Goal: Task Accomplishment & Management: Use online tool/utility

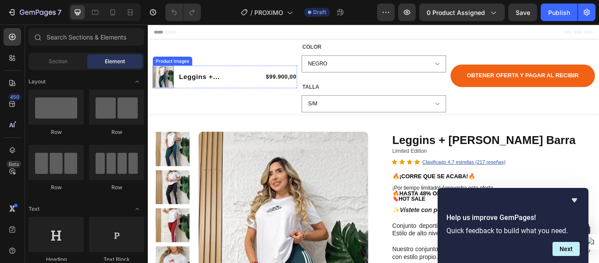
click at [162, 84] on img at bounding box center [165, 85] width 25 height 25
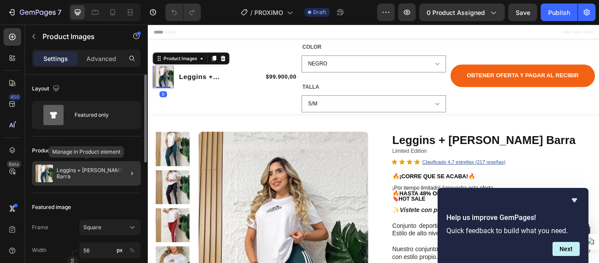
click at [106, 170] on div "Leggins + [PERSON_NAME] Barra" at bounding box center [86, 173] width 109 height 25
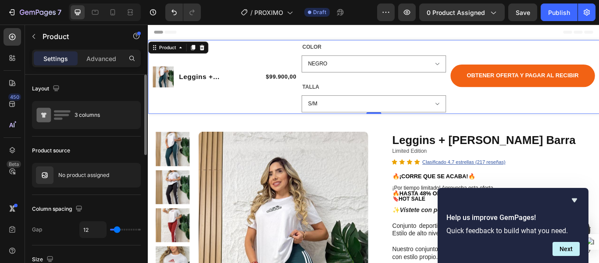
click at [182, 59] on div "Product Images Leggins + Franela Adidas Barra Product Title $99.900,00 Product …" at bounding box center [237, 85] width 168 height 82
click at [178, 50] on div "Product" at bounding box center [170, 51] width 23 height 8
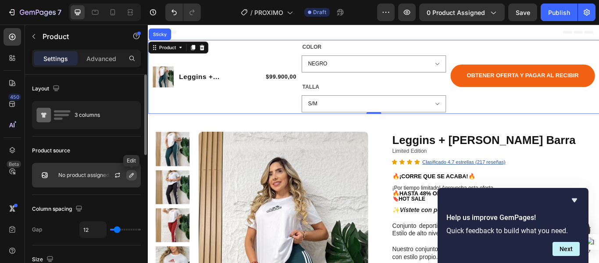
click at [131, 176] on icon "button" at bounding box center [131, 175] width 7 height 7
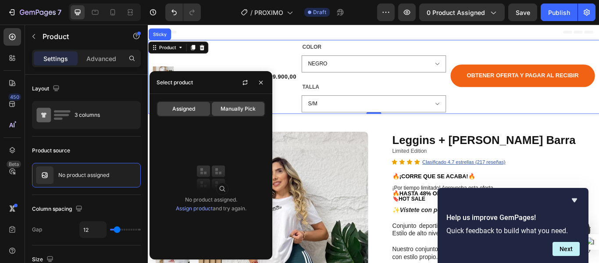
click at [229, 110] on span "Manually Pick" at bounding box center [238, 109] width 35 height 8
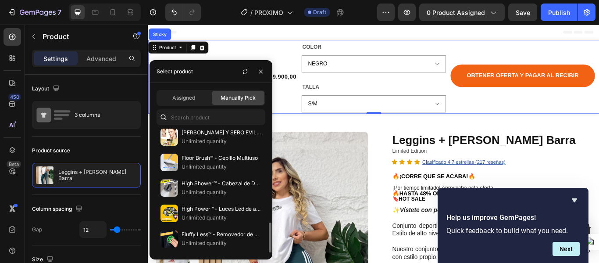
scroll to position [156, 0]
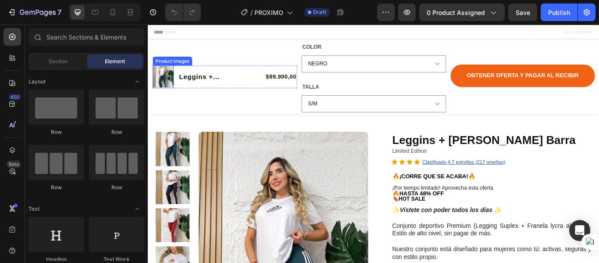
click at [168, 86] on img at bounding box center [165, 85] width 25 height 25
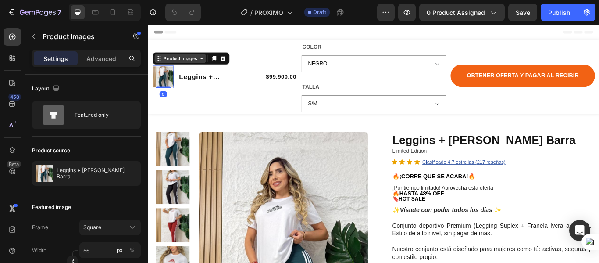
click at [188, 64] on div "Product Images" at bounding box center [185, 64] width 43 height 8
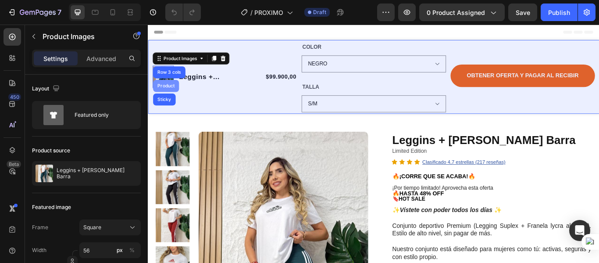
click at [170, 97] on div "Product" at bounding box center [168, 95] width 23 height 5
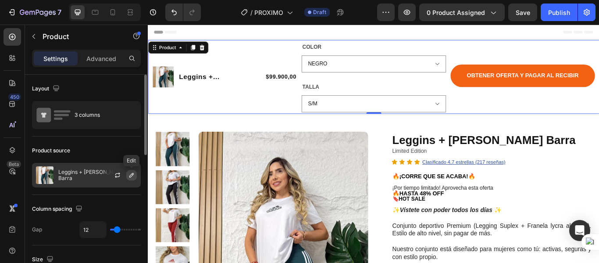
click at [134, 176] on icon "button" at bounding box center [131, 175] width 7 height 7
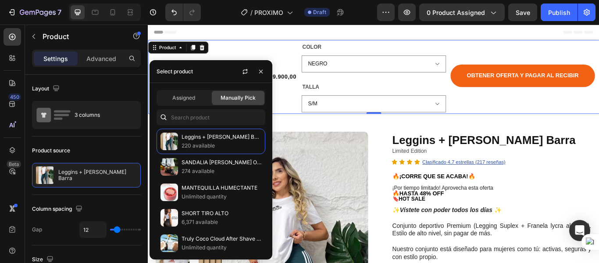
click at [190, 89] on div "Assigned Manually Pick Leggins + Franela Adidas Barra 220 available SANDALIA CO…" at bounding box center [211, 171] width 123 height 176
click at [190, 95] on span "Assigned" at bounding box center [183, 98] width 23 height 8
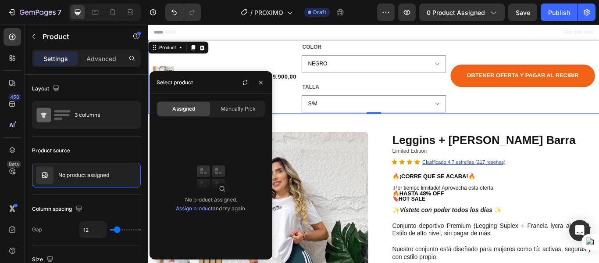
click at [189, 209] on link "Assign product" at bounding box center [194, 208] width 37 height 7
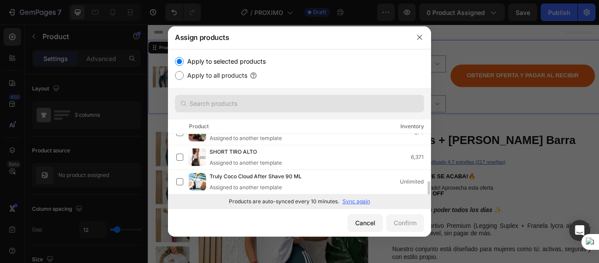
scroll to position [34, 0]
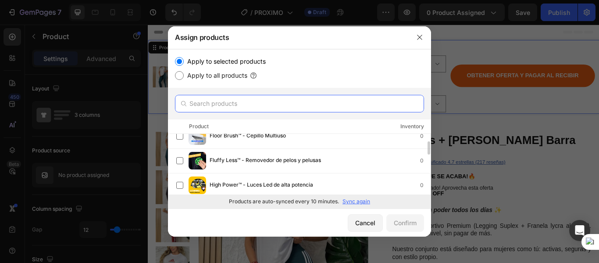
click at [233, 100] on input "text" at bounding box center [299, 104] width 249 height 18
type input "conjunto"
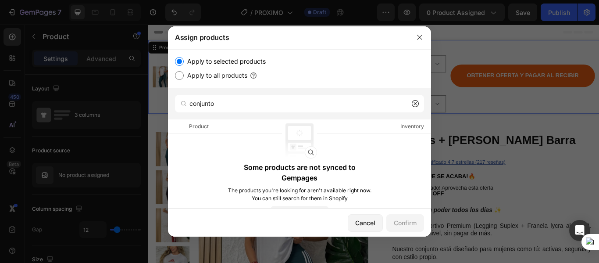
drag, startPoint x: 314, startPoint y: 153, endPoint x: 305, endPoint y: 154, distance: 8.9
click at [314, 153] on img at bounding box center [299, 140] width 35 height 35
click at [302, 158] on img at bounding box center [299, 140] width 35 height 35
click at [303, 175] on p "Some products are not synced to Gempages" at bounding box center [299, 172] width 145 height 21
click at [181, 70] on div "Apply to all products" at bounding box center [299, 75] width 249 height 11
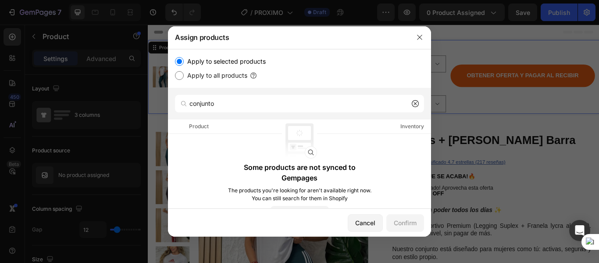
click at [176, 72] on input "Apply to all products" at bounding box center [179, 75] width 9 height 9
radio input "true"
drag, startPoint x: 363, startPoint y: 219, endPoint x: 261, endPoint y: 244, distance: 105.2
click at [363, 219] on div "Cancel" at bounding box center [365, 222] width 20 height 9
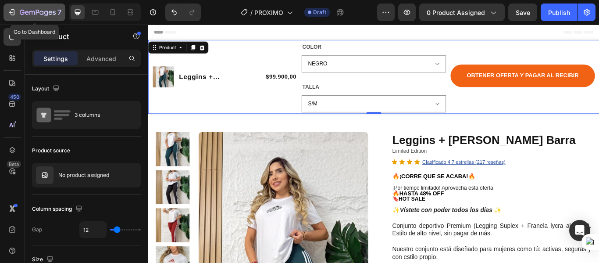
click at [8, 11] on icon "button" at bounding box center [11, 12] width 9 height 9
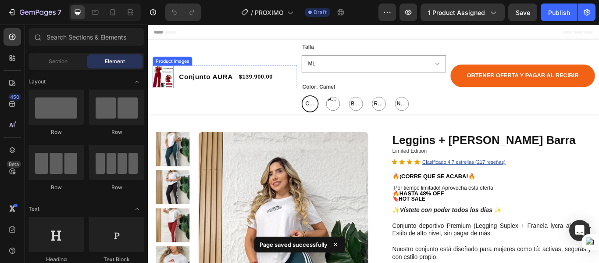
click at [168, 83] on img at bounding box center [165, 85] width 25 height 25
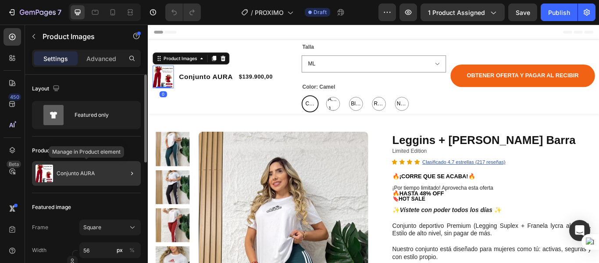
click at [99, 172] on div "Conjunto AURA" at bounding box center [86, 173] width 109 height 25
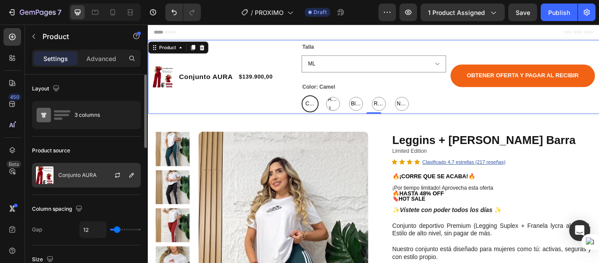
click at [79, 172] on p "Conjunto AURA" at bounding box center [77, 175] width 38 height 6
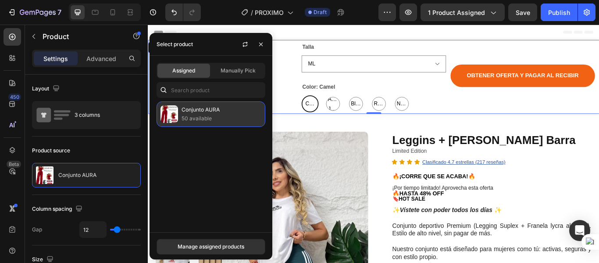
click at [172, 117] on img at bounding box center [170, 114] width 18 height 18
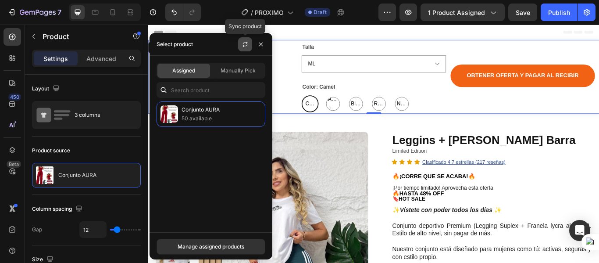
click at [247, 41] on icon "button" at bounding box center [245, 44] width 7 height 7
drag, startPoint x: 258, startPoint y: 47, endPoint x: 124, endPoint y: 50, distance: 134.7
click at [258, 47] on icon "button" at bounding box center [261, 44] width 7 height 7
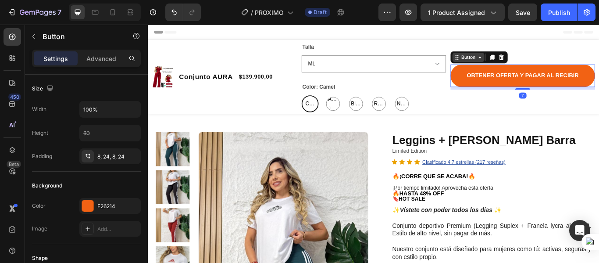
click at [514, 61] on div "Button" at bounding box center [522, 63] width 20 height 8
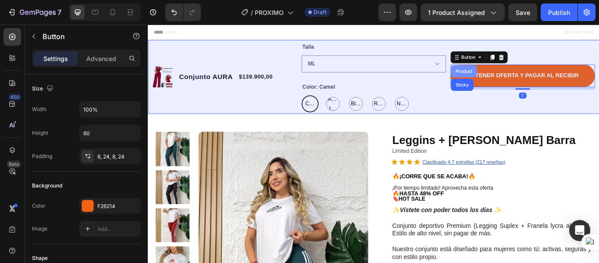
click at [516, 75] on div "Product" at bounding box center [516, 79] width 30 height 14
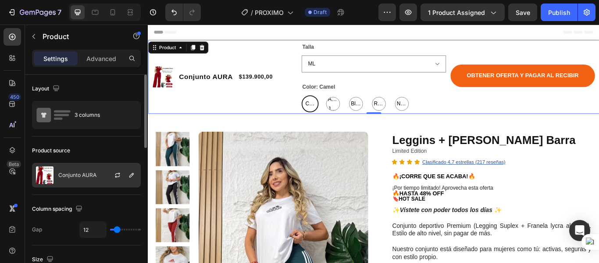
click at [85, 186] on div "Conjunto AURA" at bounding box center [86, 175] width 109 height 25
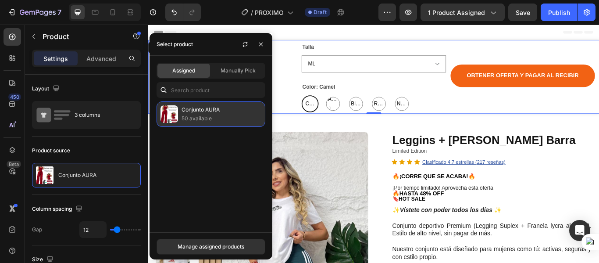
click at [200, 115] on p "50 available" at bounding box center [222, 118] width 80 height 9
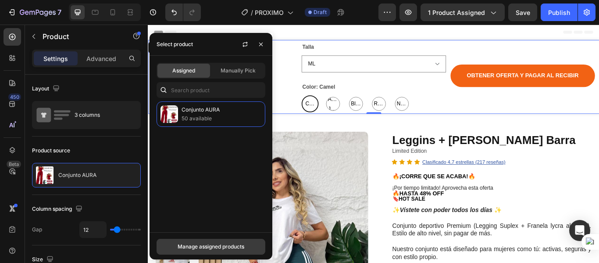
click at [169, 242] on button "Manage assigned products" at bounding box center [211, 247] width 109 height 16
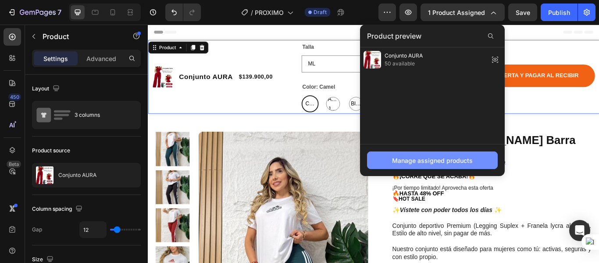
click at [423, 161] on div "Manage assigned products" at bounding box center [432, 160] width 81 height 9
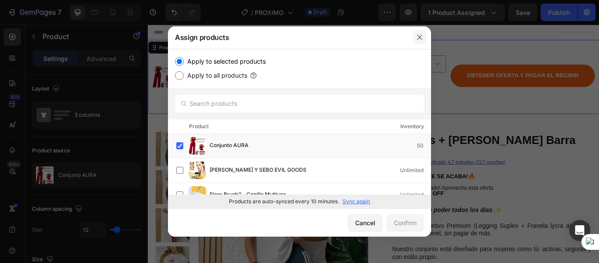
click at [423, 37] on button "button" at bounding box center [420, 37] width 14 height 14
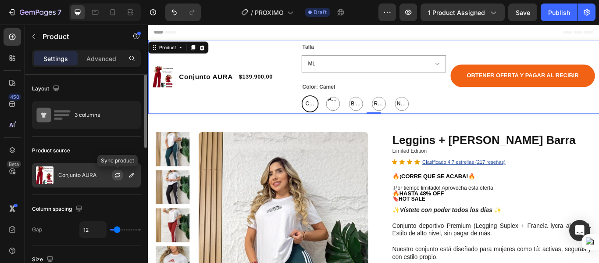
click at [117, 177] on icon "button" at bounding box center [117, 176] width 5 height 3
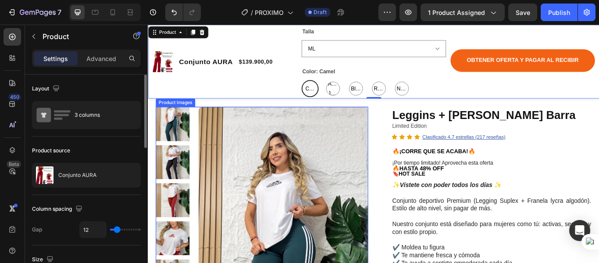
scroll to position [44, 0]
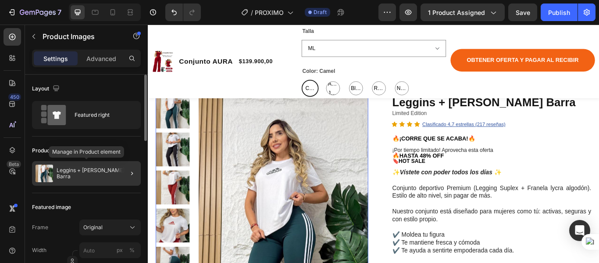
click at [83, 179] on div "Leggins + [PERSON_NAME] Barra" at bounding box center [86, 173] width 109 height 25
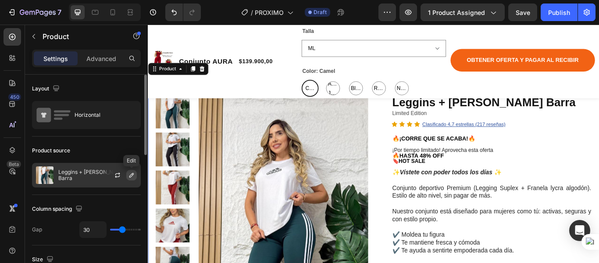
click at [129, 176] on icon "button" at bounding box center [131, 175] width 7 height 7
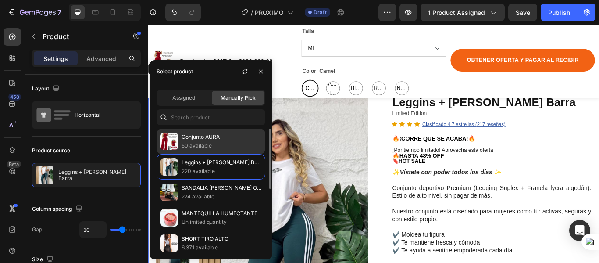
click at [190, 143] on p "50 available" at bounding box center [222, 145] width 80 height 9
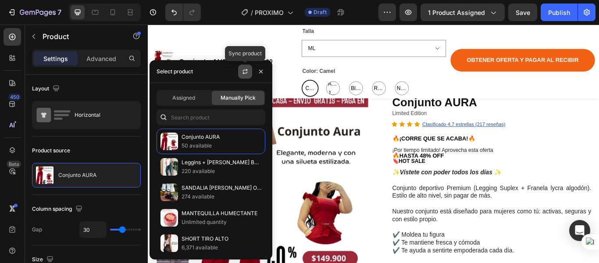
click at [243, 76] on button "button" at bounding box center [245, 71] width 14 height 14
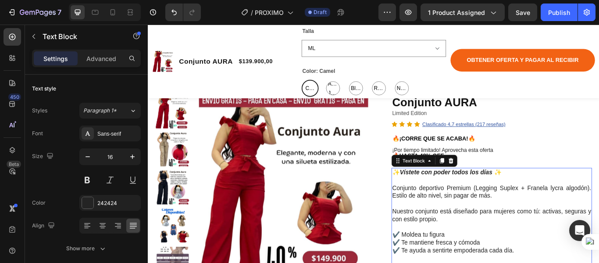
click at [572, 236] on p "Nuestro conjunto está diseñado para mujeres como tú: activas, seguras y con est…" at bounding box center [549, 242] width 232 height 27
click at [358, 221] on img at bounding box center [306, 229] width 198 height 247
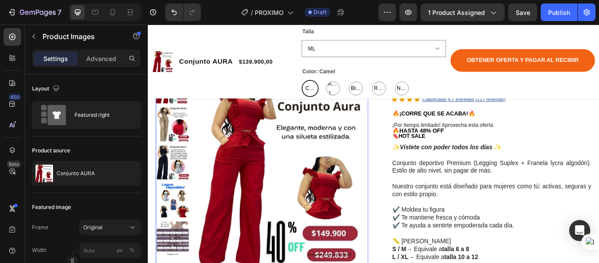
scroll to position [0, 0]
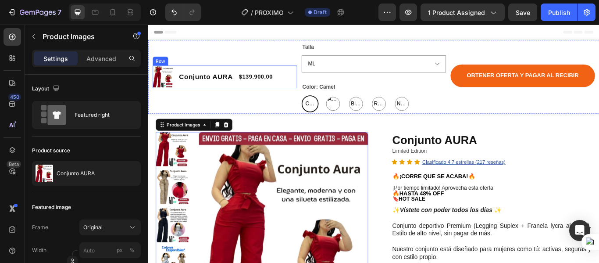
click at [173, 87] on img at bounding box center [165, 85] width 25 height 25
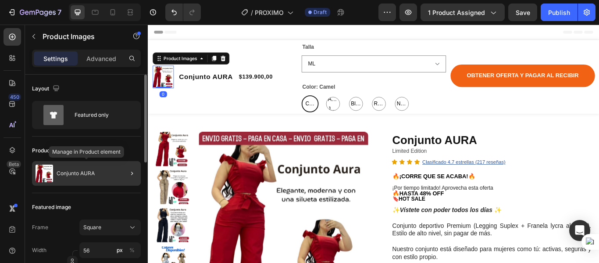
click at [96, 170] on div "Conjunto AURA" at bounding box center [86, 173] width 109 height 25
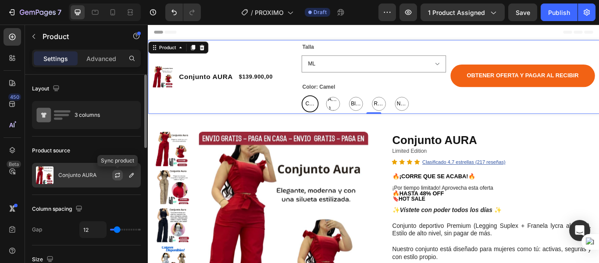
click at [117, 172] on icon "button" at bounding box center [117, 175] width 7 height 7
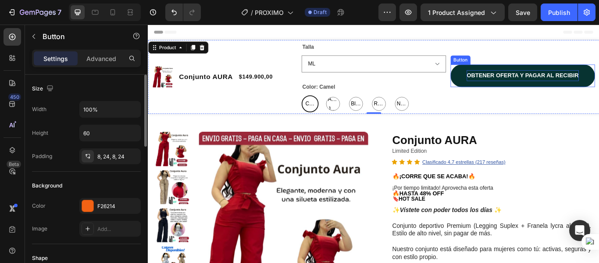
click at [524, 89] on p "OBTENER OFERTA Y PAGAR AL RECIBIR" at bounding box center [584, 84] width 131 height 13
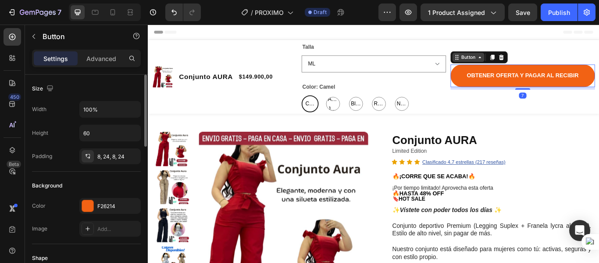
click at [518, 64] on div "Button" at bounding box center [522, 63] width 20 height 8
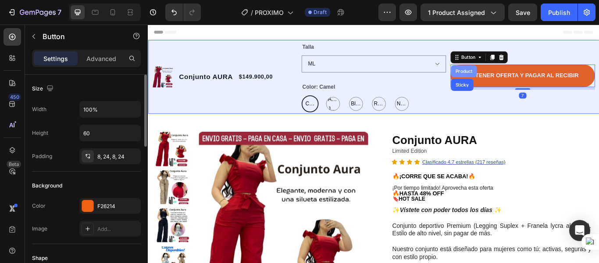
click at [513, 76] on div "Product" at bounding box center [516, 78] width 23 height 5
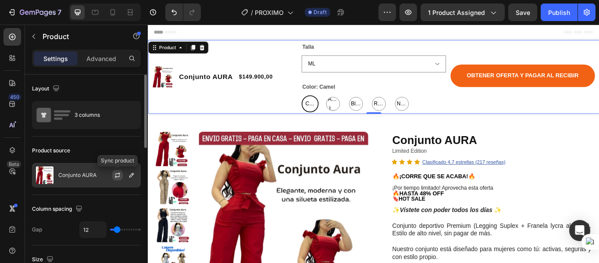
click at [116, 175] on icon "button" at bounding box center [117, 175] width 7 height 7
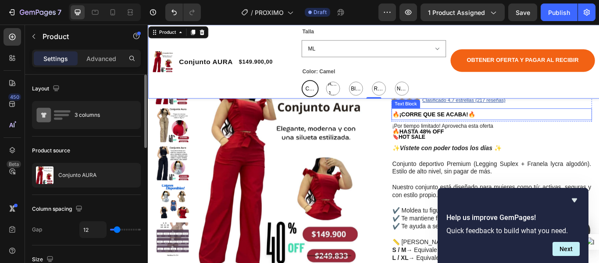
scroll to position [88, 0]
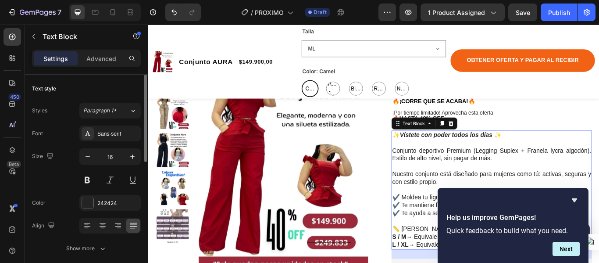
click at [476, 153] on strong "Vístete con poder todos los días" at bounding box center [495, 152] width 108 height 7
click at [444, 155] on strong "Vístete con poder todos los días" at bounding box center [495, 152] width 108 height 7
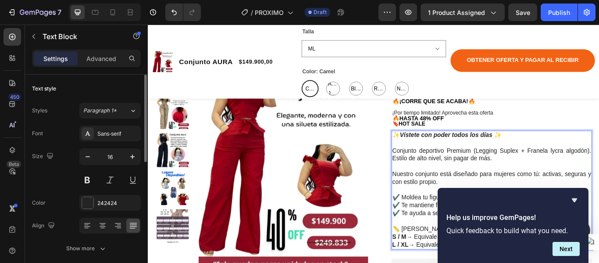
click at [442, 151] on strong "Vístete con poder todos los días" at bounding box center [495, 152] width 108 height 7
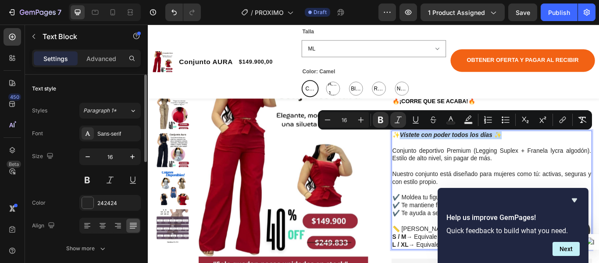
drag, startPoint x: 442, startPoint y: 151, endPoint x: 559, endPoint y: 152, distance: 117.1
click at [560, 152] on p "✨ Vístete con poder todos los días ✨" at bounding box center [549, 153] width 232 height 9
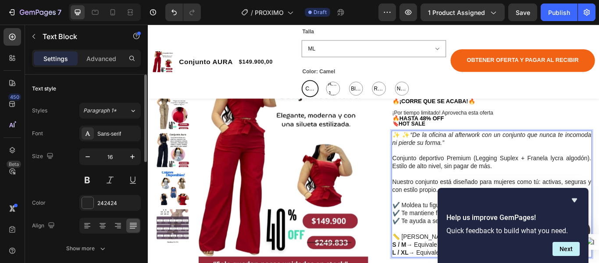
click at [458, 149] on p "✨ ✨ “De la oficina al afterwork con un conjunto que nunca te incomoda ni pierde…" at bounding box center [549, 158] width 232 height 18
click at [575, 197] on icon "Hide survey" at bounding box center [574, 200] width 11 height 11
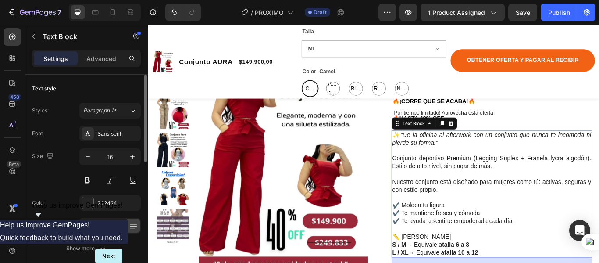
click at [123, 220] on div "Help us improve GemPages!" at bounding box center [78, 210] width 90 height 18
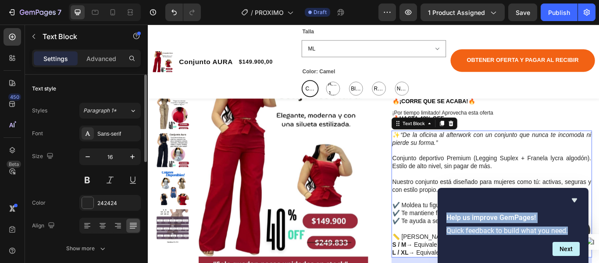
drag, startPoint x: 572, startPoint y: 232, endPoint x: 443, endPoint y: 215, distance: 130.1
click at [443, 215] on div "Help us improve GemPages! Quick feedback to build what you need." at bounding box center [513, 224] width 144 height 26
copy div "Help us improve GemPages! Quick feedback to build what you need."
click at [571, 197] on icon "Hide survey" at bounding box center [574, 200] width 11 height 11
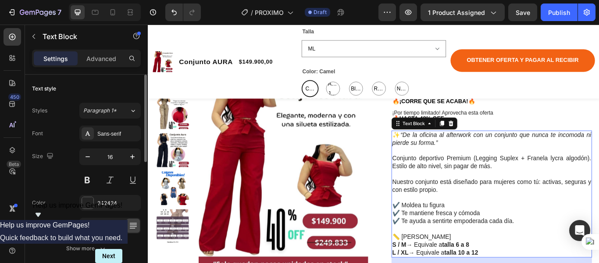
click at [470, 186] on p "Conjunto deportivo Premium (Legging Suplex + Franela lycra algodón). Estilo de …" at bounding box center [549, 185] width 232 height 18
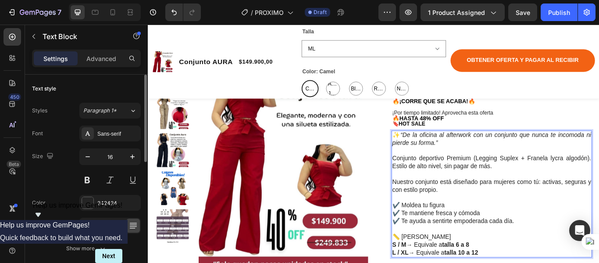
click at [433, 175] on p "Rich Text Editor. Editing area: main" at bounding box center [549, 171] width 232 height 9
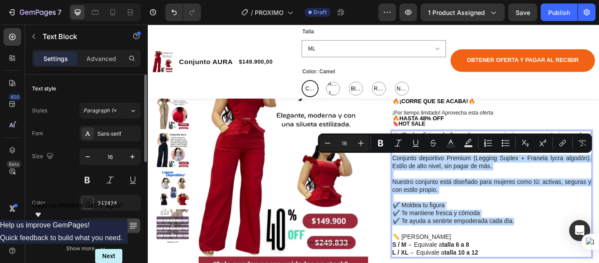
drag, startPoint x: 431, startPoint y: 179, endPoint x: 578, endPoint y: 256, distance: 165.6
click at [578, 256] on div "✨ “De la oficina al afterwork con un conjunto que nunca te incomoda ni pierde s…" at bounding box center [549, 222] width 234 height 148
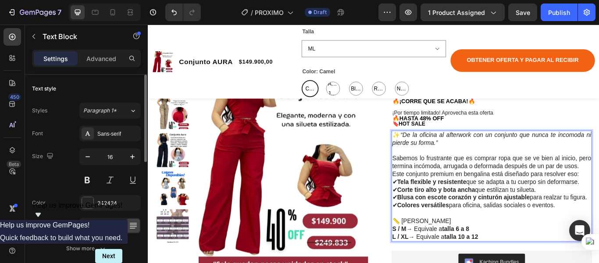
click at [599, 197] on p "Sabemos lo frustrante que es comprar ropa que se ve bien al inicio, pero termin…" at bounding box center [549, 189] width 232 height 27
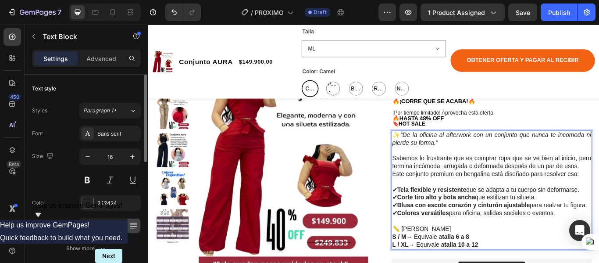
click at [555, 258] on p "Rich Text Editor. Editing area: main" at bounding box center [549, 253] width 232 height 9
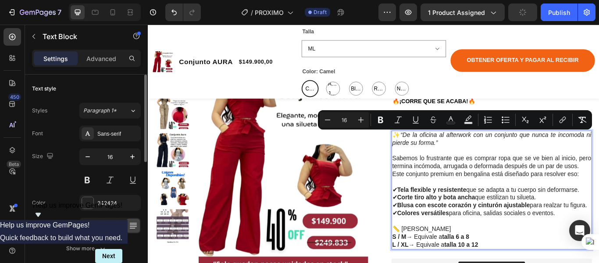
drag, startPoint x: 624, startPoint y: 254, endPoint x: 430, endPoint y: 148, distance: 220.9
click at [432, 148] on div "✨ “De la oficina al afterwork con un conjunto que nunca te incomoda ni pierde s…" at bounding box center [549, 217] width 234 height 139
click at [131, 229] on icon at bounding box center [133, 225] width 9 height 9
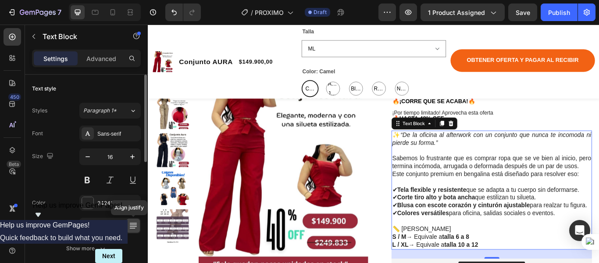
click at [131, 229] on icon at bounding box center [133, 225] width 9 height 9
click at [488, 258] on p "Rich Text Editor. Editing area: main" at bounding box center [549, 253] width 232 height 9
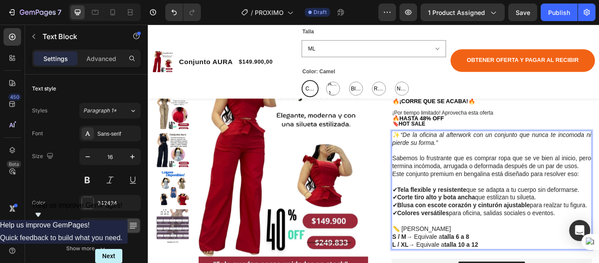
scroll to position [132, 0]
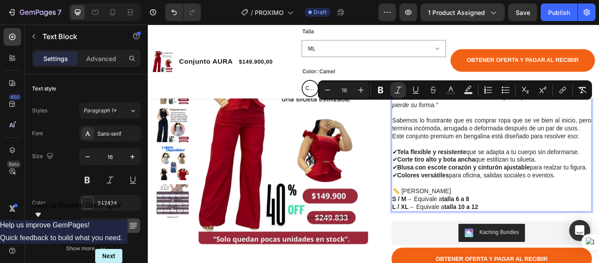
drag, startPoint x: 629, startPoint y: 207, endPoint x: 430, endPoint y: 151, distance: 207.0
click at [436, 124] on div "✨ “De la oficina al afterwork con un conjunto que nunca te incomoda ni pierde s…" at bounding box center [549, 173] width 234 height 139
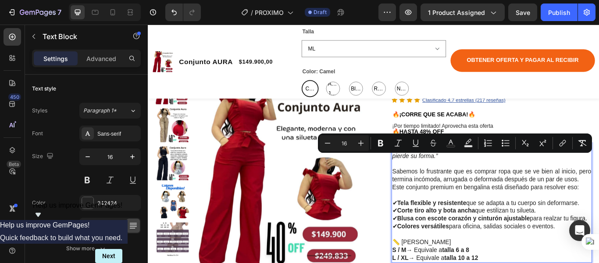
scroll to position [88, 0]
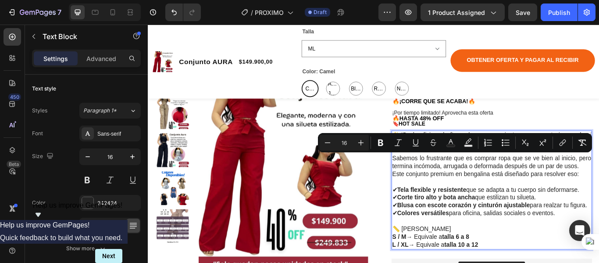
click at [500, 216] on strong "Tela flexible y resistente" at bounding box center [478, 216] width 81 height 7
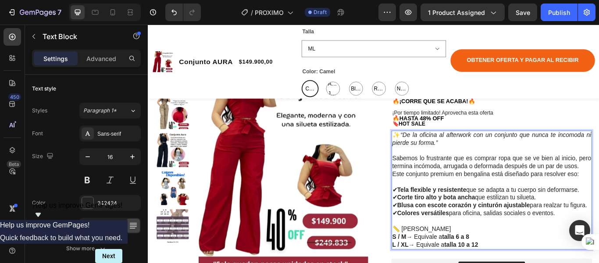
click at [599, 249] on p "✔ Tela flexible y resistente que se adapta a tu cuerpo sin deformarse. ✔ Corte …" at bounding box center [549, 231] width 232 height 36
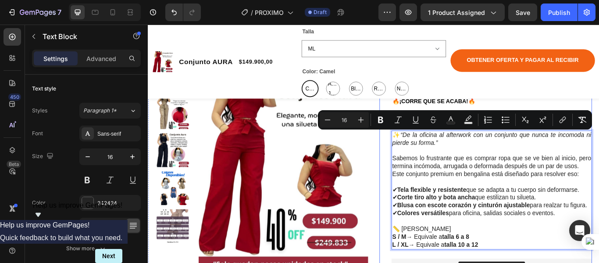
drag, startPoint x: 625, startPoint y: 254, endPoint x: 427, endPoint y: 156, distance: 220.7
click at [473, 236] on strong "Blusa con escote corazón y cinturón ajustable" at bounding box center [515, 234] width 155 height 7
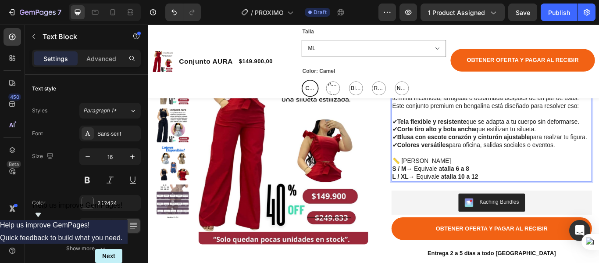
scroll to position [175, 0]
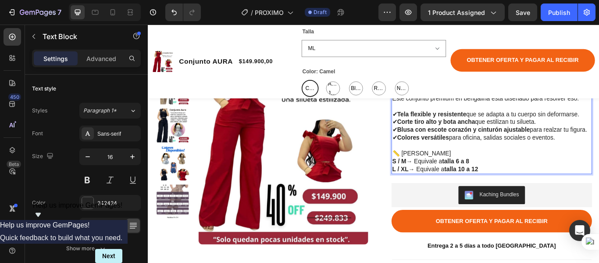
click at [488, 189] on p "S / M → Equivale a talla 6 a 8" at bounding box center [549, 183] width 232 height 9
click at [543, 189] on p "S / M → Equivale a talla 6 a 8" at bounding box center [549, 183] width 232 height 9
click at [539, 198] on p "L / XL → Equivale a talla 10 a 12" at bounding box center [549, 193] width 232 height 9
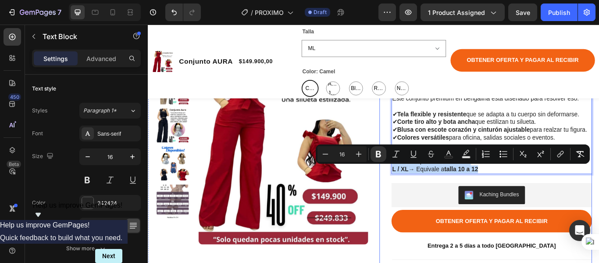
drag, startPoint x: 537, startPoint y: 201, endPoint x: 427, endPoint y: 189, distance: 111.2
click at [427, 189] on div "Conjunto AURA Product Title Limited Edition Text Block Icon Icon Icon Icon Clas…" at bounding box center [542, 205] width 248 height 463
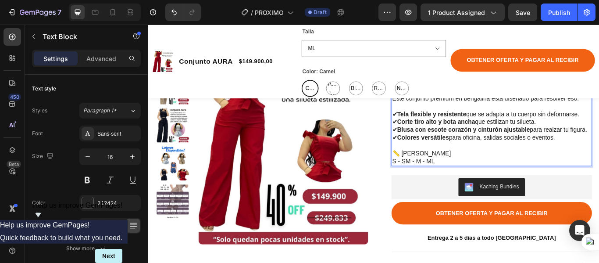
drag, startPoint x: 533, startPoint y: 184, endPoint x: 505, endPoint y: 193, distance: 29.0
click at [531, 180] on p "📏 [PERSON_NAME]" at bounding box center [549, 175] width 232 height 9
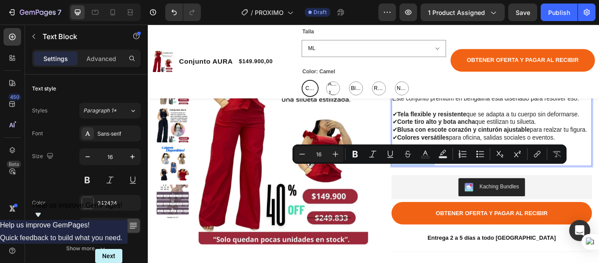
drag, startPoint x: 482, startPoint y: 196, endPoint x: 428, endPoint y: 196, distance: 53.5
click at [432, 190] on div "✨ “De la oficina al afterwork con un conjunto que nunca te incomoda ni pierde s…" at bounding box center [549, 124] width 234 height 129
click at [359, 154] on icon "Editor contextual toolbar" at bounding box center [355, 154] width 9 height 9
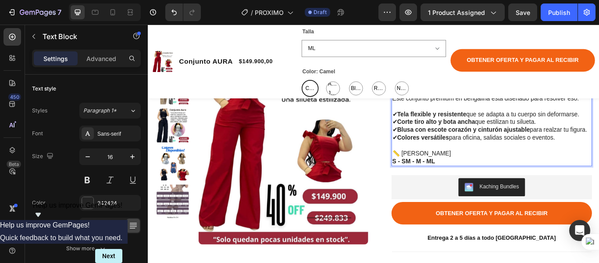
click at [537, 180] on p "📏 [PERSON_NAME]" at bounding box center [549, 175] width 232 height 9
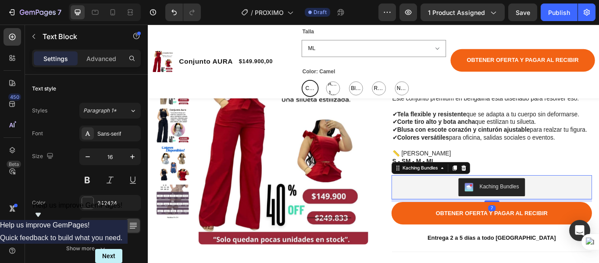
click at [534, 218] on div "Kaching Bundles" at bounding box center [557, 213] width 46 height 9
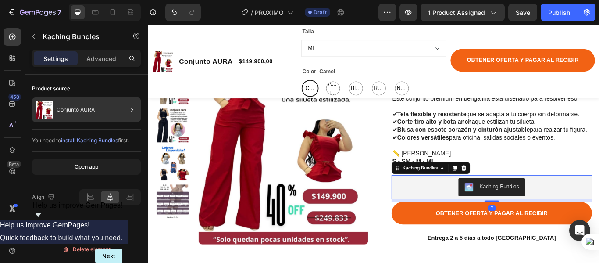
click at [114, 106] on div "Conjunto AURA" at bounding box center [86, 109] width 109 height 25
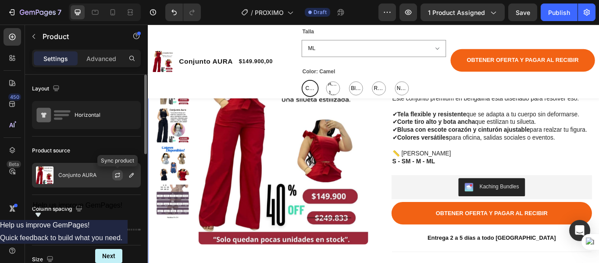
click at [116, 174] on icon "button" at bounding box center [117, 173] width 5 height 3
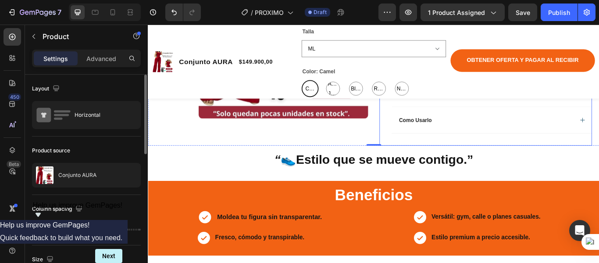
scroll to position [395, 0]
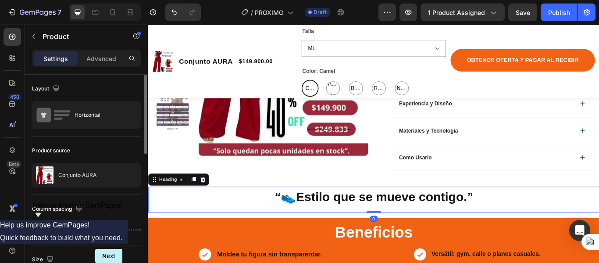
drag, startPoint x: 335, startPoint y: 240, endPoint x: 326, endPoint y: 237, distance: 9.5
click at [335, 233] on strong "Estilo que se mueve contigo.”" at bounding box center [423, 225] width 207 height 16
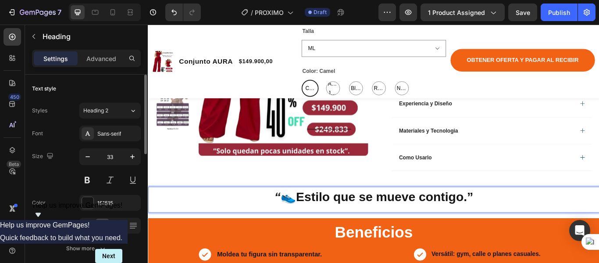
click at [322, 233] on strong "Estilo que se mueve contigo.”" at bounding box center [423, 225] width 207 height 16
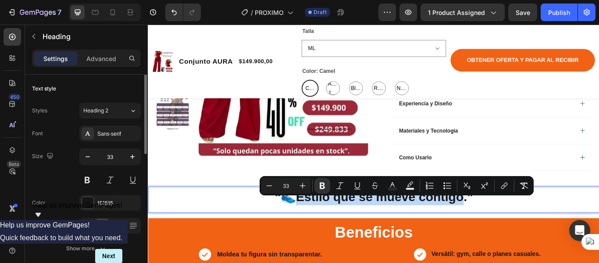
drag, startPoint x: 319, startPoint y: 233, endPoint x: 513, endPoint y: 238, distance: 194.0
click at [513, 233] on strong "Estilo que se mueve contigo.”" at bounding box center [423, 225] width 207 height 16
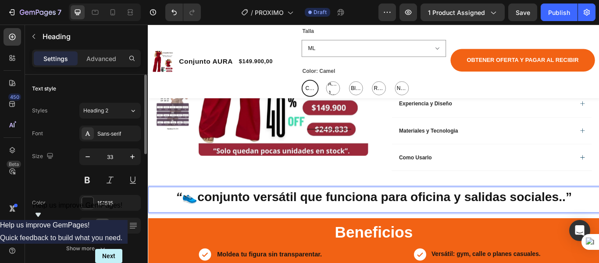
click at [194, 233] on p "“ 👟 conjunto versátil que funciona para oficina y salidas sociales..”" at bounding box center [411, 225] width 525 height 19
click at [546, 233] on strong "conjunto versátil que funciona para oficina y salidas sociales..”" at bounding box center [423, 225] width 437 height 16
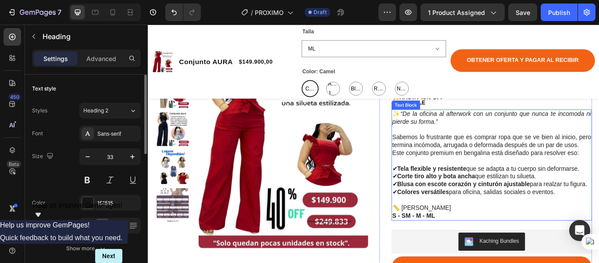
scroll to position [132, 0]
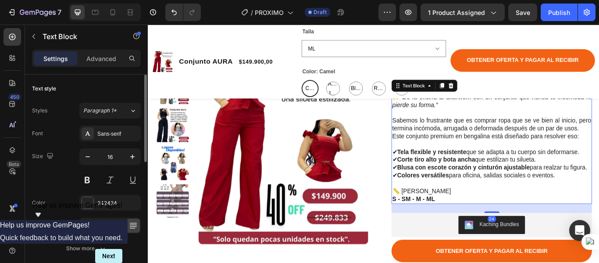
click at [478, 231] on strong "S - SM - M - ML" at bounding box center [458, 227] width 50 height 7
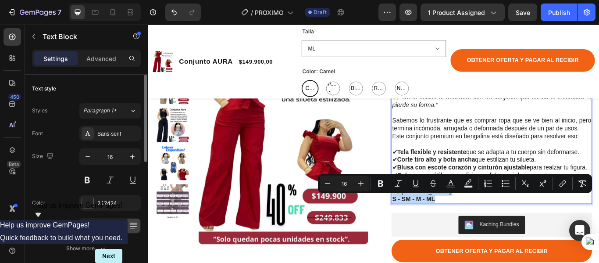
drag, startPoint x: 485, startPoint y: 233, endPoint x: 435, endPoint y: 220, distance: 52.3
click at [435, 220] on div "✨ “De la oficina al afterwork con un conjunto que nunca te incomoda ni pierde s…" at bounding box center [549, 168] width 234 height 129
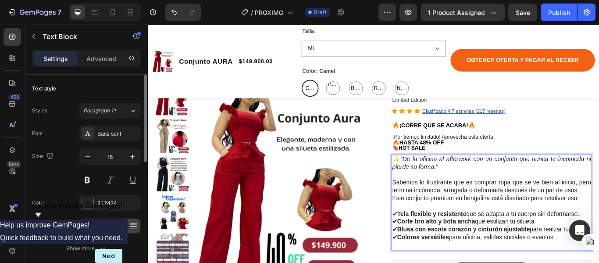
scroll to position [44, 0]
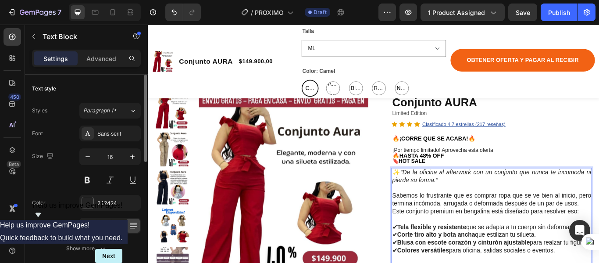
click at [478, 204] on icon "“De la oficina al afterwork con un conjunto que nunca te incomoda ni pierde su …" at bounding box center [549, 201] width 232 height 17
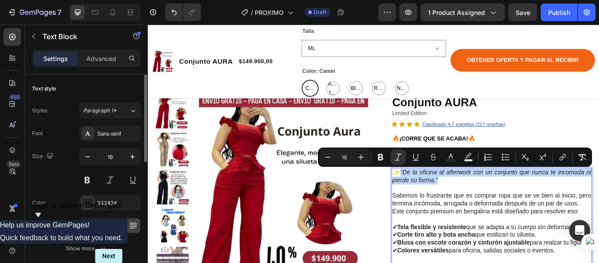
drag, startPoint x: 484, startPoint y: 208, endPoint x: 442, endPoint y: 194, distance: 44.3
click at [442, 194] on p "✨ “De la oficina al afterwork con un conjunto que nunca te incomoda ni pierde s…" at bounding box center [549, 202] width 232 height 18
drag, startPoint x: 378, startPoint y: 158, endPoint x: 269, endPoint y: 180, distance: 111.1
click at [378, 158] on icon "Editor contextual toolbar" at bounding box center [380, 157] width 9 height 9
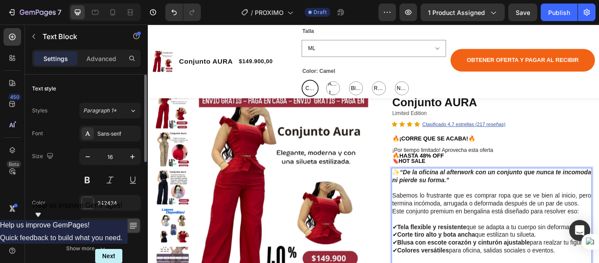
click at [518, 222] on p "Sabemos lo frustrante que es comprar ropa que se ve bien al inicio, pero termin…" at bounding box center [549, 233] width 232 height 27
click at [556, 214] on p "Rich Text Editor. Editing area: main" at bounding box center [549, 215] width 232 height 9
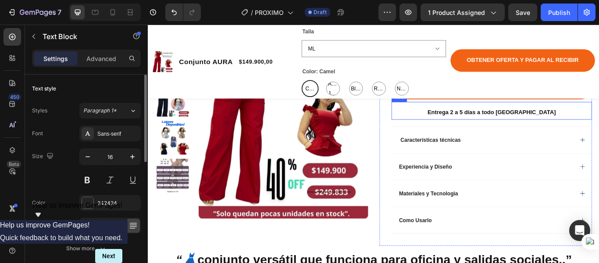
scroll to position [307, 0]
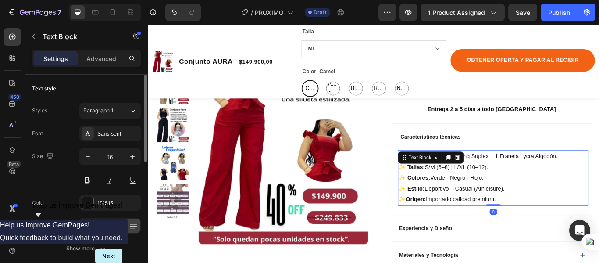
click at [552, 232] on span "✨Origen: Importado calidad premium." at bounding box center [496, 227] width 113 height 7
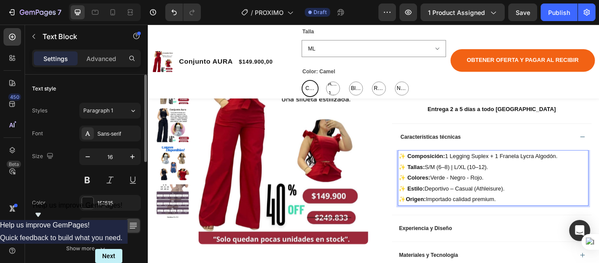
drag, startPoint x: 554, startPoint y: 236, endPoint x: 440, endPoint y: 180, distance: 127.3
click at [440, 180] on div "✨ Composición: 1 Legging Suplex + 1 [PERSON_NAME] Algodón. ✨ Tallas: S/M (6–8) …" at bounding box center [550, 203] width 222 height 65
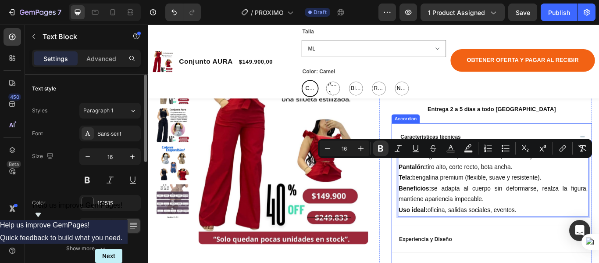
drag, startPoint x: 580, startPoint y: 264, endPoint x: 434, endPoint y: 193, distance: 161.9
click at [435, 190] on div "Blusa: manga volante, escote corazón, cinturón ajustable en la cintura. [GEOGRA…" at bounding box center [548, 215] width 233 height 88
drag, startPoint x: 503, startPoint y: 146, endPoint x: 408, endPoint y: 156, distance: 95.7
click at [503, 146] on icon "Editor contextual toolbar" at bounding box center [503, 146] width 2 height 2
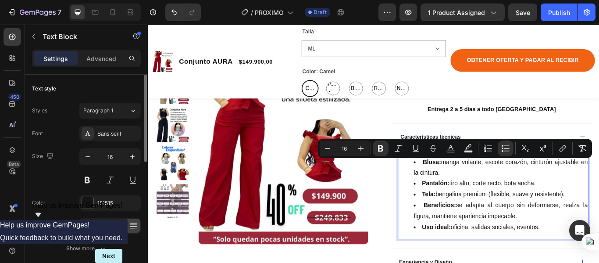
click at [441, 228] on ul "Blusa: manga volante, escote corazón, cinturón ajustable en la cintura. [GEOGRA…" at bounding box center [550, 223] width 221 height 89
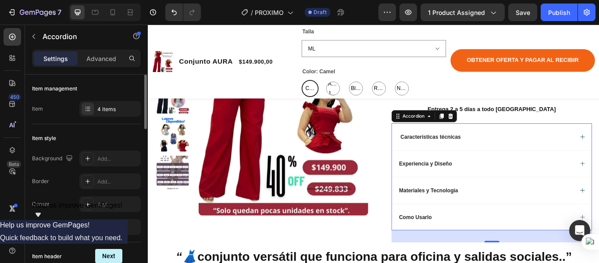
click at [599, 199] on div "Experiencia y Diseño" at bounding box center [548, 186] width 233 height 31
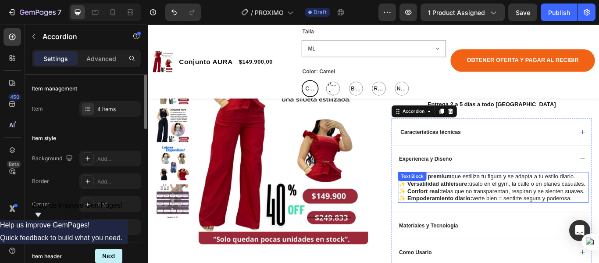
scroll to position [351, 0]
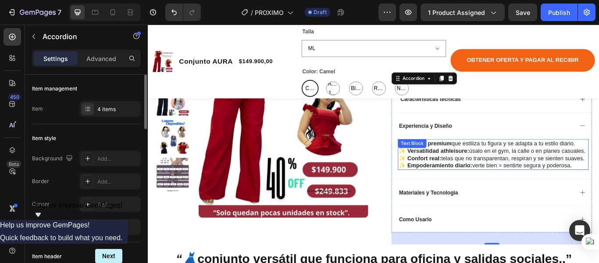
click at [599, 193] on p "✨ Empoderamiento diario: verte bien = sentirte segura y poderosa." at bounding box center [550, 188] width 221 height 9
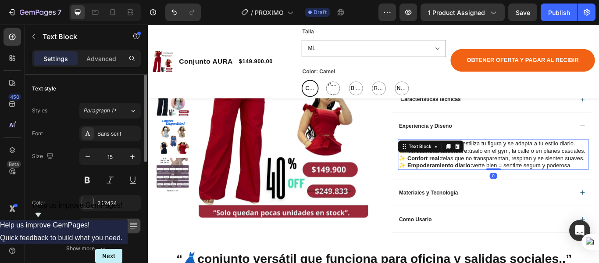
click at [599, 193] on p "✨ Empoderamiento diario: verte bien = sentirte segura y poderosa." at bounding box center [550, 188] width 221 height 9
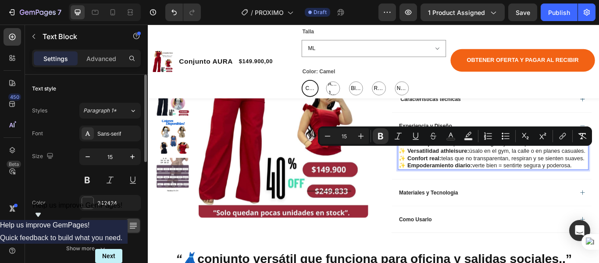
drag, startPoint x: 645, startPoint y: 216, endPoint x: 440, endPoint y: 172, distance: 210.2
click at [440, 172] on div "✨ Diseño premium que estiliza tu figura y se adapta a tu estilo diario. ✨ Versa…" at bounding box center [550, 176] width 222 height 36
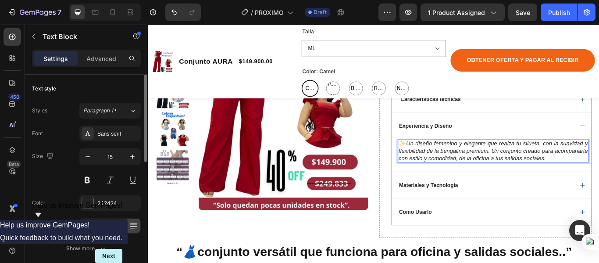
click at [599, 143] on div "Experiencia y Diseño" at bounding box center [548, 142] width 233 height 31
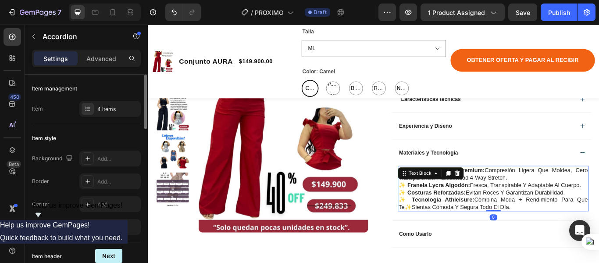
click at [571, 241] on p "✨ tecnología athleisure: combina moda + rendimiento para que te ✨ sientas cómod…" at bounding box center [550, 232] width 221 height 17
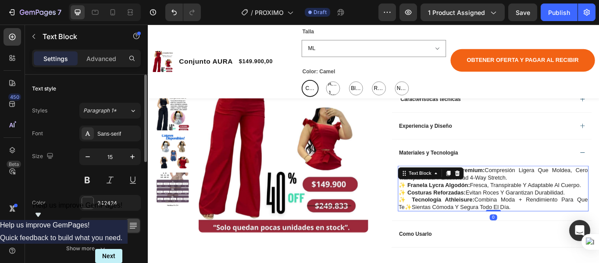
click at [564, 241] on p "✨ tecnología athleisure: combina moda + rendimiento para que te ✨ sientas cómod…" at bounding box center [550, 232] width 221 height 17
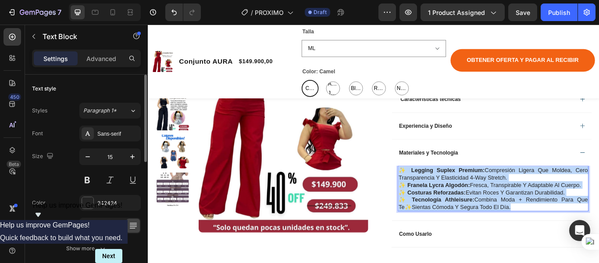
drag, startPoint x: 565, startPoint y: 245, endPoint x: 438, endPoint y: 204, distance: 133.3
click at [439, 204] on div "✨ legging suplex premium: compresión ligera que moldea, cero transparencia y el…" at bounding box center [550, 215] width 222 height 53
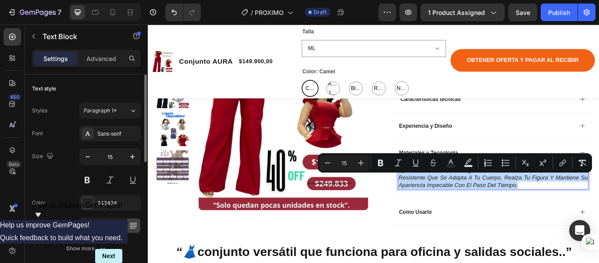
drag, startPoint x: 580, startPoint y: 218, endPoint x: 436, endPoint y: 199, distance: 146.0
click at [439, 199] on div "🧵 Confeccionado en bengalina premium: una tela flexible, suave y resistente que…" at bounding box center [550, 203] width 222 height 28
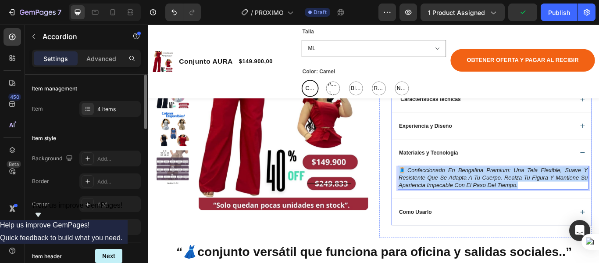
click at [438, 245] on div "Como Usarlo" at bounding box center [548, 242] width 233 height 31
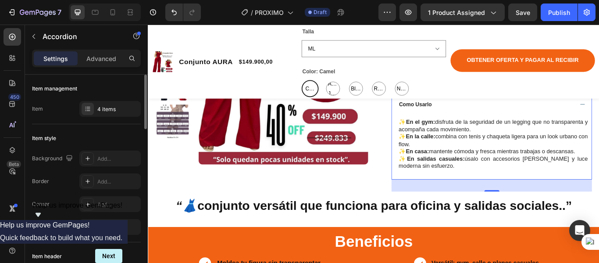
scroll to position [439, 0]
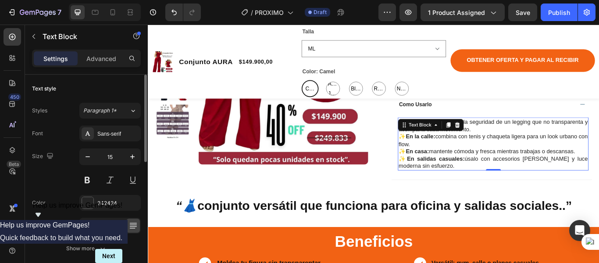
click at [513, 189] on p "✨En salidas casuales: úsalo con accesorios [PERSON_NAME] y luce moderna sin esf…" at bounding box center [550, 184] width 221 height 17
click at [487, 193] on p "✨En salidas casuales: úsalo con accesorios [PERSON_NAME] y luce moderna sin esf…" at bounding box center [550, 184] width 221 height 17
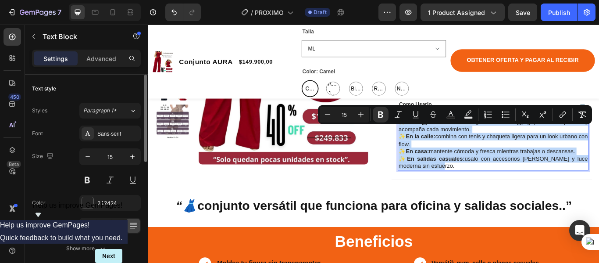
drag, startPoint x: 478, startPoint y: 196, endPoint x: 441, endPoint y: 143, distance: 64.5
click at [441, 143] on div "✨En el gym: disfruta de la seguridad de un legging que no transparenta y acompa…" at bounding box center [550, 164] width 222 height 62
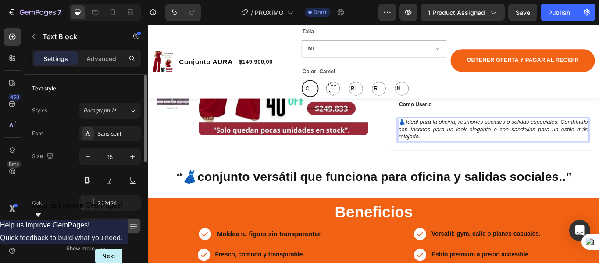
click at [496, 159] on p "👗 Ideal para la oficina, reuniones sociales o salidas especiales. Combínalo con…" at bounding box center [550, 146] width 221 height 26
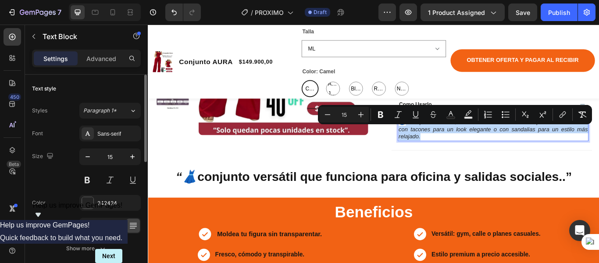
drag, startPoint x: 496, startPoint y: 161, endPoint x: 449, endPoint y: 142, distance: 51.3
click at [449, 142] on div "👗 Ideal para la oficina, reuniones sociales o salidas especiales. Combínalo con…" at bounding box center [550, 147] width 222 height 28
click at [505, 159] on p "👗 Ideal para la oficina, reuniones sociales o salidas especiales. Combínalo con…" at bounding box center [550, 146] width 221 height 26
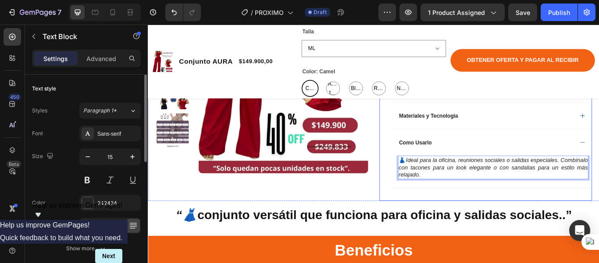
scroll to position [351, 0]
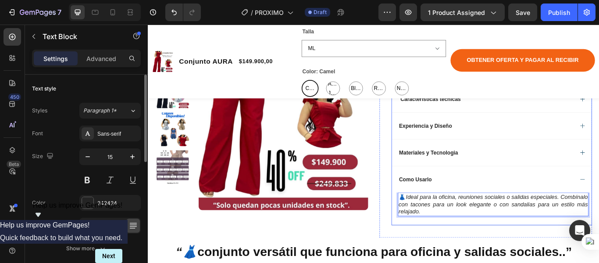
click at [599, 208] on div "Como Usarlo" at bounding box center [548, 204] width 233 height 31
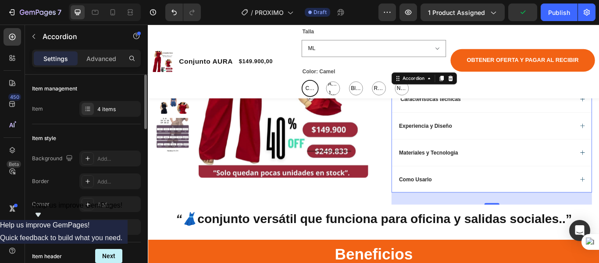
click at [599, 147] on div "Experiencia y Diseño" at bounding box center [548, 142] width 233 height 31
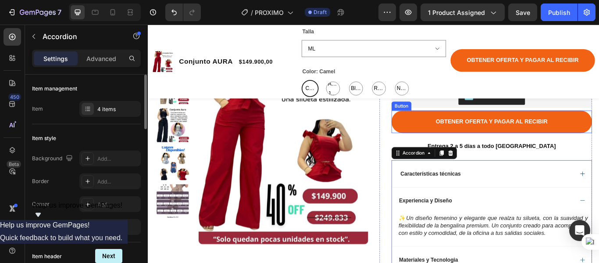
scroll to position [263, 0]
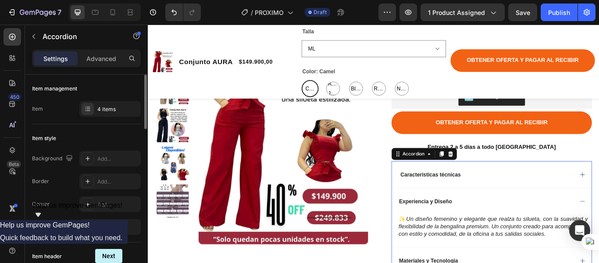
click at [599, 204] on div "Características técnicas" at bounding box center [548, 198] width 233 height 31
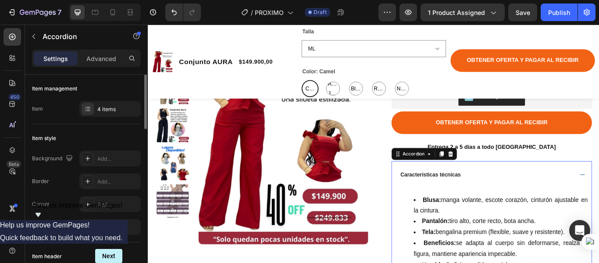
click at [599, 204] on div "Características técnicas" at bounding box center [548, 198] width 233 height 31
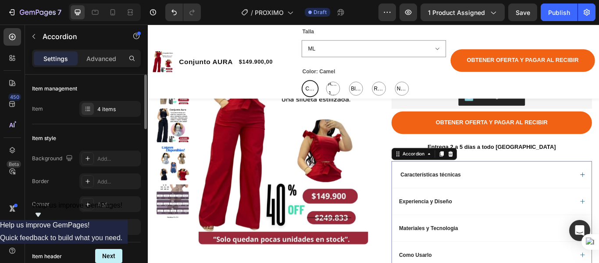
click at [599, 201] on div "Características técnicas" at bounding box center [548, 198] width 233 height 31
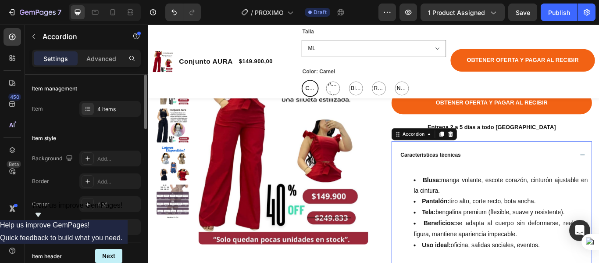
scroll to position [307, 0]
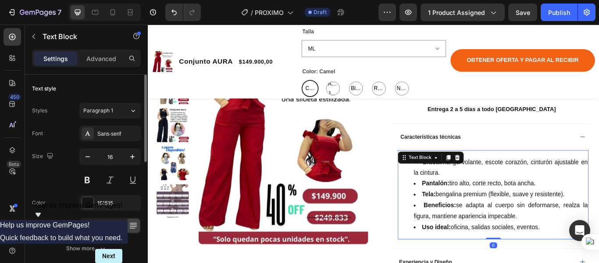
click at [566, 216] on li "Pantalón: tiro alto, corte recto, bota ancha." at bounding box center [559, 210] width 203 height 13
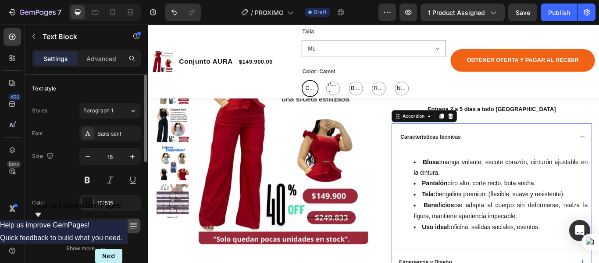
click at [599, 159] on div "Características técnicas" at bounding box center [548, 155] width 233 height 31
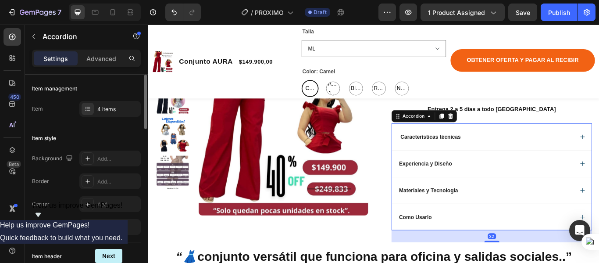
scroll to position [351, 0]
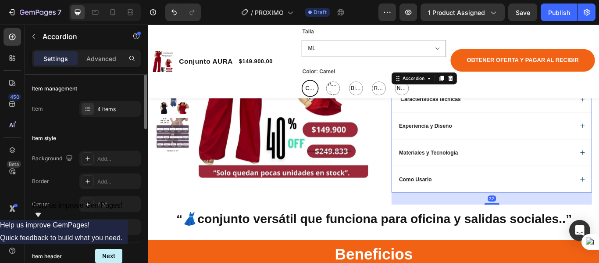
click at [599, 150] on div "Experiencia y Diseño" at bounding box center [548, 142] width 233 height 31
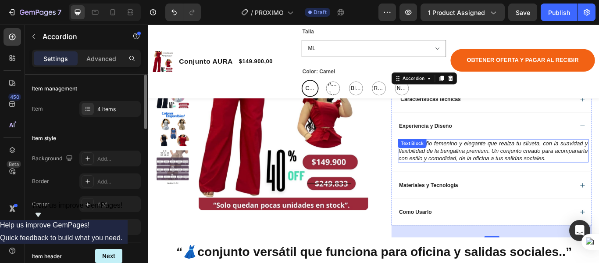
click at [599, 185] on p "✨ Un diseño femenino y elegante que realza tu silueta, con la suavidad y flexib…" at bounding box center [550, 172] width 221 height 26
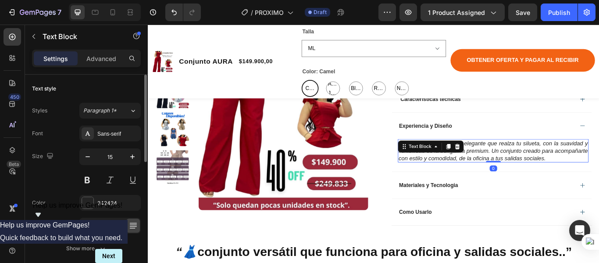
click at [599, 184] on icon "Un diseño femenino y elegante que realza tu silueta, con la suavidad y flexibil…" at bounding box center [550, 171] width 221 height 25
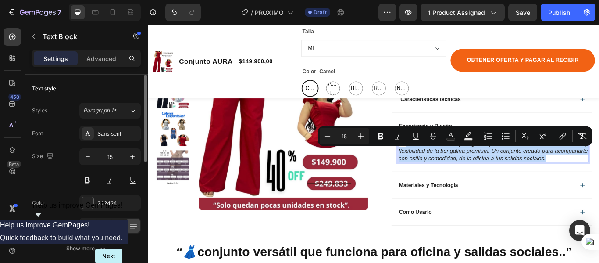
drag, startPoint x: 648, startPoint y: 190, endPoint x: 445, endPoint y: 169, distance: 204.7
click at [445, 169] on p "✨ Un diseño femenino y elegante que realza tu silueta, con la suavidad y flexib…" at bounding box center [550, 172] width 221 height 26
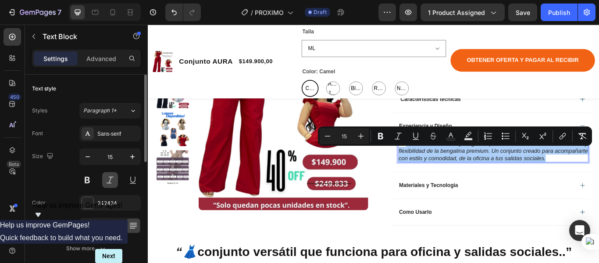
click at [109, 181] on button at bounding box center [110, 180] width 16 height 16
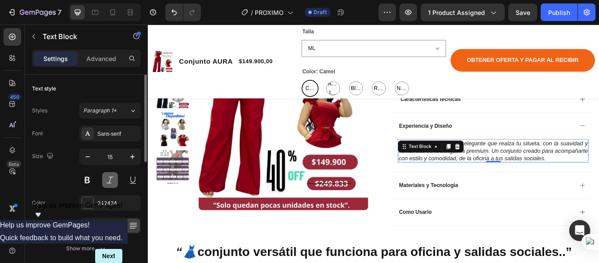
click at [109, 181] on button at bounding box center [110, 180] width 16 height 16
click at [599, 175] on icon "Un diseño femenino y elegante que realza tu silueta, con la suavidad y flexibil…" at bounding box center [550, 171] width 221 height 25
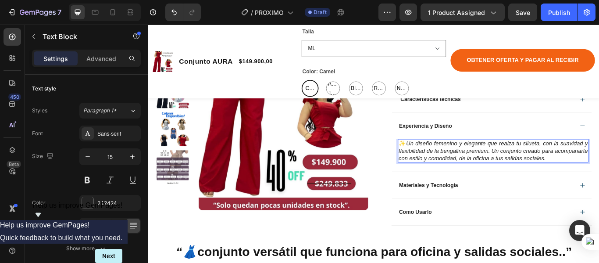
click at [599, 185] on p "✨ Un diseño femenino y elegante que realza tu silueta, con la suavidad y flexib…" at bounding box center [550, 172] width 221 height 26
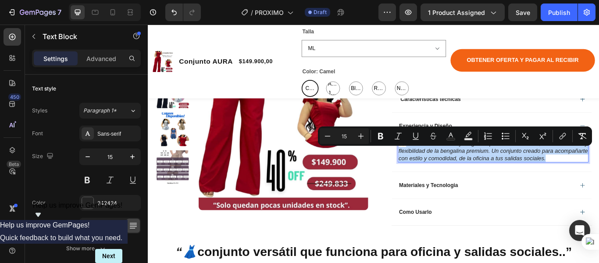
drag, startPoint x: 651, startPoint y: 189, endPoint x: 445, endPoint y: 170, distance: 206.2
click at [445, 170] on p "✨ Un diseño femenino y elegante que realza tu silueta, con la suavidad y flexib…" at bounding box center [550, 172] width 221 height 26
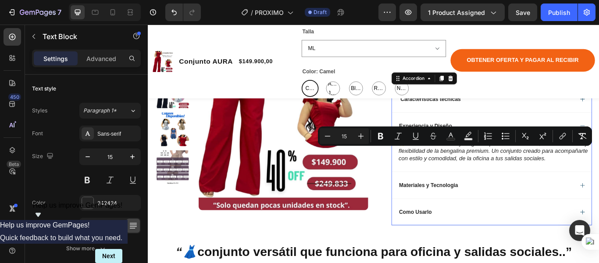
click at [558, 117] on div "Características técnicas" at bounding box center [541, 111] width 205 height 11
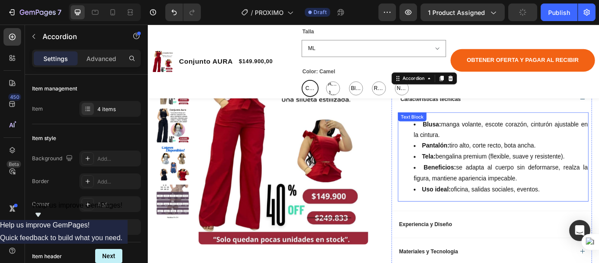
click at [529, 143] on div "Blusa: manga volante, escote corazón, cinturón ajustable en la cintura. [GEOGRA…" at bounding box center [550, 179] width 222 height 104
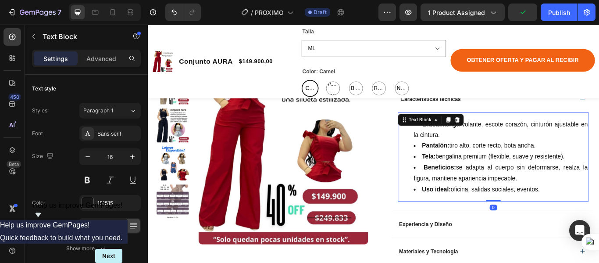
click at [529, 150] on li "Blusa: manga volante, escote corazón, cinturón ajustable en la cintura." at bounding box center [559, 147] width 203 height 25
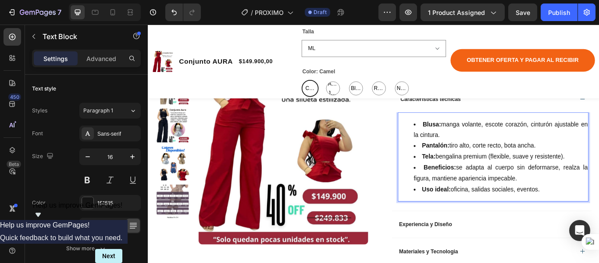
click at [529, 185] on li "Tela: bengalina premium (flexible, suave y resistente)." at bounding box center [559, 178] width 203 height 13
click at [531, 210] on li "Beneficios: se adapta al cuerpo sin deformarse, realza la figura, mantiene apar…" at bounding box center [559, 197] width 203 height 25
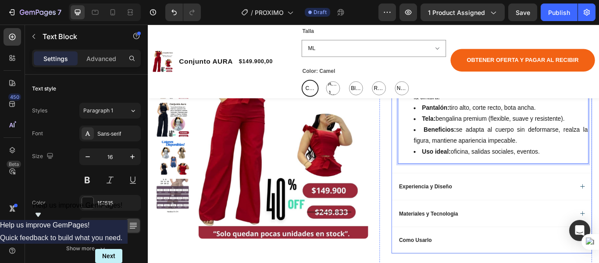
click at [514, 218] on div "Experiencia y Diseño" at bounding box center [541, 213] width 205 height 11
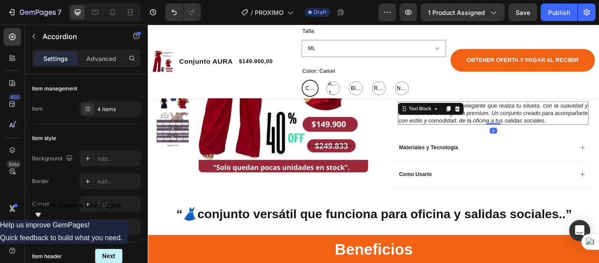
click at [495, 140] on icon "Un diseño femenino y elegante que realza tu silueta, con la suavidad y flexibil…" at bounding box center [550, 127] width 221 height 25
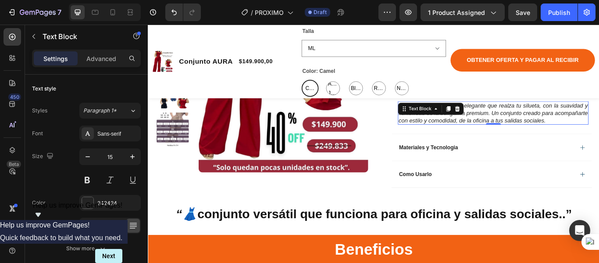
click at [599, 140] on icon "Un diseño femenino y elegante que realza tu silueta, con la suavidad y flexibil…" at bounding box center [550, 127] width 221 height 25
click at [599, 141] on p "✨ Un diseño femenino y elegante que realza tu silueta, con la suavidad y flexib…" at bounding box center [550, 128] width 221 height 26
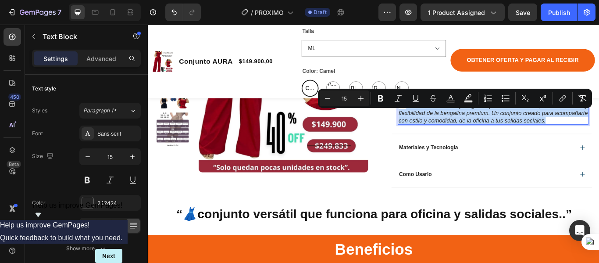
drag, startPoint x: 650, startPoint y: 147, endPoint x: 445, endPoint y: 134, distance: 205.3
click at [446, 130] on p "✨ Un diseño femenino y elegante que realza tu silueta, con la suavidad y flexib…" at bounding box center [550, 128] width 221 height 26
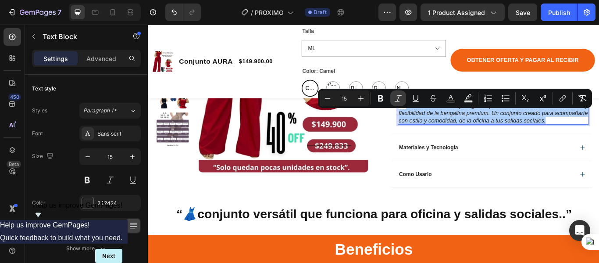
click at [398, 99] on icon "Editor contextual toolbar" at bounding box center [398, 98] width 7 height 7
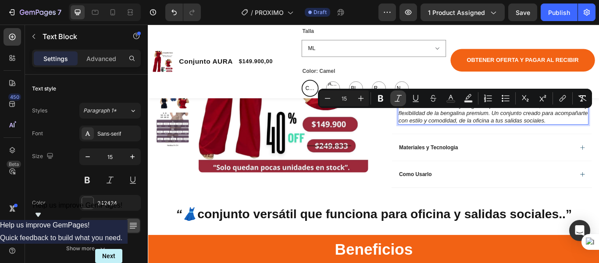
click at [398, 99] on icon "Editor contextual toolbar" at bounding box center [398, 98] width 7 height 7
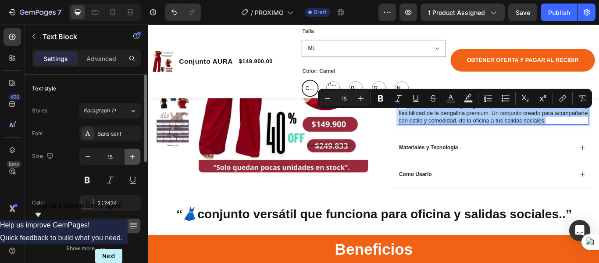
click at [130, 159] on icon "button" at bounding box center [132, 156] width 9 height 9
type input "16"
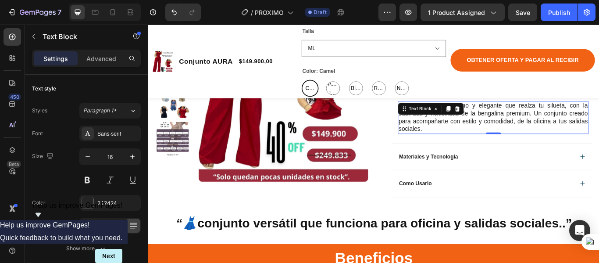
click at [489, 148] on p "✨ Un diseño femenino y elegante que realza tu silueta, con la suavidad y flexib…" at bounding box center [550, 133] width 221 height 36
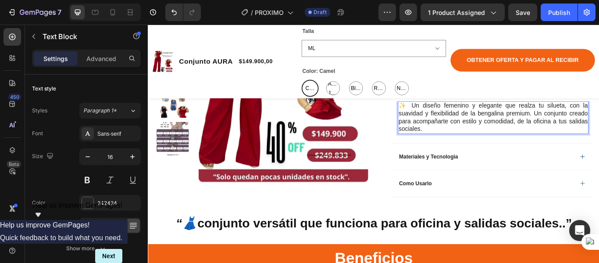
click at [476, 151] on p "✨ Un diseño femenino y elegante que realza tu silueta, con la suavidad y flexib…" at bounding box center [550, 133] width 221 height 36
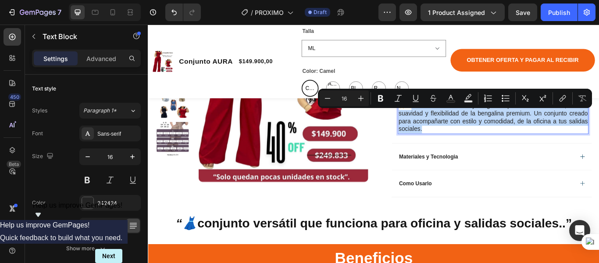
drag, startPoint x: 469, startPoint y: 156, endPoint x: 453, endPoint y: 128, distance: 32.1
click at [453, 128] on p "✨ Un diseño femenino y elegante que realza tu silueta, con la suavidad y flexib…" at bounding box center [550, 133] width 221 height 36
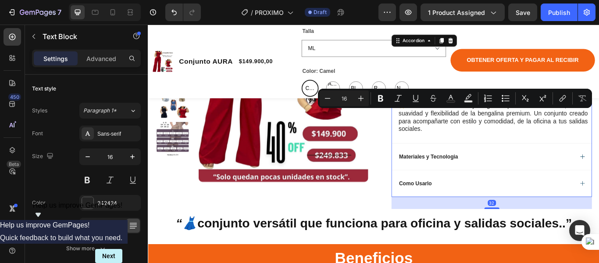
click at [498, 183] on p "Materiales y Tecnologia" at bounding box center [475, 179] width 69 height 8
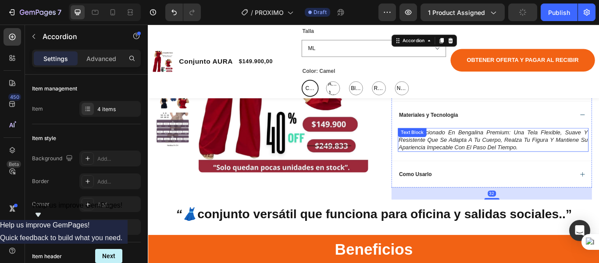
click at [555, 171] on icon "confeccionado en bengalina premium: una tela flexible, suave y resistente que s…" at bounding box center [550, 159] width 221 height 25
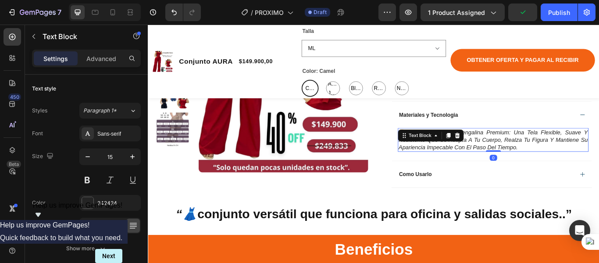
click at [579, 172] on p "🧵 confeccionado en bengalina premium: una tela flexible, suave y resistente que…" at bounding box center [550, 159] width 221 height 26
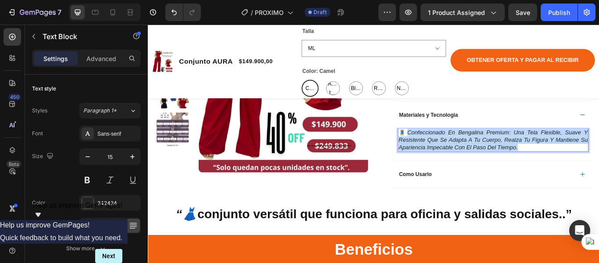
drag, startPoint x: 578, startPoint y: 176, endPoint x: 448, endPoint y: 155, distance: 132.4
click at [448, 155] on p "🧵 confeccionado en bengalina premium: una tela flexible, suave y resistente que…" at bounding box center [550, 159] width 221 height 26
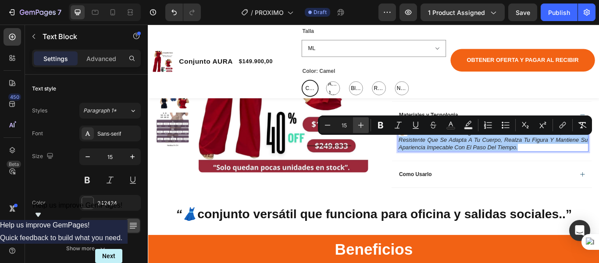
click at [359, 125] on icon "Editor contextual toolbar" at bounding box center [361, 125] width 9 height 9
type input "16"
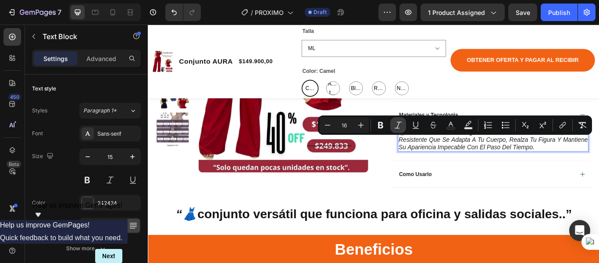
click at [400, 125] on icon "Editor contextual toolbar" at bounding box center [398, 125] width 9 height 9
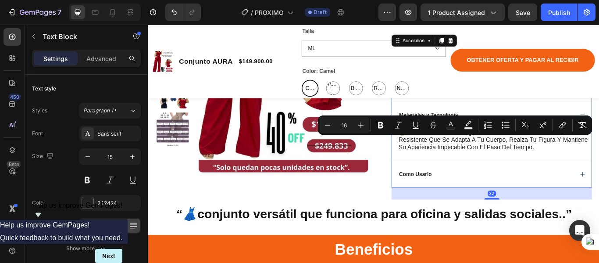
click at [599, 204] on div "Como Usarlo" at bounding box center [541, 199] width 205 height 11
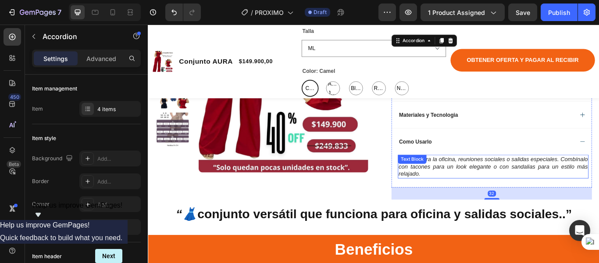
click at [503, 203] on p "👗 Ideal para la oficina, reuniones sociales o salidas especiales. Combínalo con…" at bounding box center [550, 190] width 221 height 26
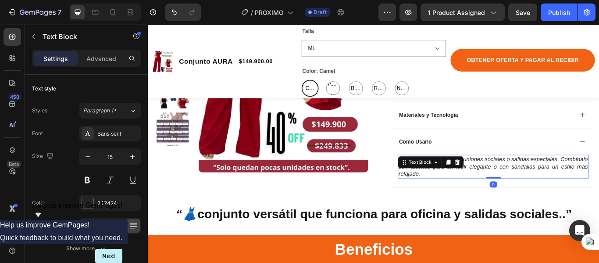
click at [498, 203] on p "👗 Ideal para la oficina, reuniones sociales o salidas especiales. Combínalo con…" at bounding box center [550, 190] width 221 height 26
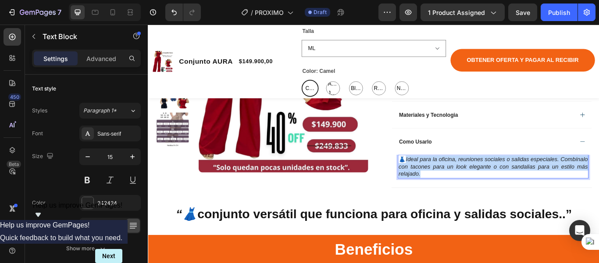
drag, startPoint x: 498, startPoint y: 207, endPoint x: 451, endPoint y: 189, distance: 49.9
click at [451, 189] on p "👗 Ideal para la oficina, reuniones sociales o salidas especiales. Combínalo con…" at bounding box center [550, 190] width 221 height 26
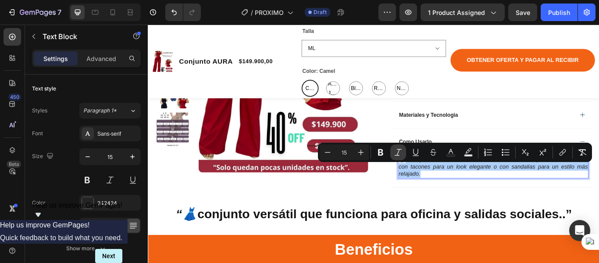
drag, startPoint x: 396, startPoint y: 153, endPoint x: 281, endPoint y: 168, distance: 115.6
click at [396, 153] on icon "Editor contextual toolbar" at bounding box center [398, 152] width 9 height 9
drag, startPoint x: 363, startPoint y: 154, endPoint x: 361, endPoint y: 160, distance: 6.4
click at [362, 154] on icon "Editor contextual toolbar" at bounding box center [361, 152] width 9 height 9
type input "16"
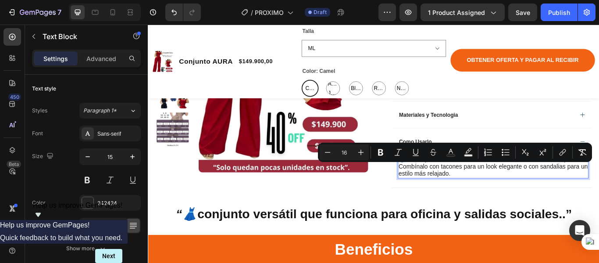
click at [531, 203] on p "👗 Ideal para la oficina, reuniones sociales o salidas especiales. Combínalo con…" at bounding box center [550, 190] width 221 height 26
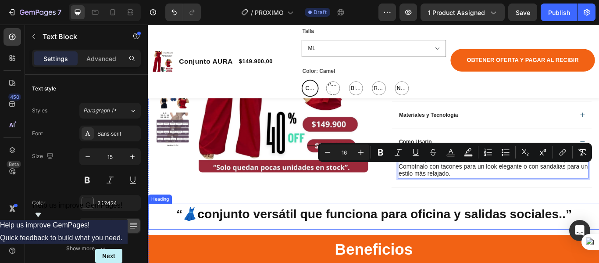
click at [499, 262] on div "⁠⁠⁠⁠⁠⁠⁠ “👗 conjunto versátil que funciona para oficina y salidas sociales..” He…" at bounding box center [411, 248] width 526 height 30
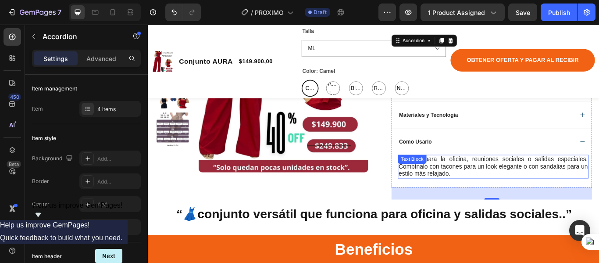
drag, startPoint x: 540, startPoint y: 189, endPoint x: 503, endPoint y: 204, distance: 40.2
click at [540, 189] on span "Ideal para la oficina, reuniones sociales o salidas especiales. Combínalo con t…" at bounding box center [550, 190] width 221 height 25
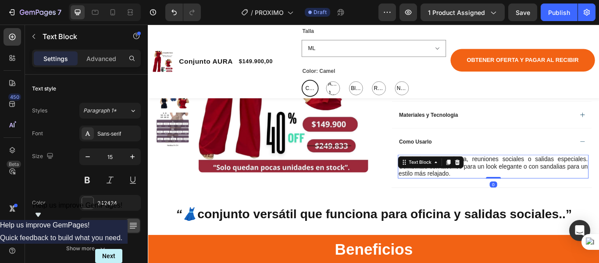
click at [509, 203] on p "👗 Ideal para la oficina, reuniones sociales o salidas especiales. Combínalo con…" at bounding box center [550, 190] width 221 height 26
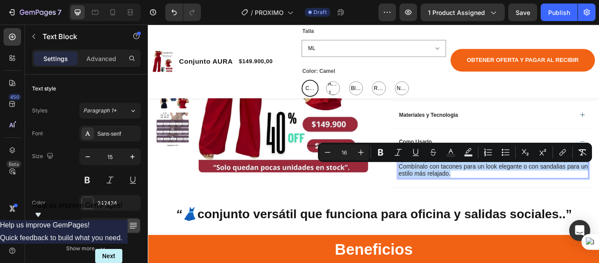
drag, startPoint x: 509, startPoint y: 207, endPoint x: 438, endPoint y: 189, distance: 72.5
click at [440, 189] on p "👗 Ideal para la oficina, reuniones sociales o salidas especiales. Combínalo con…" at bounding box center [550, 190] width 221 height 26
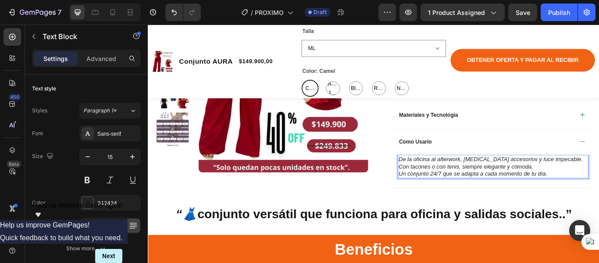
click at [599, 203] on p "Un conjunto 24/7 que se adapta a cada momento de tu día." at bounding box center [550, 198] width 221 height 9
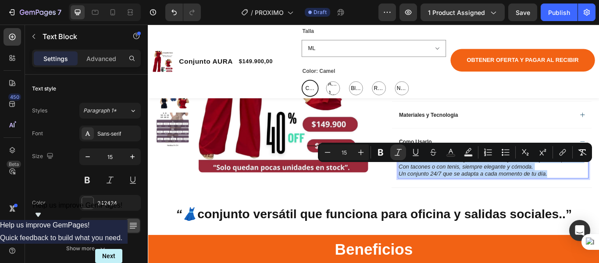
drag, startPoint x: 614, startPoint y: 206, endPoint x: 436, endPoint y: 190, distance: 178.8
click at [439, 189] on div "De la oficina al afterwork, [MEDICAL_DATA] accesorios y luce impecable. Con tac…" at bounding box center [550, 190] width 222 height 28
click at [505, 154] on icon "Editor contextual toolbar" at bounding box center [505, 152] width 9 height 9
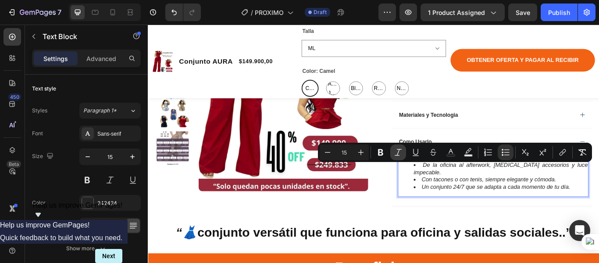
drag, startPoint x: 398, startPoint y: 157, endPoint x: 292, endPoint y: 170, distance: 107.0
click at [398, 157] on button "Italic" at bounding box center [398, 152] width 16 height 16
click at [362, 152] on icon "Editor contextual toolbar" at bounding box center [361, 152] width 9 height 9
type input "16"
drag, startPoint x: 521, startPoint y: 222, endPoint x: 540, endPoint y: 222, distance: 18.9
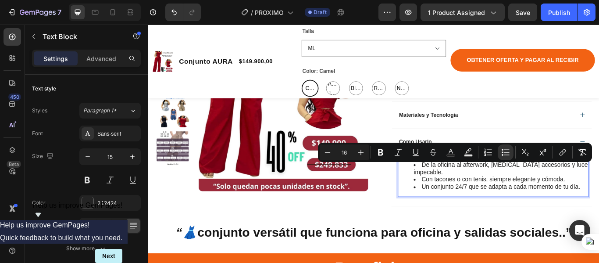
click at [522, 218] on span "Un conjunto 24/7 que se adapta a cada momento de tu día." at bounding box center [559, 213] width 185 height 7
click at [135, 226] on icon at bounding box center [133, 225] width 9 height 9
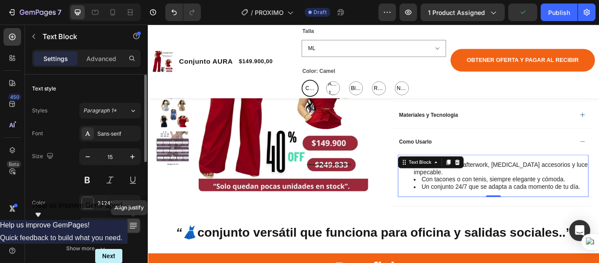
click at [135, 226] on icon at bounding box center [133, 225] width 9 height 9
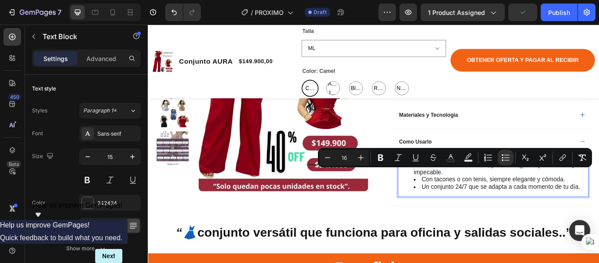
click at [599, 201] on li "De la oficina al afterwork, [MEDICAL_DATA] accesorios y luce impecable." at bounding box center [559, 192] width 203 height 17
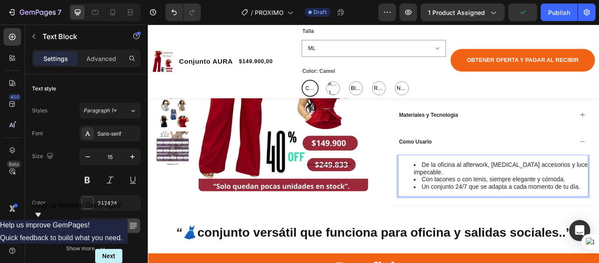
click at [599, 210] on li "Con tacones o con tenis, siempre elegante y cómoda." at bounding box center [559, 205] width 203 height 9
click at [599, 218] on li "Un conjunto 24/7 que se adapta a cada momento de tu día." at bounding box center [559, 214] width 203 height 9
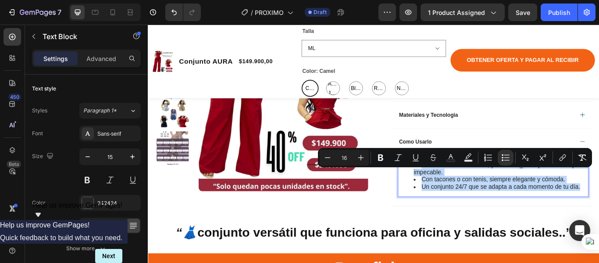
drag, startPoint x: 650, startPoint y: 221, endPoint x: 463, endPoint y: 199, distance: 188.2
click at [463, 195] on ul "De la oficina al afterwork, [MEDICAL_DATA] accesorios y luce impecable. Con tac…" at bounding box center [550, 201] width 221 height 34
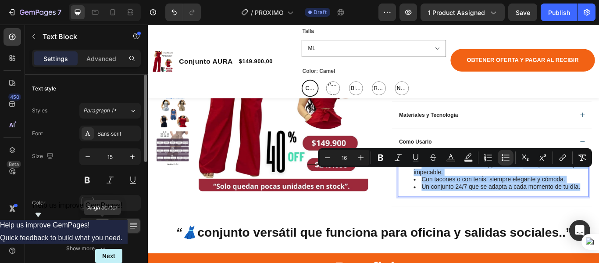
click at [100, 225] on icon at bounding box center [102, 225] width 9 height 9
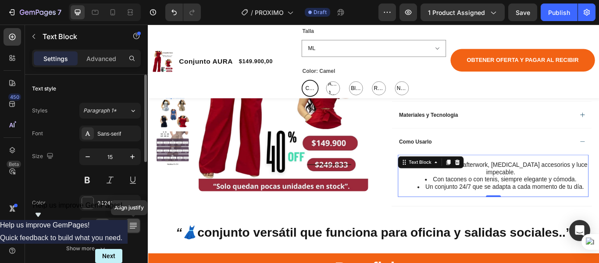
click at [133, 223] on icon at bounding box center [132, 223] width 7 height 0
click at [549, 218] on li "Un conjunto 24/7 que se adapta a cada momento de tu día." at bounding box center [559, 214] width 203 height 9
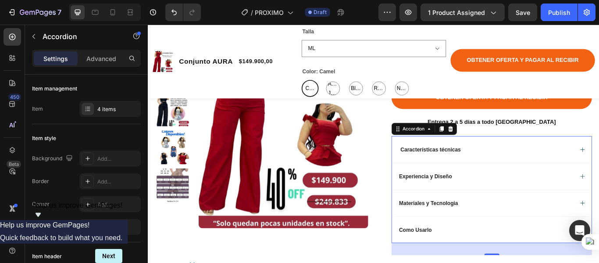
scroll to position [307, 0]
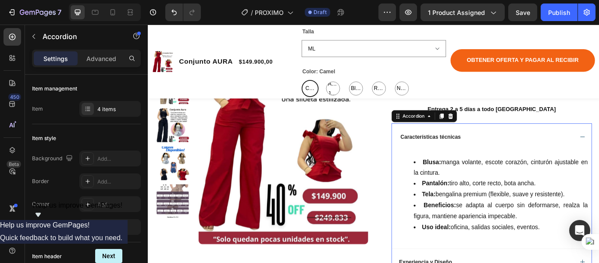
click at [599, 165] on div "Características técnicas" at bounding box center [548, 155] width 233 height 31
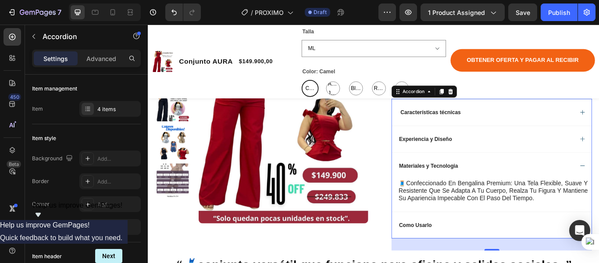
scroll to position [351, 0]
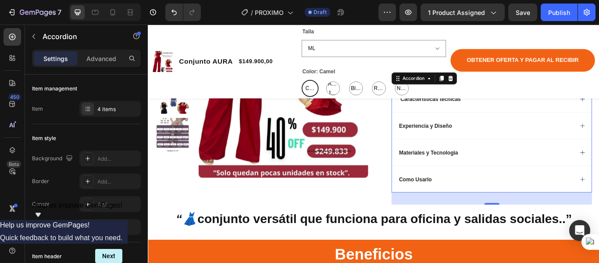
click at [599, 218] on div "Como Usarlo" at bounding box center [548, 204] width 233 height 31
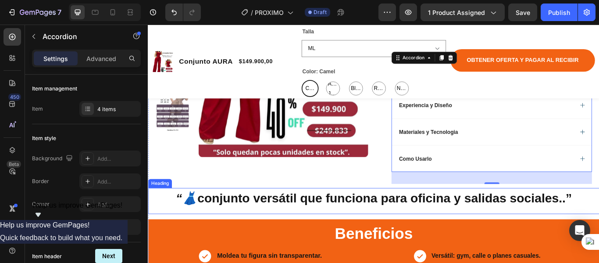
scroll to position [395, 0]
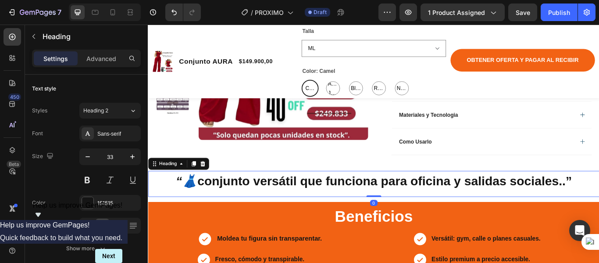
click at [426, 215] on strong "conjunto versátil que funciona para oficina y salidas sociales..”" at bounding box center [423, 207] width 437 height 16
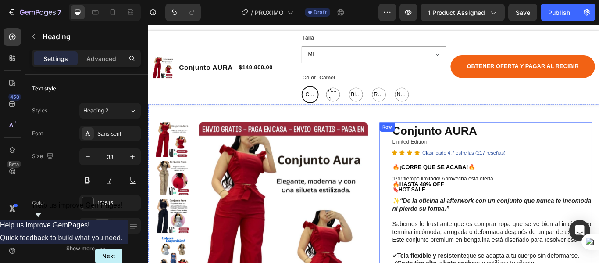
scroll to position [0, 0]
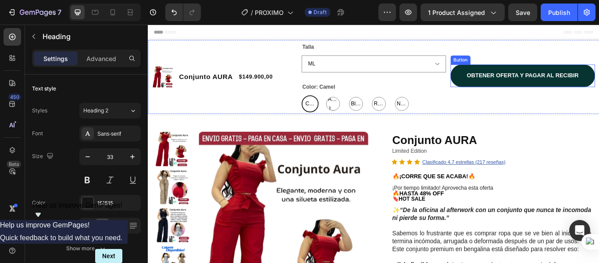
click at [507, 90] on button "OBTENER OFERTA Y PAGAR AL RECIBIR" at bounding box center [585, 84] width 168 height 26
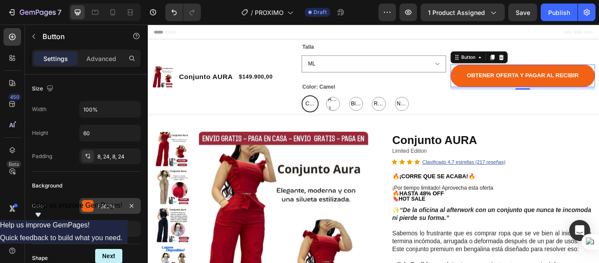
click at [85, 206] on div at bounding box center [87, 205] width 11 height 11
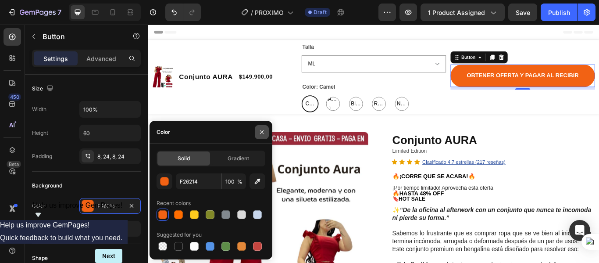
click at [261, 136] on button "button" at bounding box center [262, 132] width 14 height 14
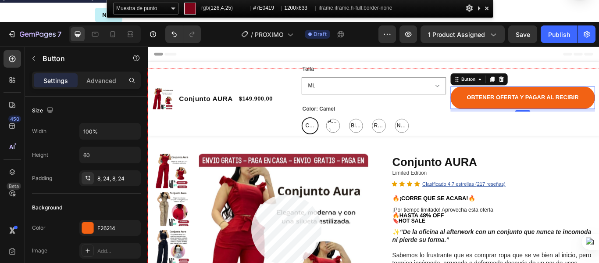
click at [251, 194] on div at bounding box center [411, 207] width 526 height 278
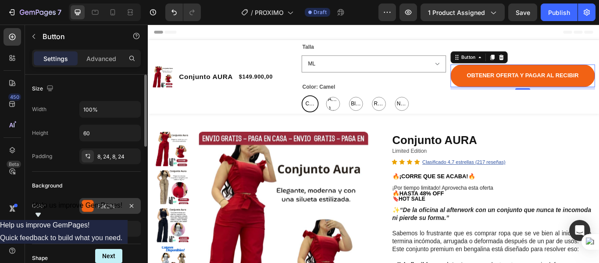
click at [82, 201] on div at bounding box center [87, 205] width 11 height 11
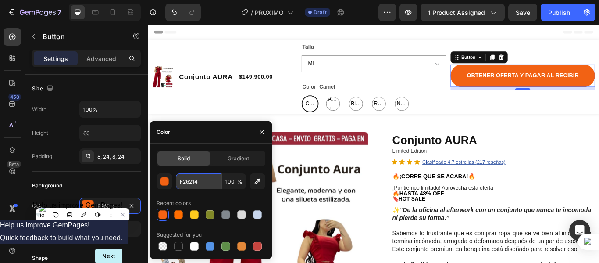
paste input "#7E0419"
type input "#7E0419"
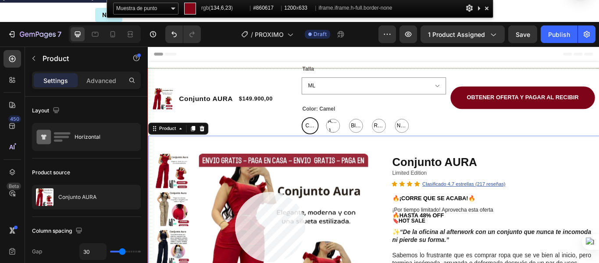
click at [235, 192] on div at bounding box center [411, 207] width 526 height 278
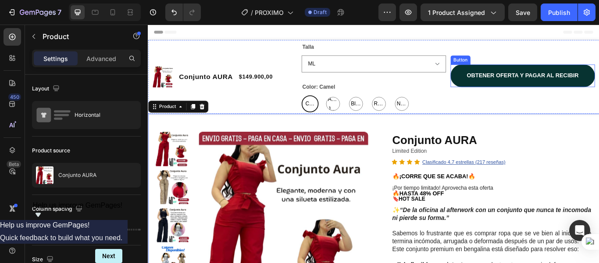
click at [509, 92] on button "OBTENER OFERTA Y PAGAR AL RECIBIR" at bounding box center [585, 84] width 168 height 26
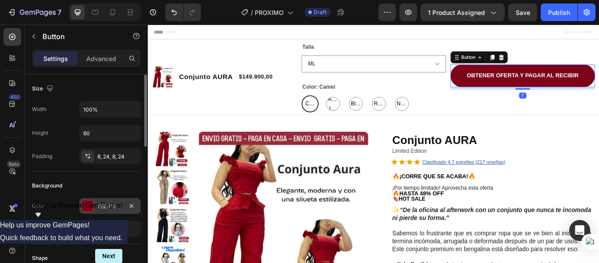
click at [98, 212] on div "7E0419" at bounding box center [109, 206] width 61 height 16
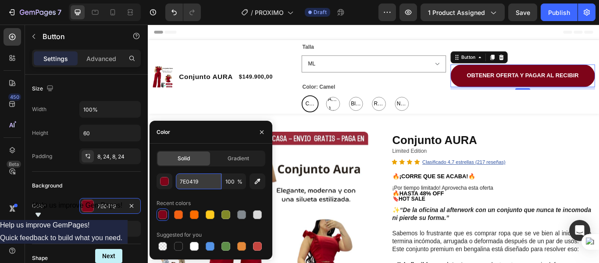
click at [204, 185] on input "7E0419" at bounding box center [199, 181] width 46 height 16
paste input "#860617"
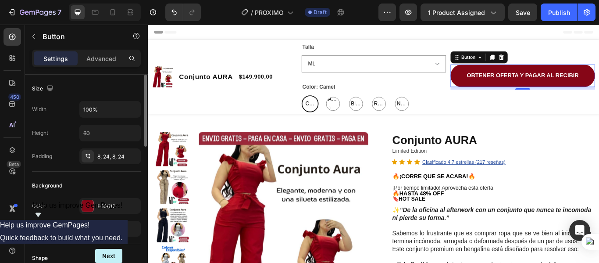
click at [138, 185] on div "Background" at bounding box center [86, 186] width 109 height 14
click at [91, 204] on div at bounding box center [87, 205] width 11 height 11
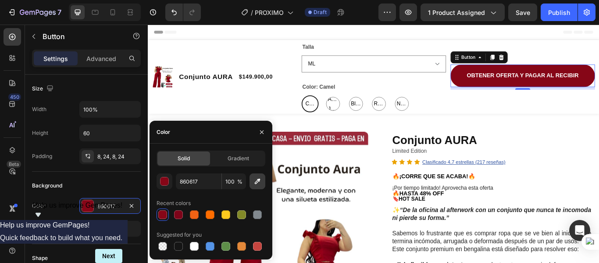
click at [260, 183] on icon "button" at bounding box center [257, 181] width 9 height 9
type input "A51A2B"
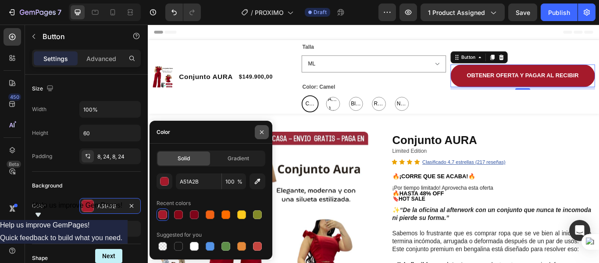
drag, startPoint x: 261, startPoint y: 134, endPoint x: 176, endPoint y: 171, distance: 92.8
click at [261, 134] on icon "button" at bounding box center [261, 132] width 7 height 7
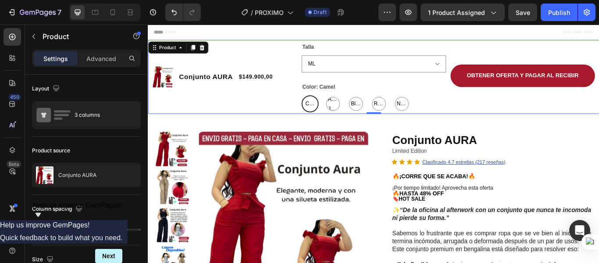
click at [514, 121] on div "OBTENER OFERTA Y PAGAR AL RECIBIR Button" at bounding box center [585, 85] width 168 height 82
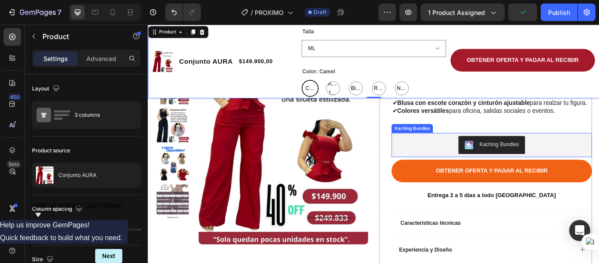
scroll to position [219, 0]
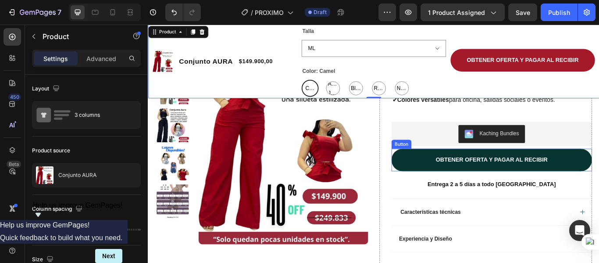
click at [447, 195] on button "OBTENER OFERTA Y PAGAR AL RECIBIR" at bounding box center [549, 182] width 234 height 26
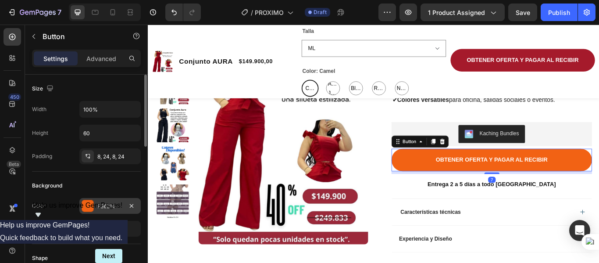
click at [118, 204] on div "F26214" at bounding box center [109, 206] width 25 height 8
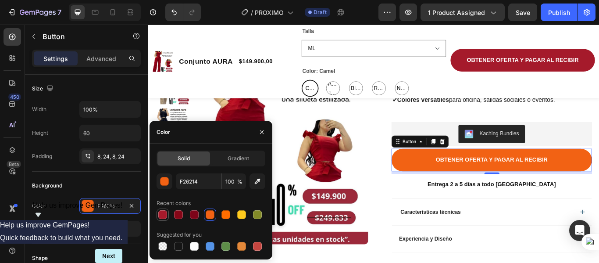
click at [162, 215] on div at bounding box center [162, 214] width 9 height 9
type input "A51A2B"
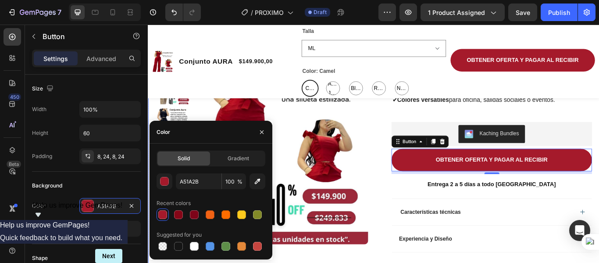
click at [412, 229] on div "Product Images Row Conjunto AURA Product Title Limited Edition Text Block Icon …" at bounding box center [411, 137] width 526 height 457
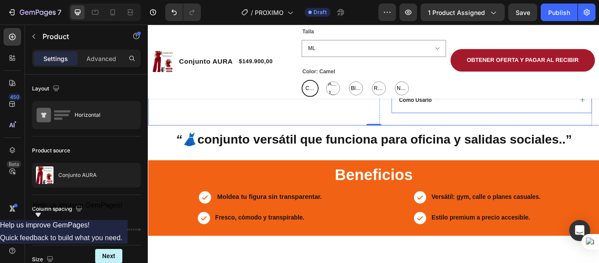
scroll to position [483, 0]
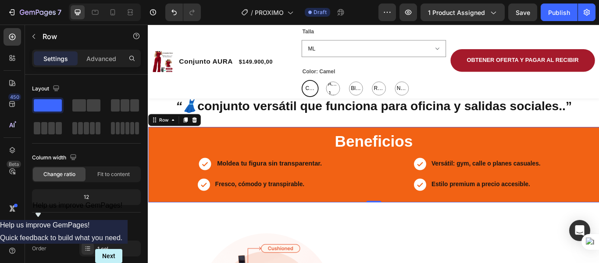
click at [181, 156] on div "Beneficios Heading Icon Moldea tu figura sin transparentar. Text Block Row Icon…" at bounding box center [411, 187] width 526 height 87
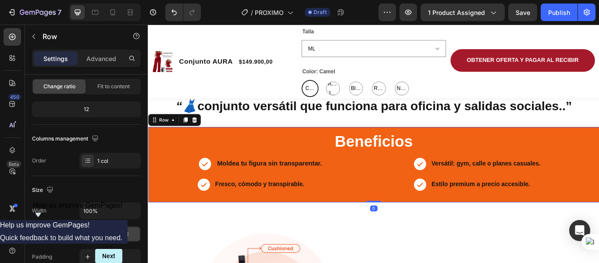
scroll to position [263, 0]
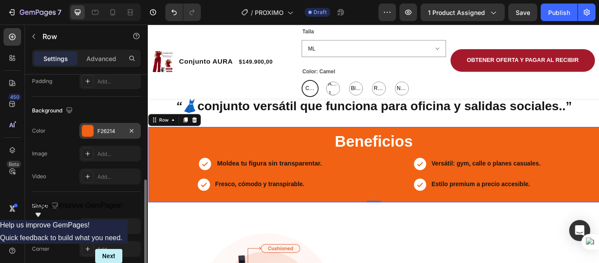
click at [86, 130] on div at bounding box center [87, 130] width 11 height 11
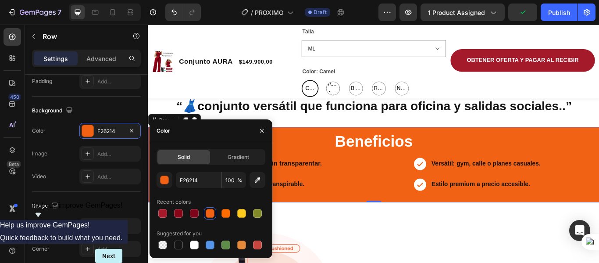
click at [164, 204] on div "Recent colors" at bounding box center [174, 202] width 34 height 8
click at [157, 216] on div at bounding box center [163, 213] width 12 height 12
type input "A51A2B"
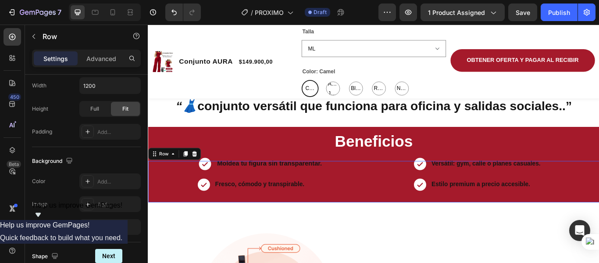
click at [423, 214] on div "Icon Moldea tu figura sin transparentar. Text Block Row Icon Fresco, cómodo y t…" at bounding box center [300, 207] width 305 height 48
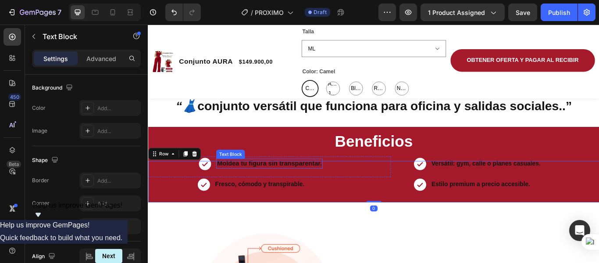
click at [298, 190] on strong "Moldea tu figura sin transparentar." at bounding box center [289, 186] width 122 height 8
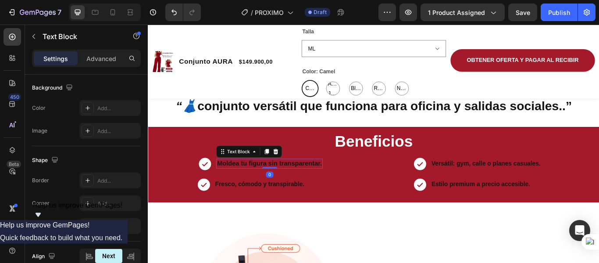
scroll to position [0, 0]
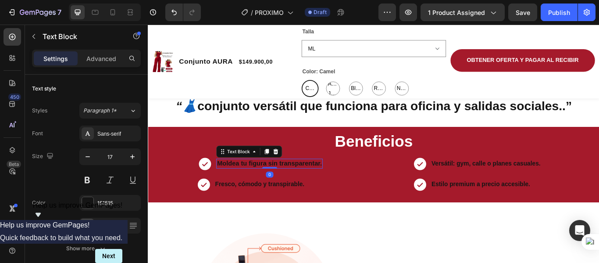
click at [334, 190] on strong "Moldea tu figura sin transparentar." at bounding box center [289, 186] width 122 height 8
click at [344, 190] on strong "Moldea tu figura sin transparentar." at bounding box center [289, 186] width 122 height 8
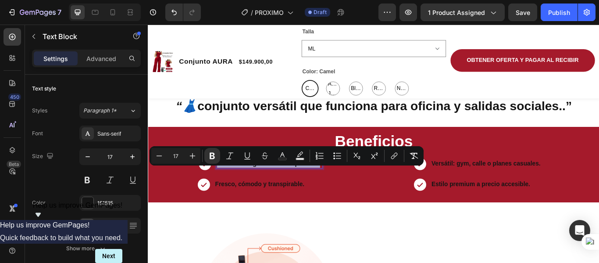
drag, startPoint x: 347, startPoint y: 196, endPoint x: 226, endPoint y: 201, distance: 121.2
click at [227, 192] on div "Moldea tu figura sin transparentar." at bounding box center [289, 187] width 124 height 11
click at [90, 200] on div at bounding box center [87, 202] width 11 height 11
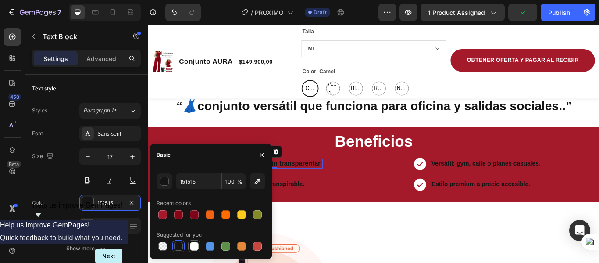
click at [191, 245] on div at bounding box center [194, 246] width 9 height 9
type input "FFFFFF"
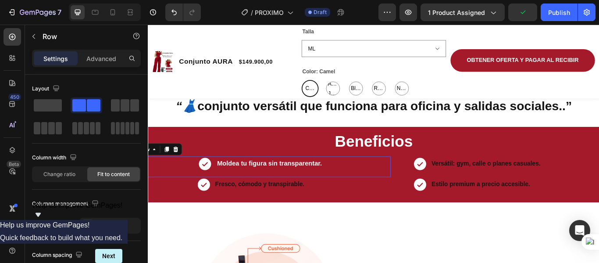
click at [387, 196] on div "Icon Moldea tu figura sin transparentar. Text Block Row 0" at bounding box center [278, 190] width 305 height 24
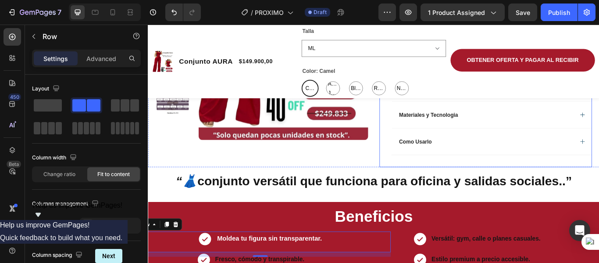
scroll to position [526, 0]
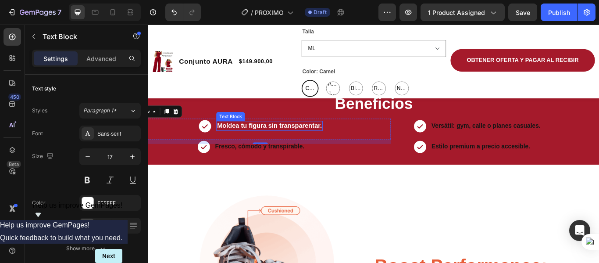
click at [257, 147] on strong "Moldea tu figura sin transparentar." at bounding box center [289, 142] width 122 height 8
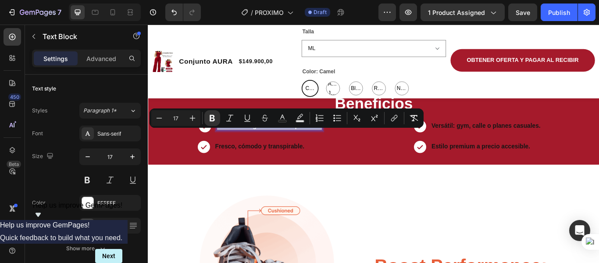
drag, startPoint x: 228, startPoint y: 152, endPoint x: 349, endPoint y: 151, distance: 120.7
click at [349, 148] on div "Moldea tu figura sin transparentar." at bounding box center [289, 143] width 124 height 11
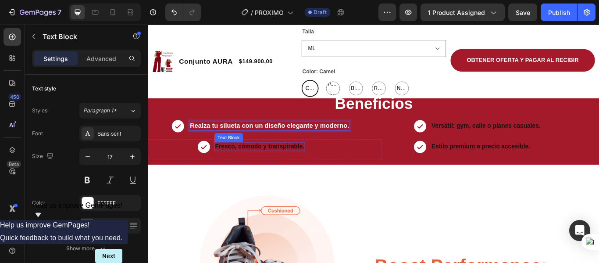
click at [308, 170] on strong "Fresco, cómodo y transpirable." at bounding box center [278, 166] width 104 height 7
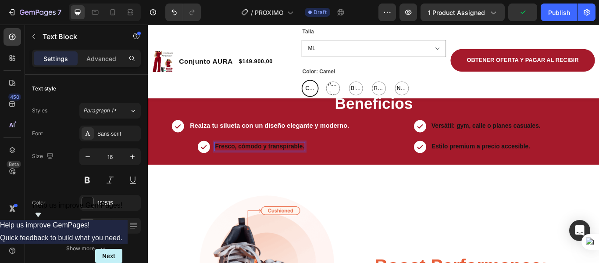
click at [226, 170] on strong "Fresco, cómodo y transpirable." at bounding box center [278, 166] width 104 height 7
click at [227, 170] on strong "Fresco, cómodo y transpirable." at bounding box center [278, 166] width 104 height 7
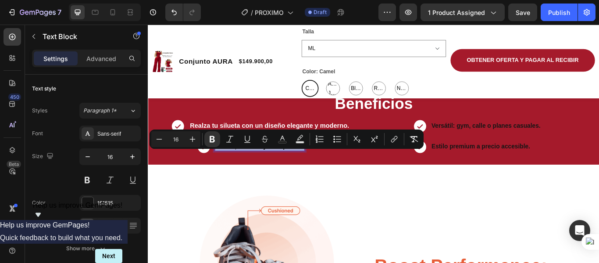
drag, startPoint x: 224, startPoint y: 175, endPoint x: 329, endPoint y: 176, distance: 104.4
click at [329, 172] on div "Fresco, cómodo y transpirable." at bounding box center [278, 167] width 106 height 10
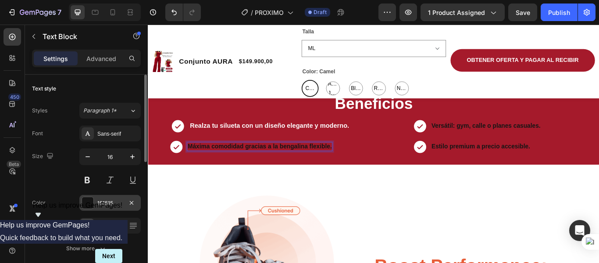
click at [90, 202] on div at bounding box center [87, 202] width 11 height 11
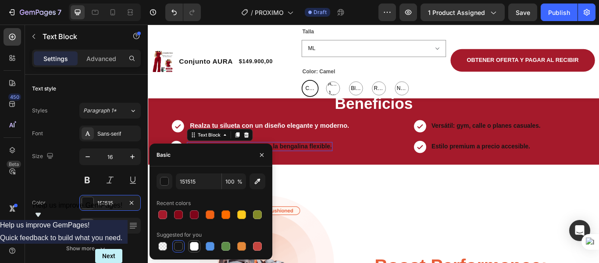
click at [193, 245] on div at bounding box center [194, 246] width 9 height 9
type input "FFFFFF"
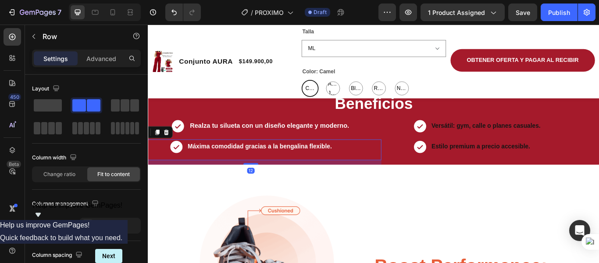
click at [414, 180] on div "Icon Máxima comodidad gracias a la bengalina flexible. Text Block Row 12" at bounding box center [267, 170] width 305 height 24
click at [503, 146] on strong "Versátil: gym, calle o planes casuales." at bounding box center [541, 142] width 127 height 7
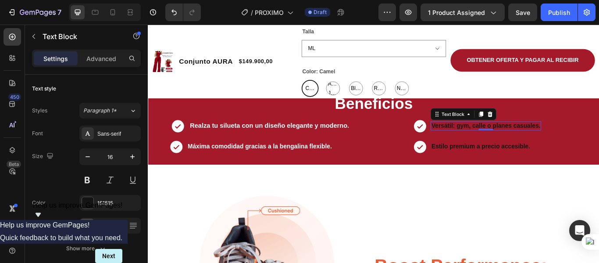
click at [478, 146] on strong "Versátil: gym, calle o planes casuales." at bounding box center [541, 142] width 127 height 7
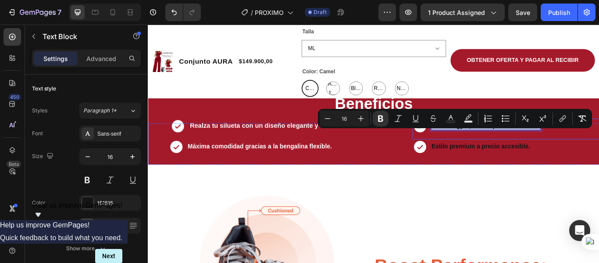
drag, startPoint x: 476, startPoint y: 151, endPoint x: 604, endPoint y: 155, distance: 128.6
click at [599, 155] on div "Icon Versátil: gym, calle o planes casuales. Text Block 0 Row" at bounding box center [565, 146] width 218 height 24
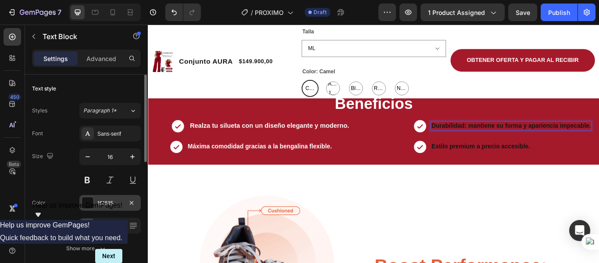
click at [90, 201] on div at bounding box center [87, 202] width 11 height 11
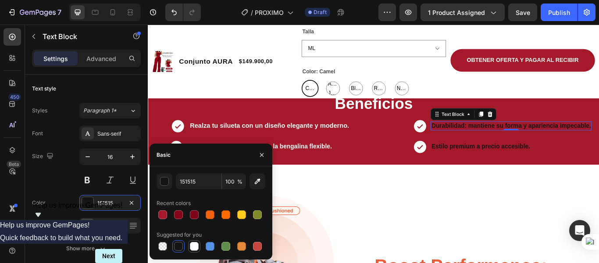
click at [194, 247] on div at bounding box center [194, 246] width 9 height 9
type input "FFFFFF"
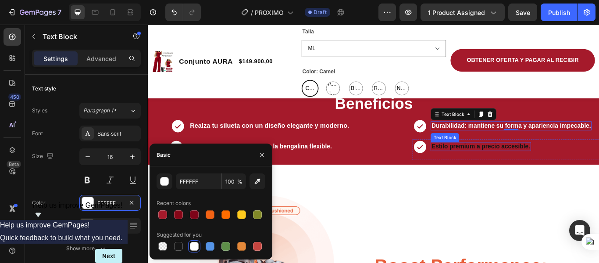
click at [510, 170] on strong "Estilo premium a precio accesible." at bounding box center [535, 166] width 115 height 7
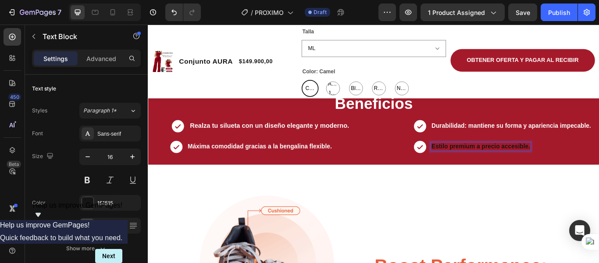
click at [480, 170] on strong "Estilo premium a precio accesible." at bounding box center [535, 166] width 115 height 7
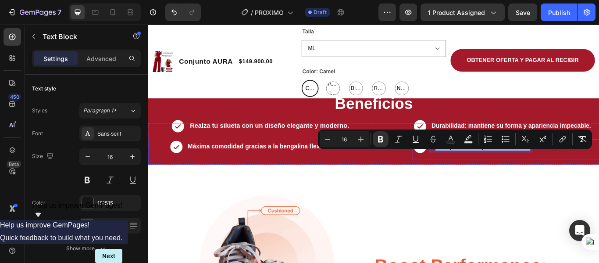
drag, startPoint x: 476, startPoint y: 176, endPoint x: 592, endPoint y: 175, distance: 115.4
click at [593, 177] on div "Icon Estilo premium a precio accesible. Text Block 0 Row" at bounding box center [565, 170] width 218 height 24
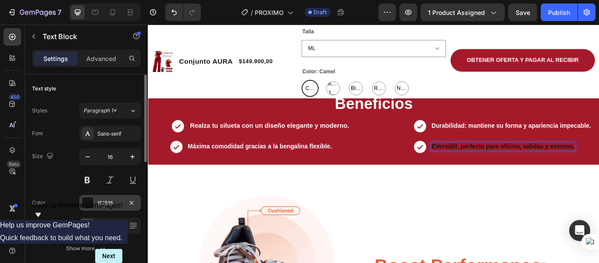
click at [90, 203] on div at bounding box center [87, 202] width 11 height 11
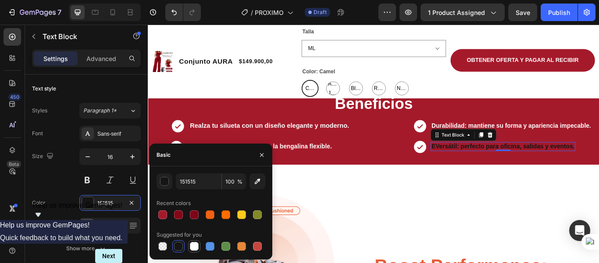
click at [188, 244] on div at bounding box center [211, 246] width 109 height 12
click at [192, 244] on div at bounding box center [194, 246] width 9 height 9
type input "FFFFFF"
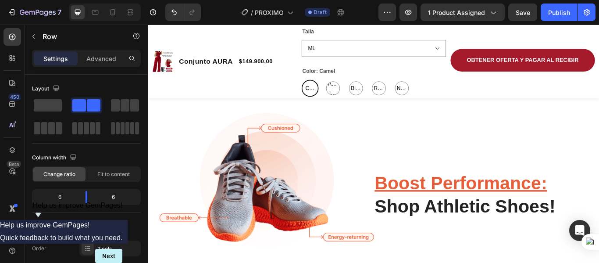
scroll to position [702, 0]
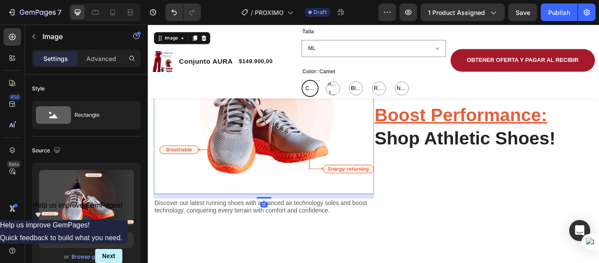
click at [270, 153] on img at bounding box center [282, 127] width 257 height 190
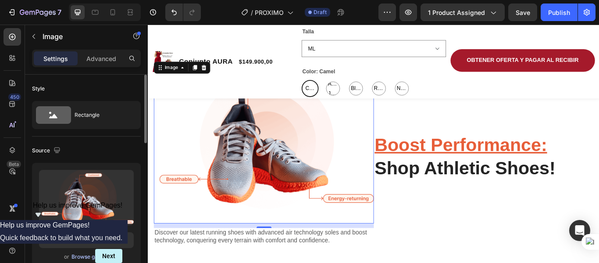
scroll to position [658, 0]
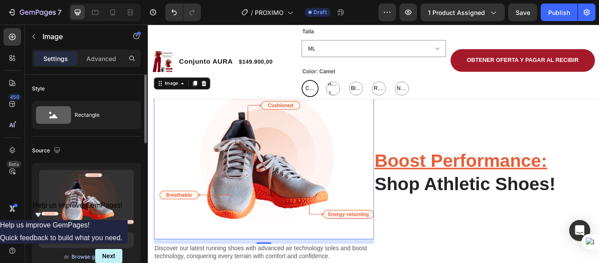
click at [78, 257] on div "Browse gallery" at bounding box center [90, 257] width 37 height 8
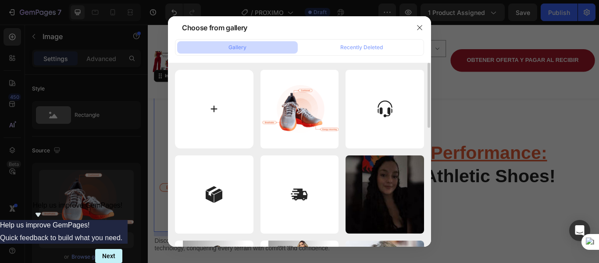
click at [213, 116] on input "file" at bounding box center [214, 109] width 79 height 79
type input "C:\fakepath\giphy (7) (2).gif"
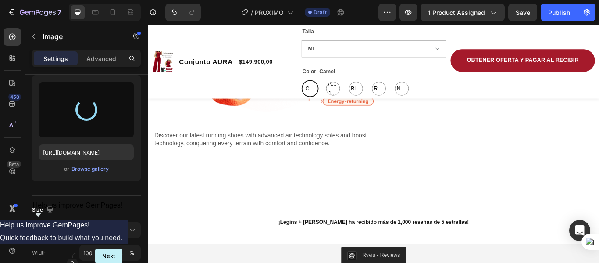
scroll to position [877, 0]
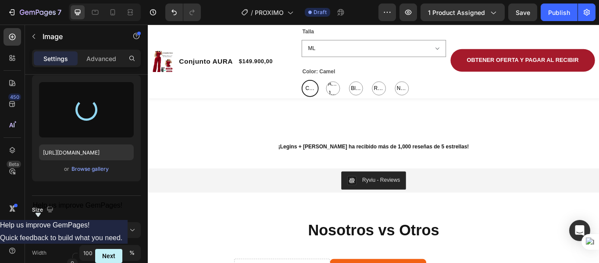
type input "[URL][DOMAIN_NAME]"
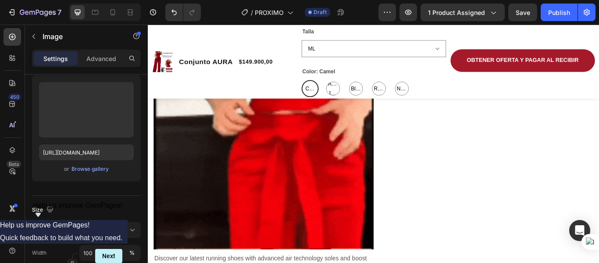
scroll to position [965, 0]
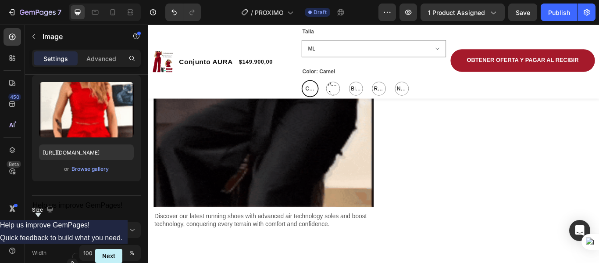
click at [390, 197] on img at bounding box center [282, 7] width 257 height 460
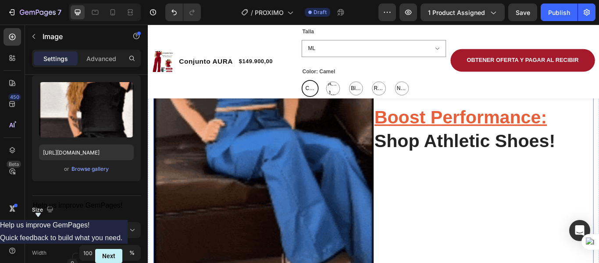
scroll to position [790, 0]
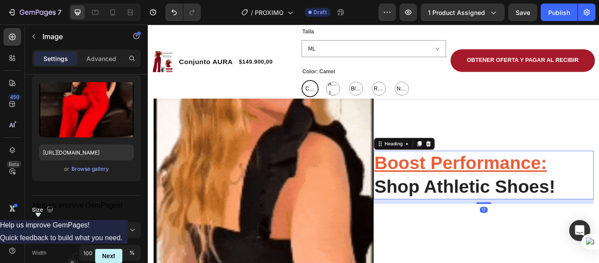
click at [444, 186] on u "Boost Performance:" at bounding box center [512, 185] width 201 height 23
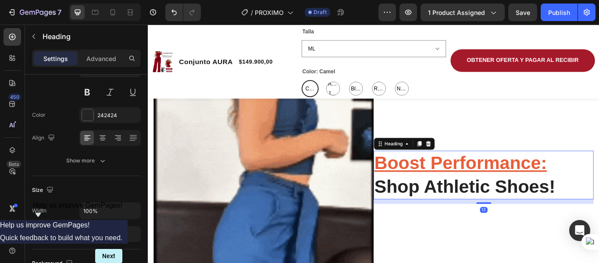
scroll to position [0, 0]
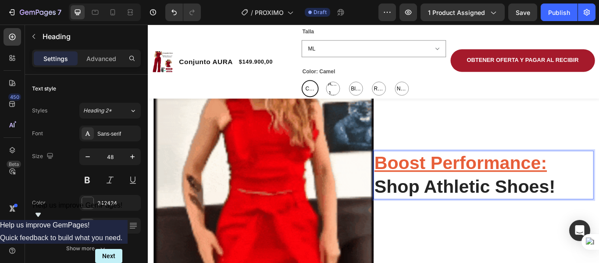
click at [599, 181] on p "Boost Performance: Shop Athletic Shoes!" at bounding box center [539, 199] width 255 height 55
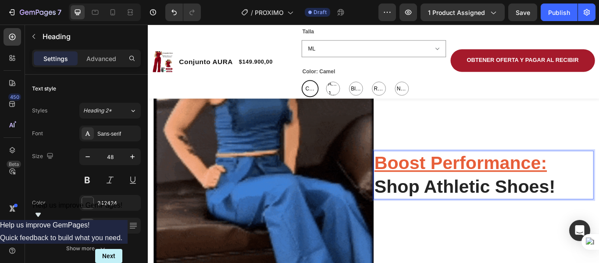
click at [599, 186] on u "Boost Performance:" at bounding box center [512, 185] width 201 height 23
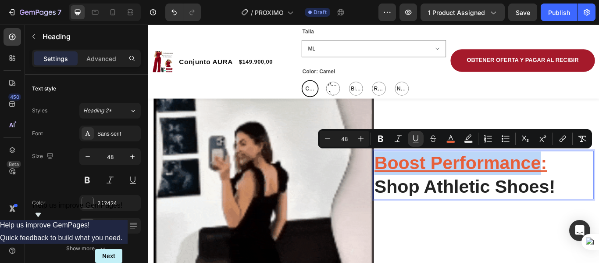
drag, startPoint x: 602, startPoint y: 185, endPoint x: 413, endPoint y: 181, distance: 189.2
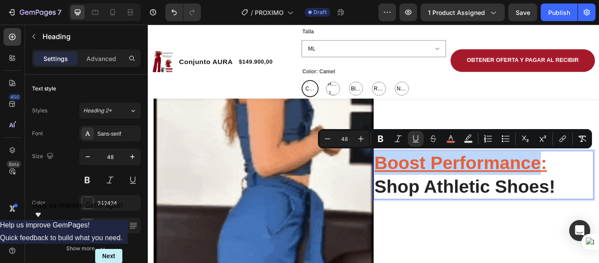
click at [413, 181] on u "Boost Performance:" at bounding box center [512, 185] width 201 height 23
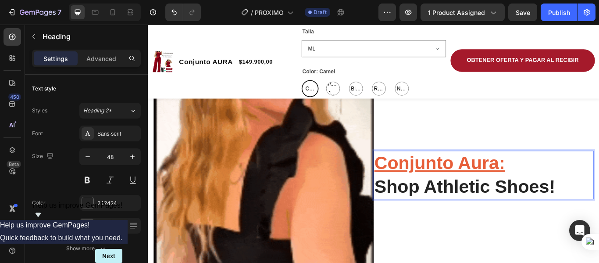
click at [564, 185] on p "Conjunto Aura: Shop Athletic Shoes!" at bounding box center [539, 199] width 255 height 55
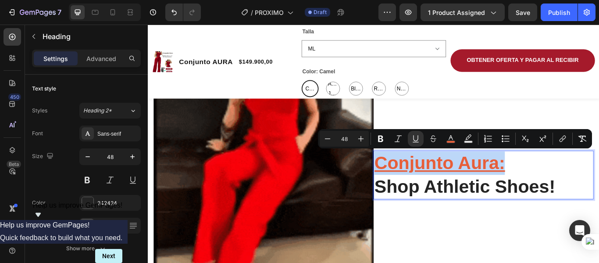
drag, startPoint x: 564, startPoint y: 185, endPoint x: 415, endPoint y: 173, distance: 149.7
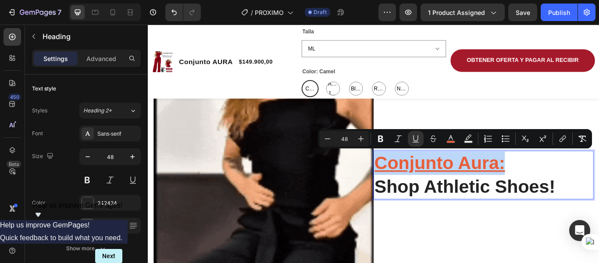
click at [415, 173] on p "Conjunto Aura: Shop Athletic Shoes!" at bounding box center [539, 199] width 255 height 55
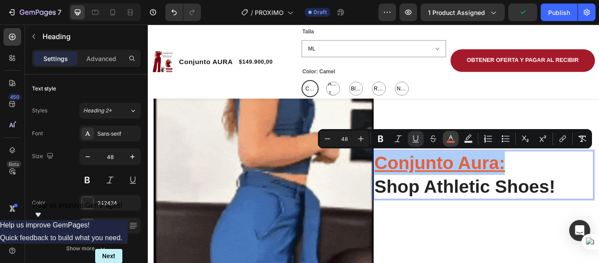
click at [449, 140] on icon "Editor contextual toolbar" at bounding box center [451, 138] width 9 height 9
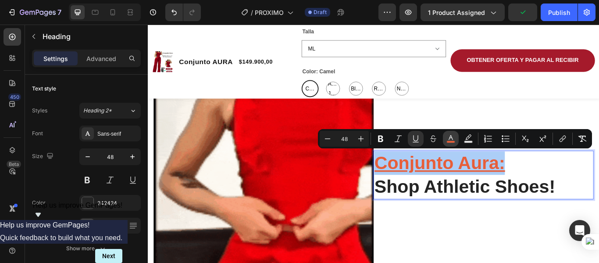
type input "E75E39"
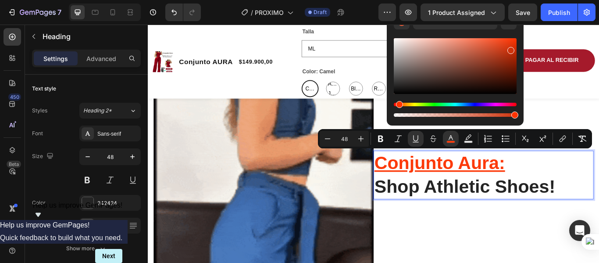
type input "CE330C"
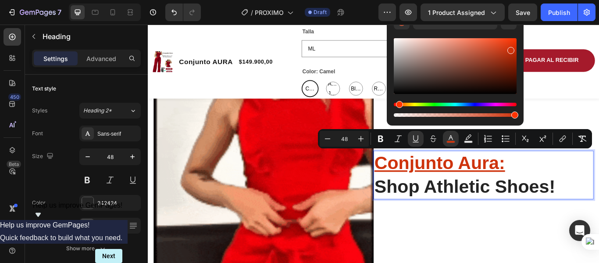
drag, startPoint x: 491, startPoint y: 45, endPoint x: 510, endPoint y: 49, distance: 19.7
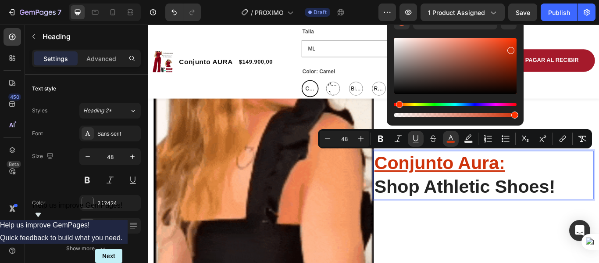
click at [510, 49] on div "Editor contextual toolbar" at bounding box center [511, 50] width 7 height 7
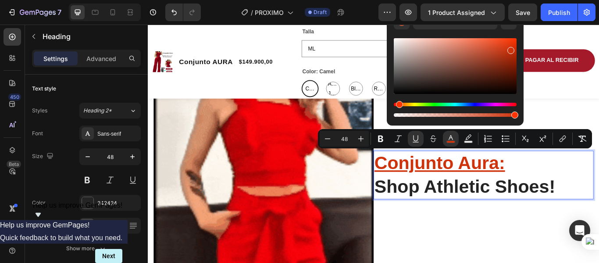
click at [599, 195] on p "Conjunto Aura: Shop Athletic Shoes!" at bounding box center [539, 199] width 255 height 55
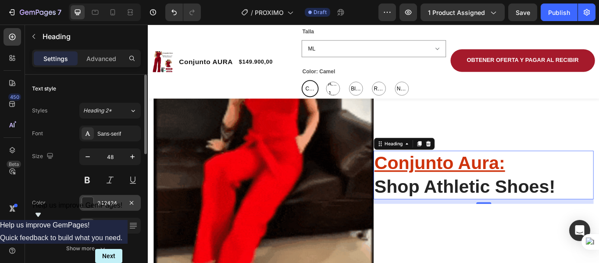
click at [92, 200] on div at bounding box center [87, 202] width 11 height 11
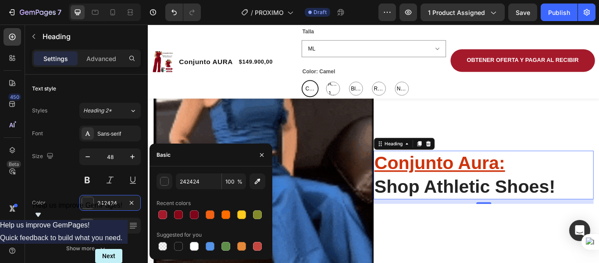
click at [163, 208] on div "Recent colors" at bounding box center [211, 203] width 109 height 14
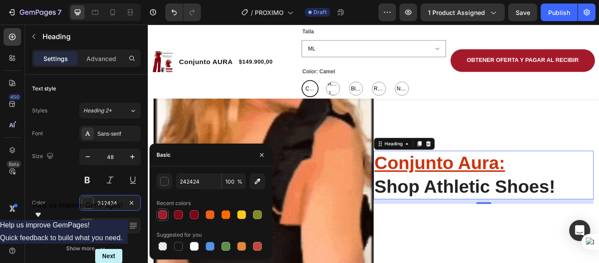
click at [163, 215] on div at bounding box center [162, 214] width 9 height 9
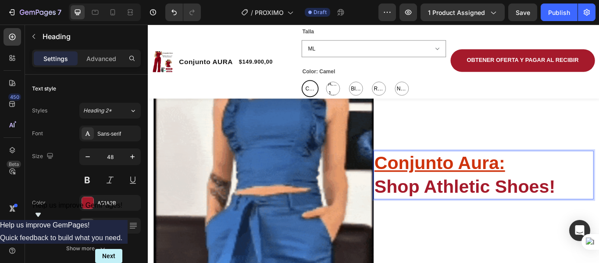
click at [572, 183] on p "Conjunto Aura: Shop Athletic Shoes!" at bounding box center [539, 199] width 255 height 55
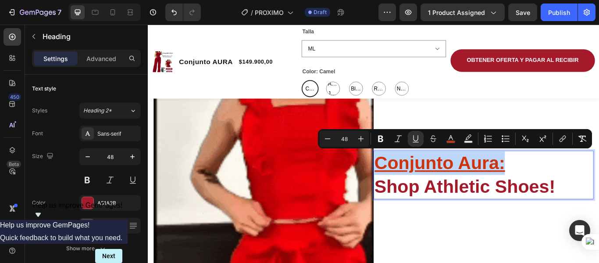
drag, startPoint x: 568, startPoint y: 181, endPoint x: 413, endPoint y: 175, distance: 155.0
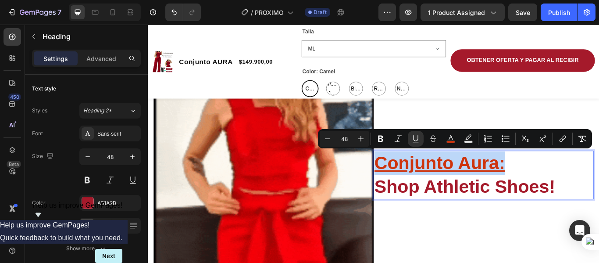
click at [413, 175] on p "Conjunto Aura: Shop Athletic Shoes!" at bounding box center [539, 199] width 255 height 55
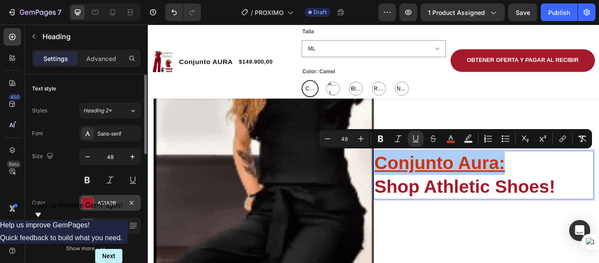
click at [82, 204] on div at bounding box center [87, 202] width 11 height 11
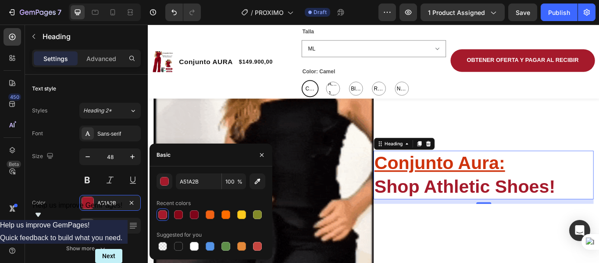
click at [163, 217] on div at bounding box center [162, 214] width 9 height 9
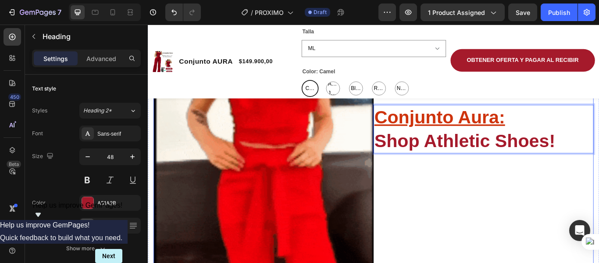
scroll to position [790, 0]
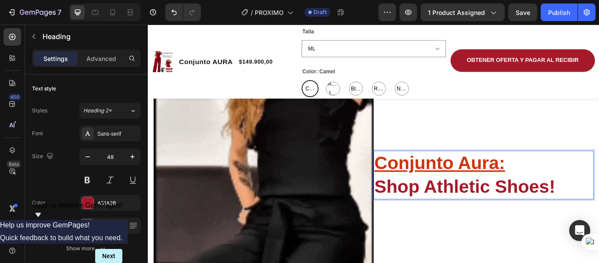
click at [555, 198] on p "Conjunto Aura: Shop Athletic Shoes!" at bounding box center [539, 199] width 255 height 55
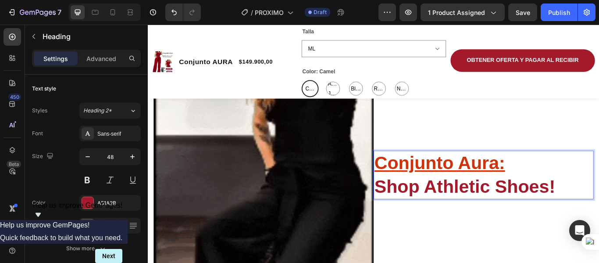
click at [490, 217] on p "Conjunto Aura: Shop Athletic Shoes!" at bounding box center [539, 199] width 255 height 55
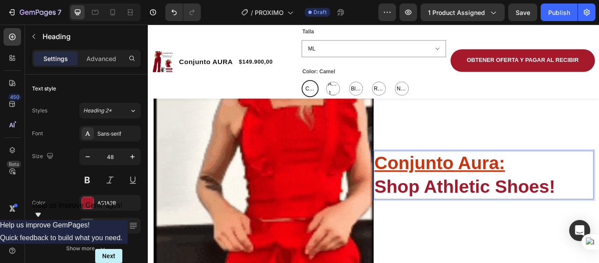
click at [599, 187] on p "Conjunto Aura: Shop Athletic Shoes!" at bounding box center [539, 199] width 255 height 55
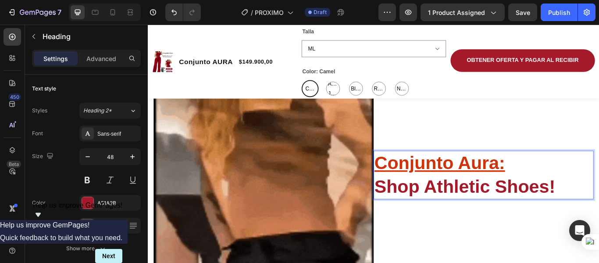
drag, startPoint x: 615, startPoint y: 204, endPoint x: 613, endPoint y: 210, distance: 5.5
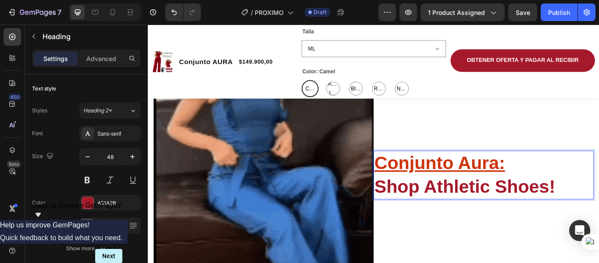
click at [599, 205] on p "Conjunto Aura: Shop Athletic Shoes!" at bounding box center [539, 199] width 255 height 55
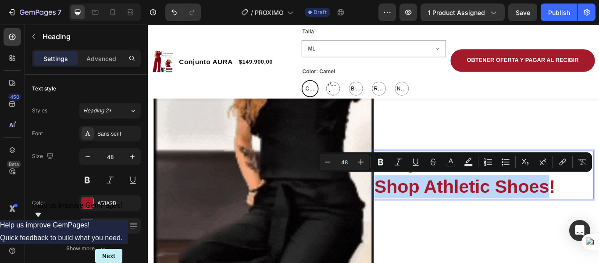
drag, startPoint x: 613, startPoint y: 205, endPoint x: 413, endPoint y: 205, distance: 200.5
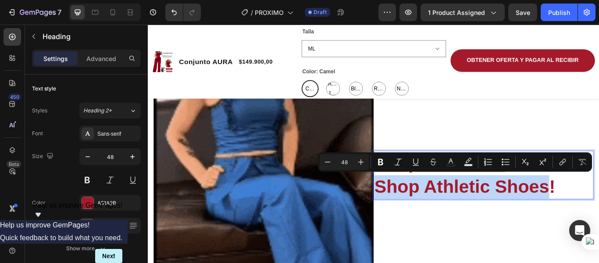
click at [413, 205] on p "Conjunto Aura: Shop Athletic Shoes!" at bounding box center [539, 199] width 255 height 55
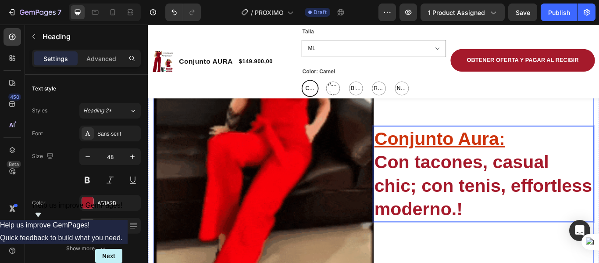
scroll to position [806, 0]
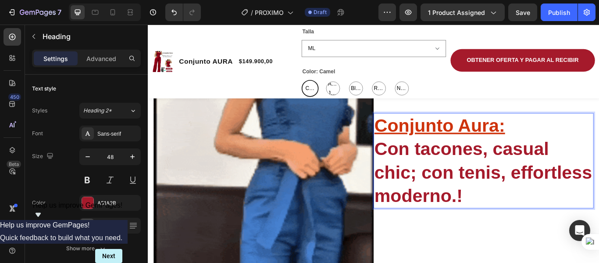
click at [543, 145] on u "Conjunto Aura:" at bounding box center [488, 141] width 152 height 23
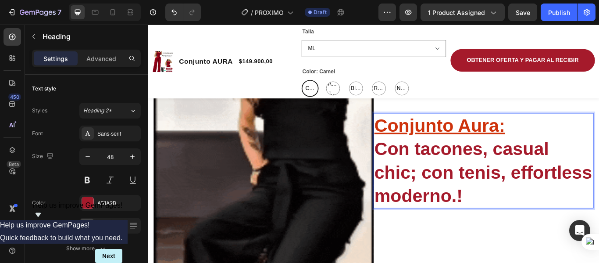
click at [562, 142] on p "Conjunto Aura: Con tacones, casual chic; con tenis, effortless moderno.!" at bounding box center [539, 184] width 255 height 110
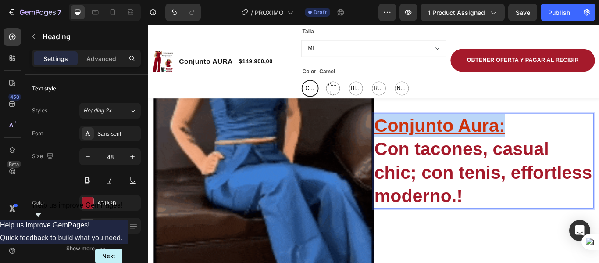
drag, startPoint x: 562, startPoint y: 143, endPoint x: 410, endPoint y: 143, distance: 152.2
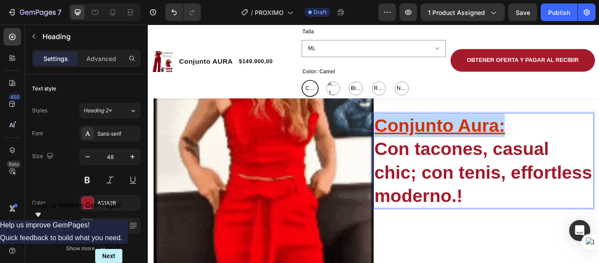
click at [412, 143] on p "Conjunto Aura: Con tacones, casual chic; con tenis, effortless moderno.!" at bounding box center [539, 184] width 255 height 110
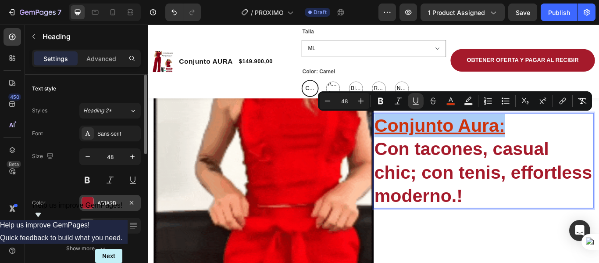
click at [90, 198] on div at bounding box center [87, 202] width 11 height 11
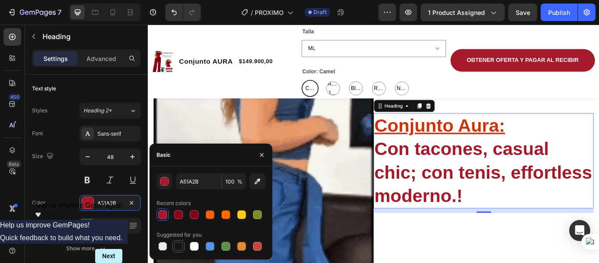
click at [178, 248] on div at bounding box center [178, 246] width 9 height 9
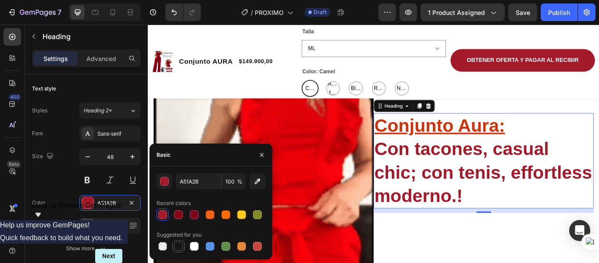
type input "151515"
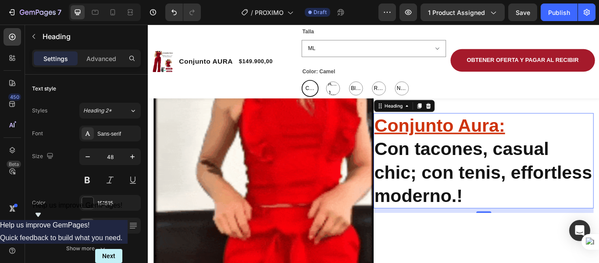
drag, startPoint x: 581, startPoint y: 137, endPoint x: 575, endPoint y: 139, distance: 6.5
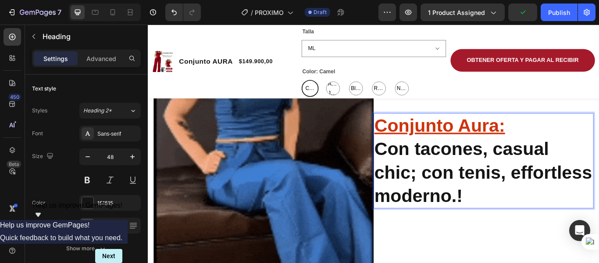
click at [568, 134] on p "Conjunto Aura: Con tacones, casual chic; con tenis, effortless moderno.!" at bounding box center [539, 184] width 255 height 110
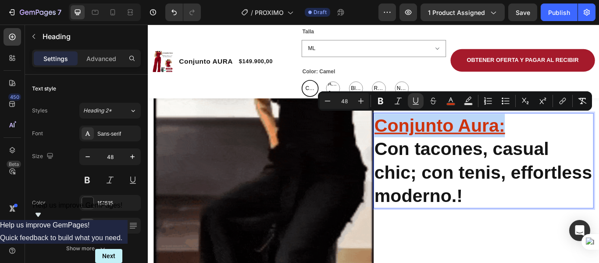
drag, startPoint x: 562, startPoint y: 138, endPoint x: 413, endPoint y: 133, distance: 149.3
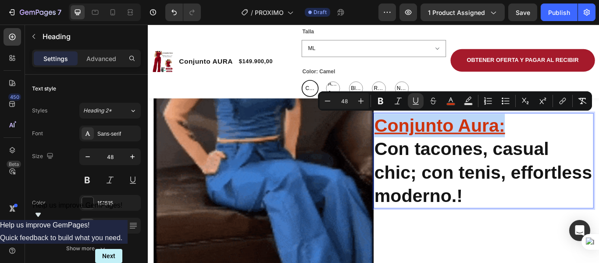
click at [413, 133] on p "Conjunto Aura: Con tacones, casual chic; con tenis, effortless moderno.!" at bounding box center [539, 184] width 255 height 110
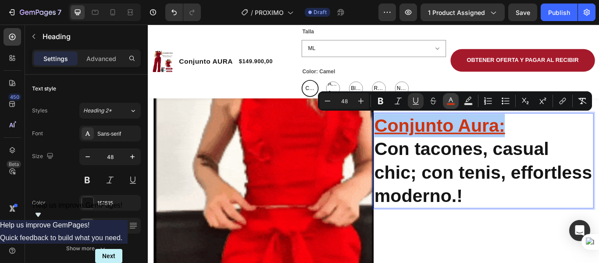
click at [451, 102] on icon "Editor contextual toolbar" at bounding box center [451, 101] width 9 height 9
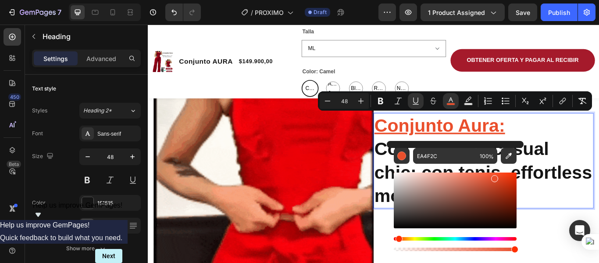
drag, startPoint x: 511, startPoint y: 185, endPoint x: 489, endPoint y: 175, distance: 23.7
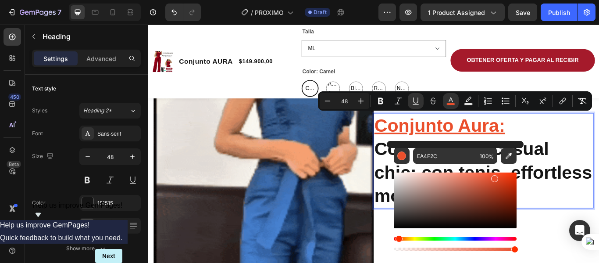
click at [491, 176] on div "Editor contextual toolbar" at bounding box center [494, 178] width 7 height 7
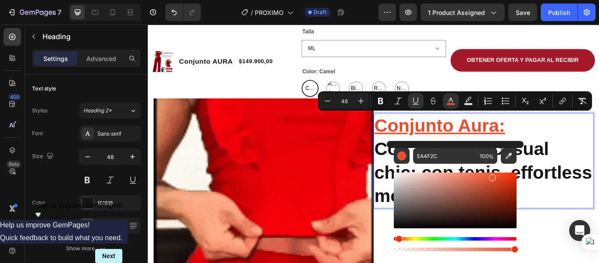
type input "ED5431"
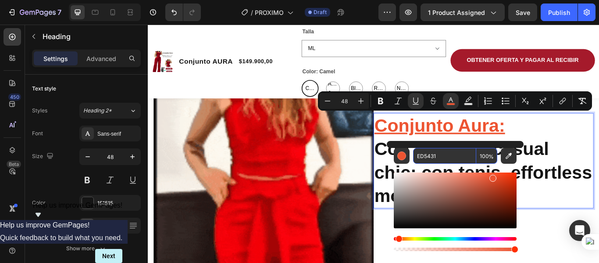
type input "16"
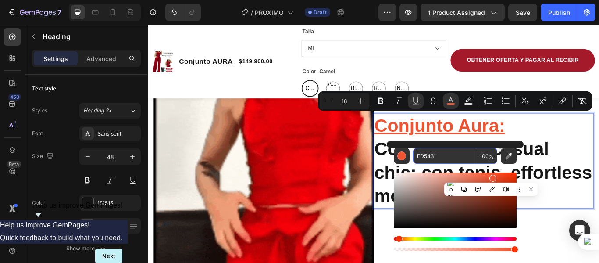
click at [450, 155] on input "ED5431" at bounding box center [444, 156] width 63 height 16
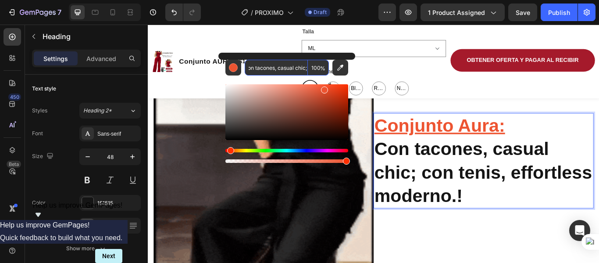
scroll to position [0, 0]
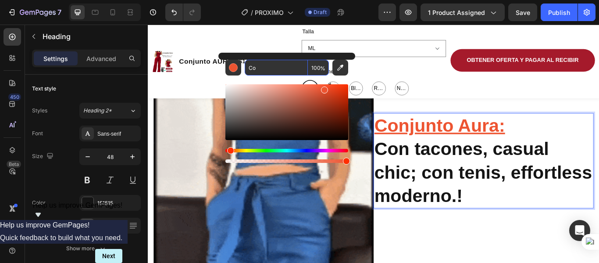
type input "C"
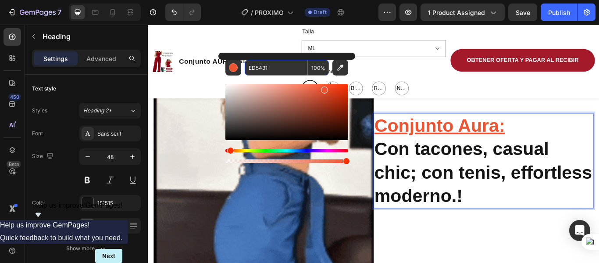
click at [554, 208] on p "Conjunto Aura: Con tacones, casual chic; con tenis, effortless moderno.!" at bounding box center [539, 184] width 255 height 110
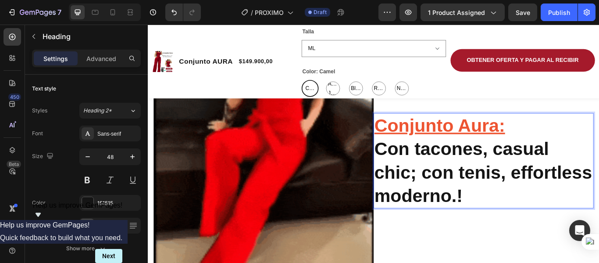
click at [496, 139] on u "Conjunto Aura:" at bounding box center [488, 141] width 152 height 23
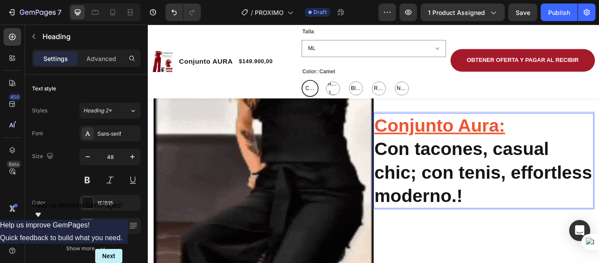
click at [494, 137] on u "Conjunto Aura:" at bounding box center [488, 141] width 152 height 23
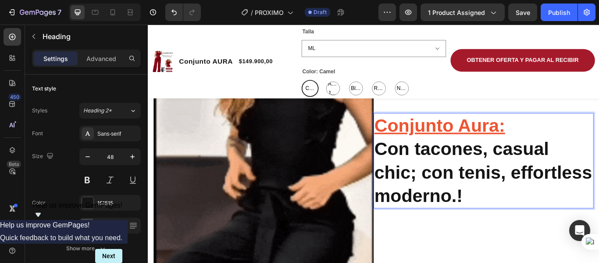
click at [461, 139] on u "Conjunto Aura:" at bounding box center [488, 141] width 152 height 23
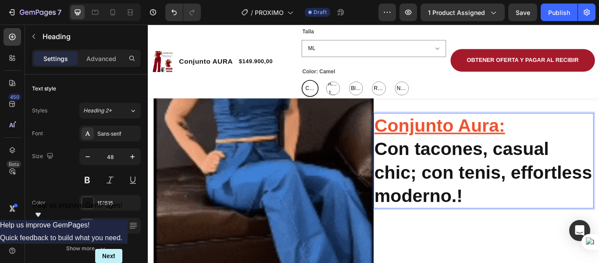
click at [552, 149] on u "Conjunto Aura:" at bounding box center [488, 141] width 152 height 23
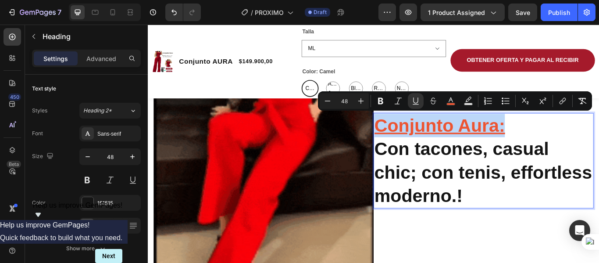
drag, startPoint x: 560, startPoint y: 136, endPoint x: 413, endPoint y: 137, distance: 146.5
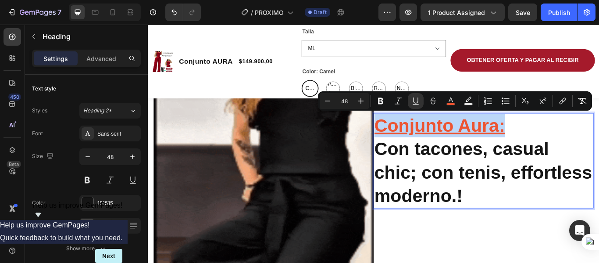
click at [413, 137] on p "Conjunto Aura: Con tacones, casual chic; con tenis, effortless moderno.!" at bounding box center [539, 184] width 255 height 110
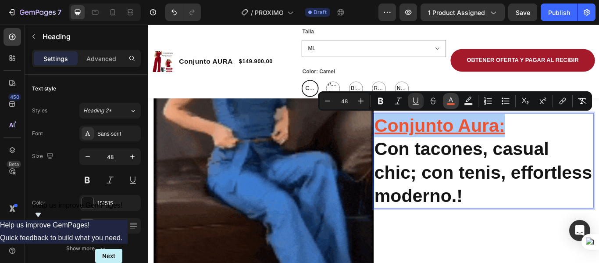
click at [452, 101] on icon "Editor contextual toolbar" at bounding box center [451, 101] width 9 height 9
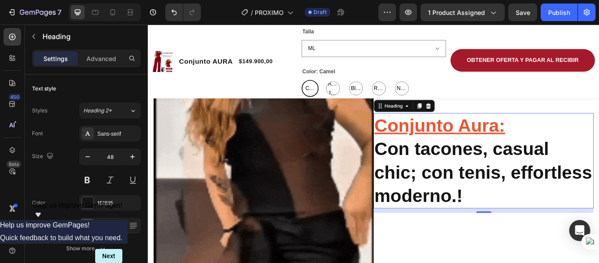
click at [599, 159] on p "Conjunto Aura: Con tacones, casual chic; con tenis, effortless moderno.!" at bounding box center [539, 184] width 255 height 110
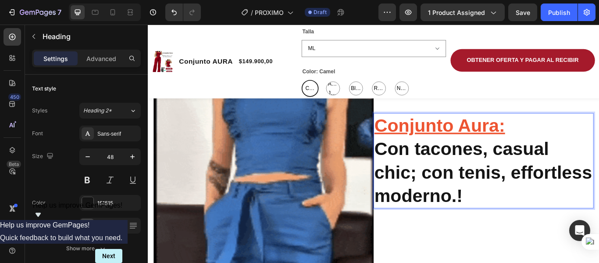
click at [562, 139] on p "Conjunto Aura: Con tacones, casual chic; con tenis, effortless moderno.!" at bounding box center [539, 184] width 255 height 110
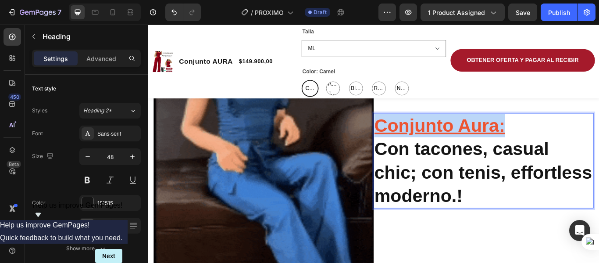
drag, startPoint x: 563, startPoint y: 141, endPoint x: 408, endPoint y: 138, distance: 154.9
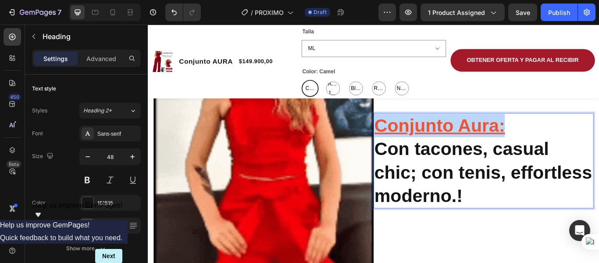
click at [412, 138] on p "Conjunto Aura: Con tacones, casual chic; con tenis, effortless moderno.!" at bounding box center [539, 184] width 255 height 110
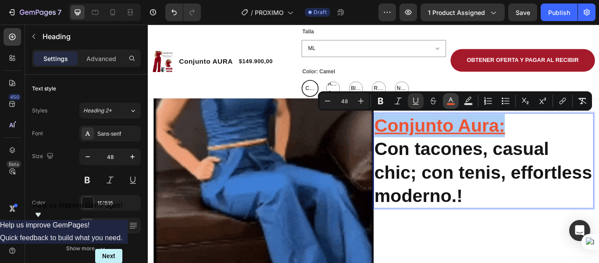
click at [449, 100] on icon "Editor contextual toolbar" at bounding box center [451, 101] width 9 height 9
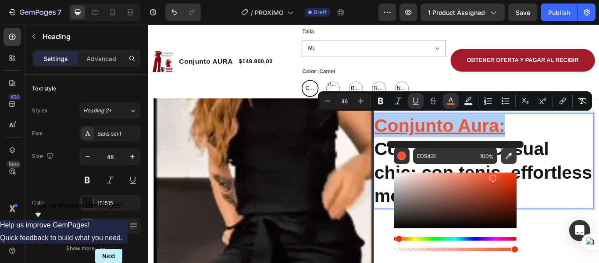
click at [509, 156] on icon "Editor contextual toolbar" at bounding box center [509, 155] width 9 height 9
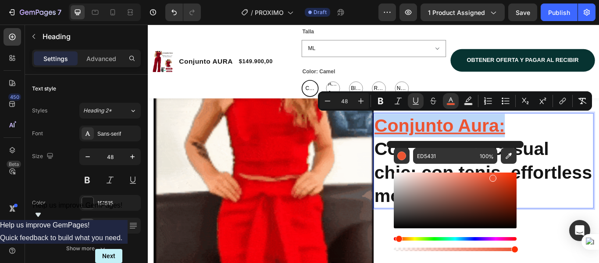
type input "A51A2B"
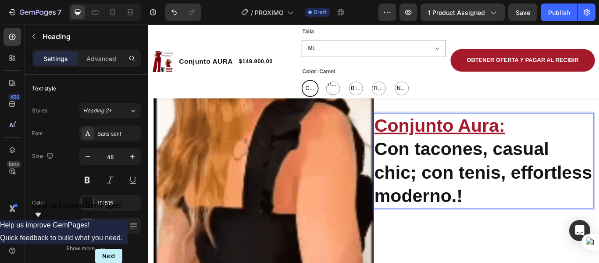
click at [599, 188] on p "Conjunto Aura: Con tacones, casual chic; con tenis, effortless moderno.!" at bounding box center [539, 184] width 255 height 110
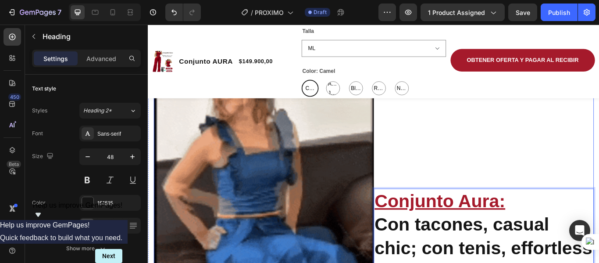
scroll to position [455, 0]
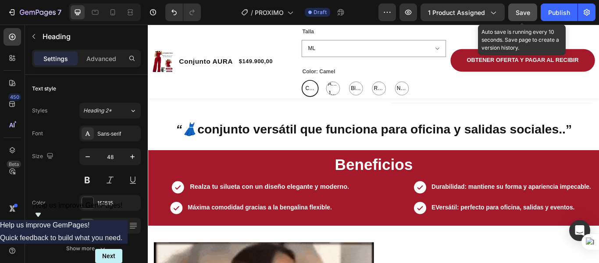
click at [528, 9] on span "Save" at bounding box center [523, 12] width 14 height 7
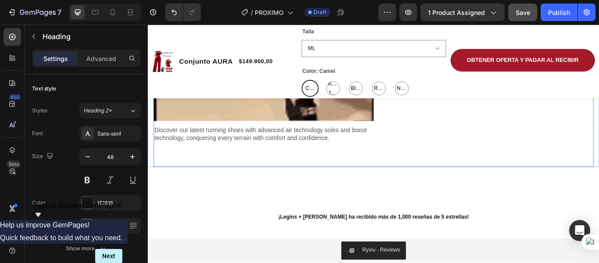
scroll to position [1070, 0]
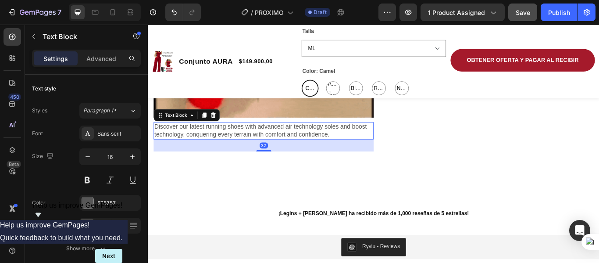
click at [288, 140] on p "Discover our latest running shoes with advanced air technology soles and boost …" at bounding box center [282, 148] width 255 height 18
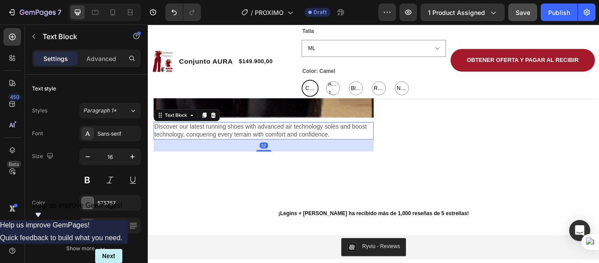
click at [358, 144] on p "Discover our latest running shoes with advanced air technology soles and boost …" at bounding box center [282, 148] width 255 height 18
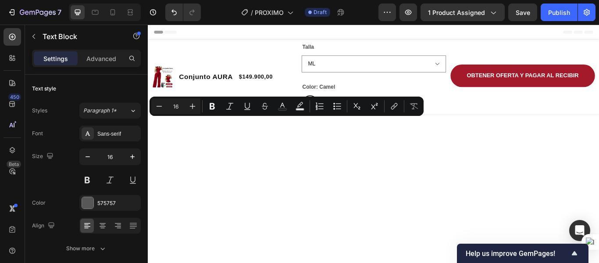
scroll to position [1070, 0]
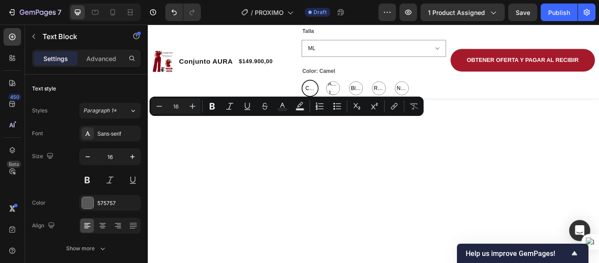
copy p "Discover our latest running shoes with advanced air technology soles and boost …"
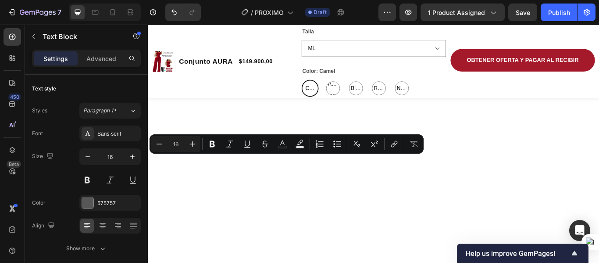
scroll to position [1026, 0]
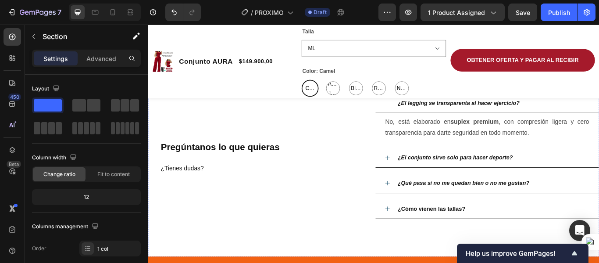
scroll to position [1201, 0]
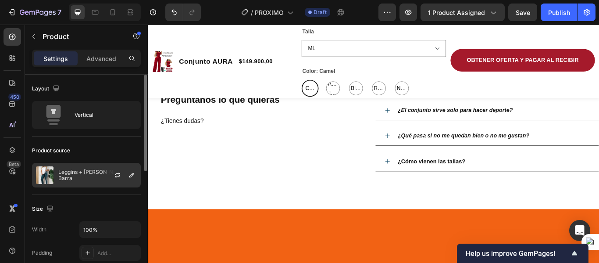
click at [103, 175] on div at bounding box center [121, 175] width 39 height 24
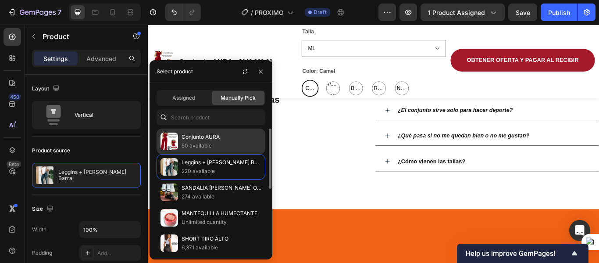
click at [169, 144] on img at bounding box center [170, 142] width 18 height 18
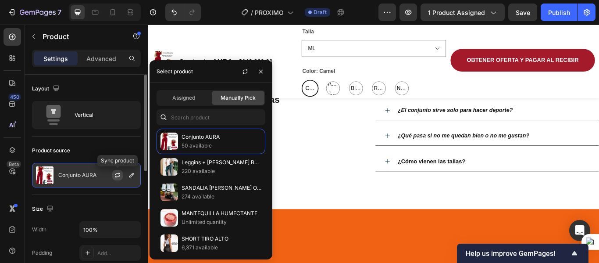
click at [117, 176] on icon "button" at bounding box center [117, 176] width 5 height 3
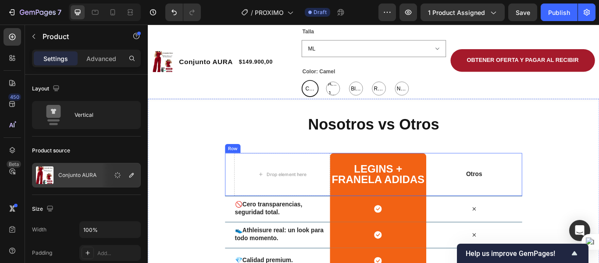
scroll to position [1289, 0]
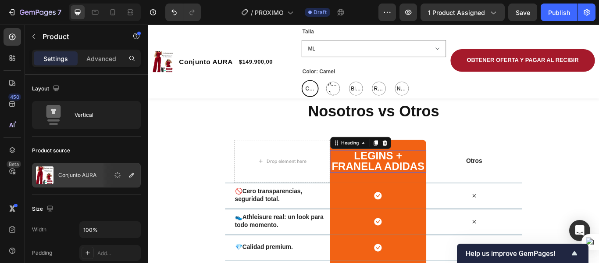
click at [411, 185] on h2 "LEGINS + FRANELA ADIDAS" at bounding box center [416, 184] width 112 height 26
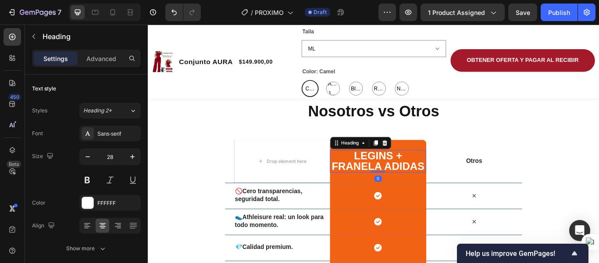
click at [458, 191] on h2 "LEGINS + FRANELA ADIDAS" at bounding box center [416, 184] width 112 height 26
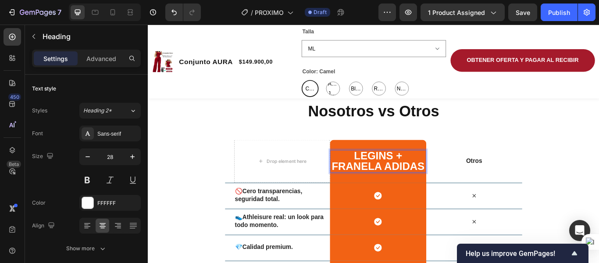
click at [464, 188] on p "LEGINS + FRANELA ADIDAS" at bounding box center [416, 184] width 110 height 25
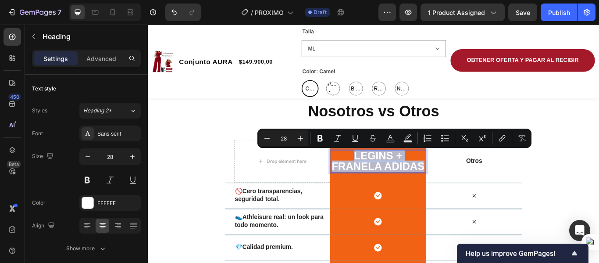
drag, startPoint x: 466, startPoint y: 190, endPoint x: 375, endPoint y: 183, distance: 91.5
click at [380, 180] on p "LEGINS + FRANELA ADIDAS" at bounding box center [416, 184] width 110 height 25
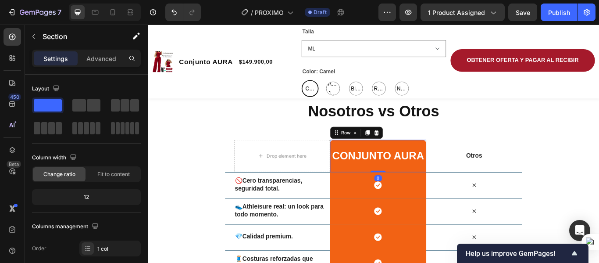
click at [365, 189] on div "Conjunto aura Heading Row 0" at bounding box center [416, 178] width 112 height 38
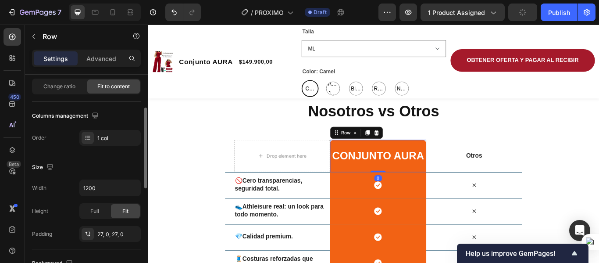
scroll to position [132, 0]
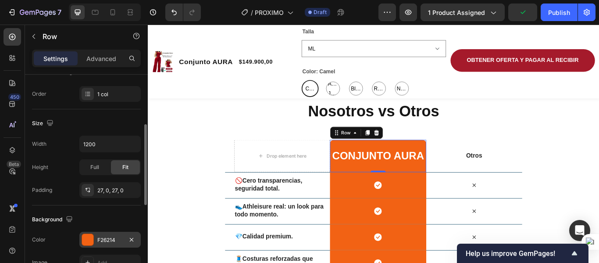
click at [83, 245] on div at bounding box center [88, 239] width 12 height 12
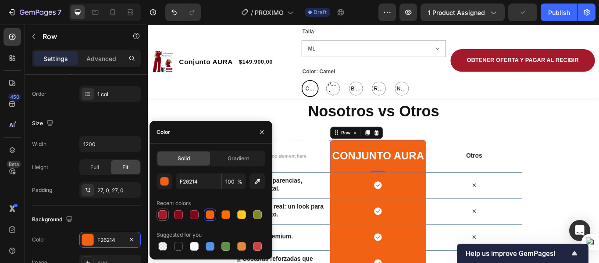
click at [162, 215] on div at bounding box center [162, 214] width 9 height 9
type input "A51A2B"
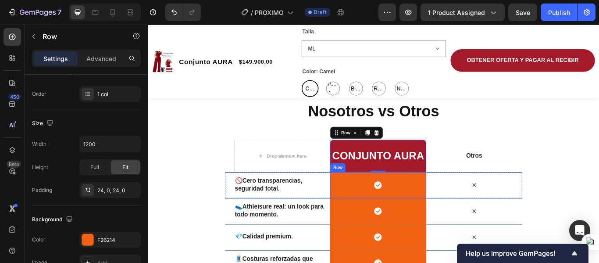
click at [383, 209] on div "Icon Row" at bounding box center [416, 212] width 112 height 30
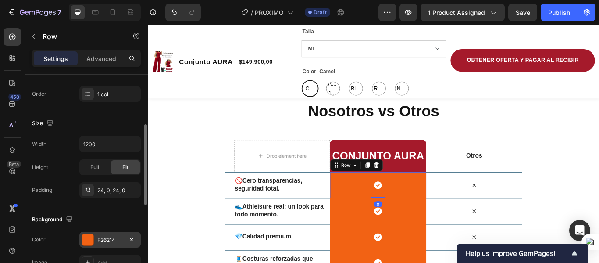
click at [93, 239] on div at bounding box center [88, 239] width 12 height 12
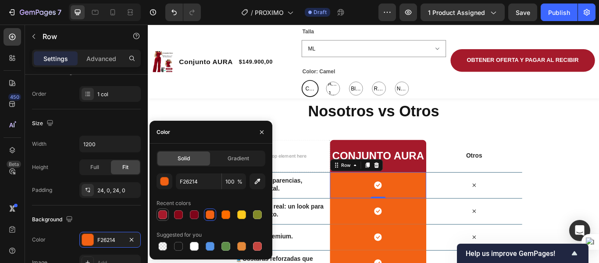
click at [166, 212] on div at bounding box center [162, 214] width 9 height 9
type input "A51A2B"
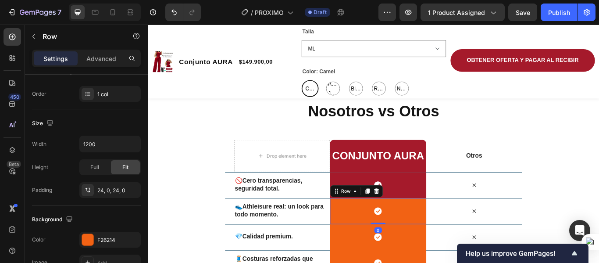
click at [380, 241] on div "Icon Row 0" at bounding box center [416, 242] width 112 height 30
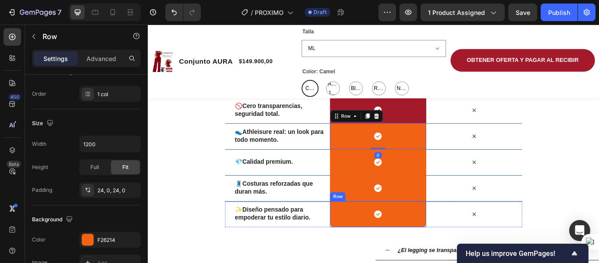
scroll to position [1377, 0]
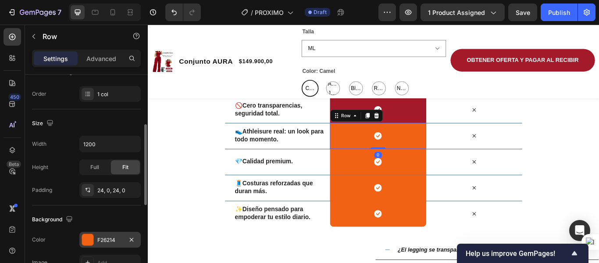
click at [88, 241] on div at bounding box center [87, 239] width 11 height 11
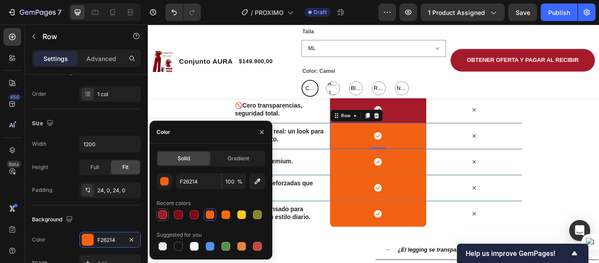
click at [165, 215] on div at bounding box center [162, 214] width 9 height 9
type input "A51A2B"
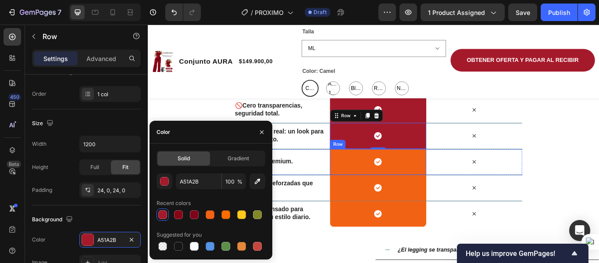
click at [382, 179] on div "Icon Row" at bounding box center [416, 184] width 112 height 30
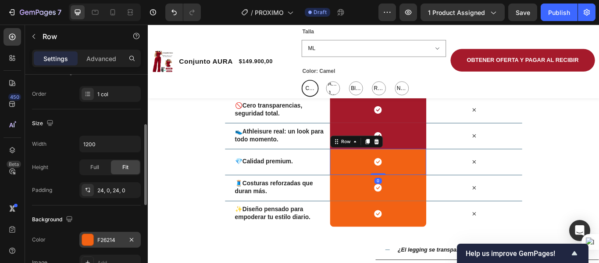
click at [82, 243] on div at bounding box center [87, 239] width 11 height 11
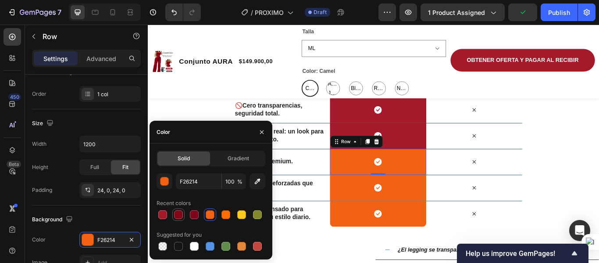
drag, startPoint x: 161, startPoint y: 217, endPoint x: 178, endPoint y: 219, distance: 17.2
click at [161, 217] on div at bounding box center [162, 214] width 9 height 9
type input "A51A2B"
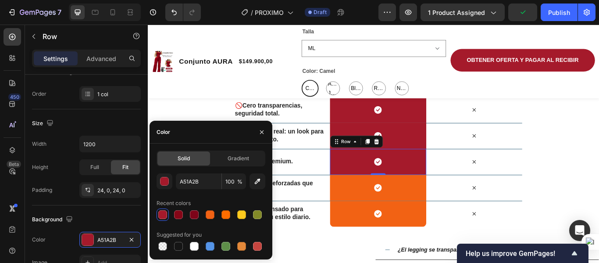
drag, startPoint x: 395, startPoint y: 195, endPoint x: 388, endPoint y: 204, distance: 11.2
click at [395, 196] on div "Icon Row 0" at bounding box center [416, 184] width 112 height 30
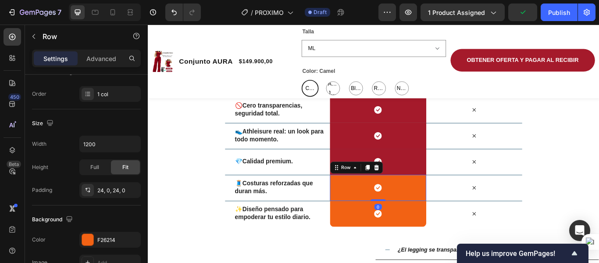
click at [387, 205] on div "Icon Row 0" at bounding box center [416, 215] width 112 height 30
click at [93, 239] on div at bounding box center [87, 239] width 11 height 11
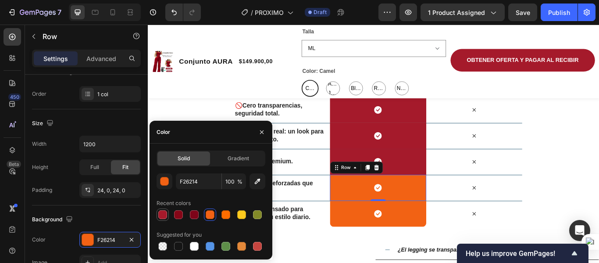
click at [161, 217] on div at bounding box center [162, 214] width 9 height 9
type input "A51A2B"
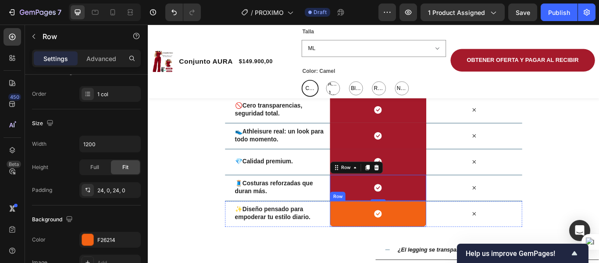
click at [380, 236] on div "Icon Row" at bounding box center [416, 245] width 112 height 30
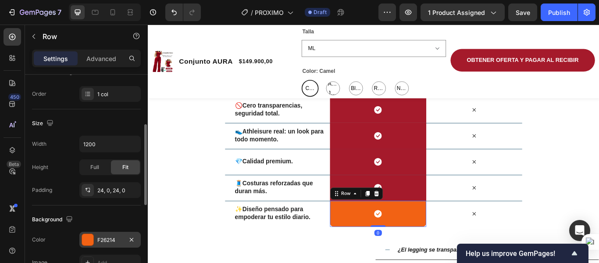
click at [86, 241] on div at bounding box center [87, 239] width 11 height 11
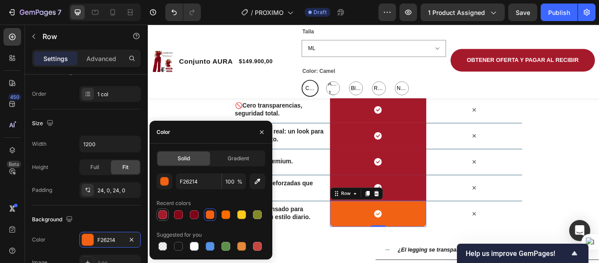
drag, startPoint x: 165, startPoint y: 215, endPoint x: 193, endPoint y: 211, distance: 28.8
click at [167, 213] on div at bounding box center [162, 214] width 9 height 9
type input "A51A2B"
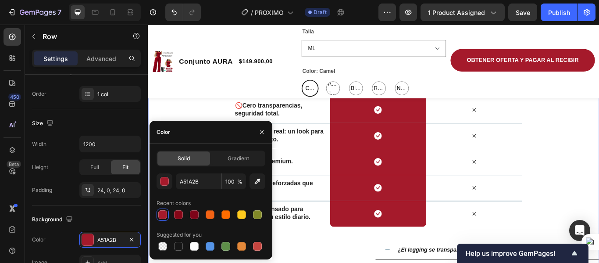
click at [599, 179] on div "Nosotros vs Otros Heading Row Drop element here Conjunto aura Heading Row Otros…" at bounding box center [411, 223] width 526 height 397
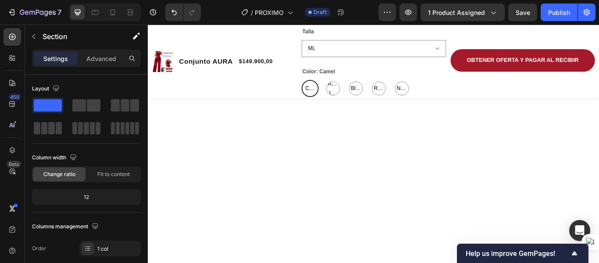
scroll to position [364, 0]
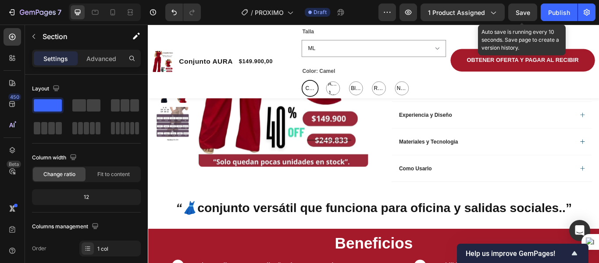
drag, startPoint x: 521, startPoint y: 11, endPoint x: 517, endPoint y: 25, distance: 14.3
click at [521, 13] on span "Save" at bounding box center [523, 12] width 14 height 7
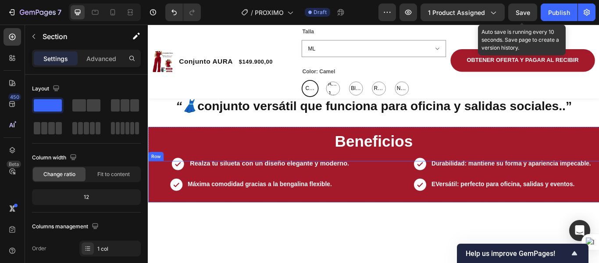
scroll to position [395, 0]
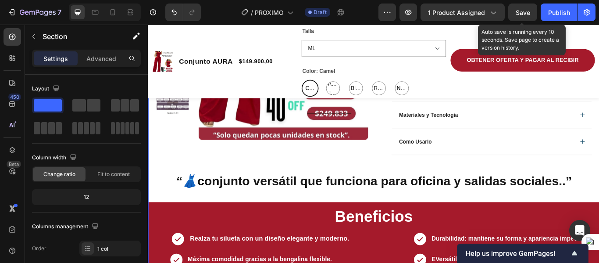
click at [196, 215] on strong "“👗" at bounding box center [192, 207] width 25 height 16
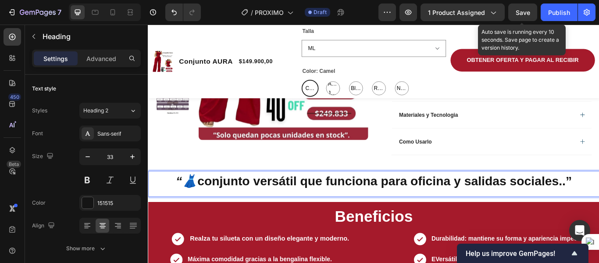
click at [208, 211] on strong "conjunto versátil que funciona para oficina y salidas sociales..”" at bounding box center [423, 207] width 437 height 16
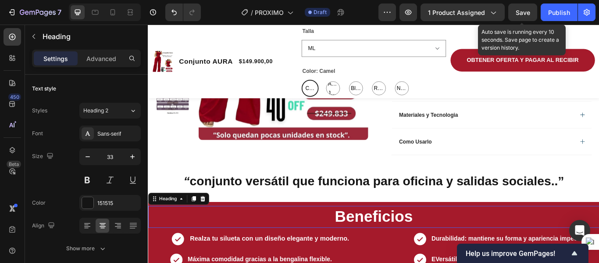
click at [268, 261] on h2 "Beneficios" at bounding box center [411, 248] width 526 height 25
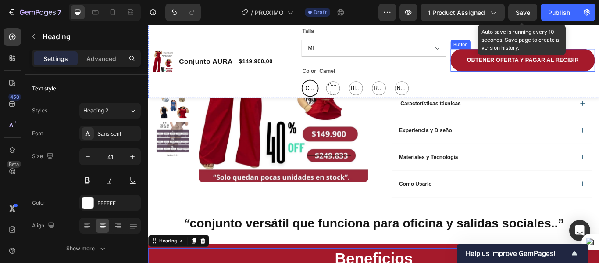
scroll to position [307, 0]
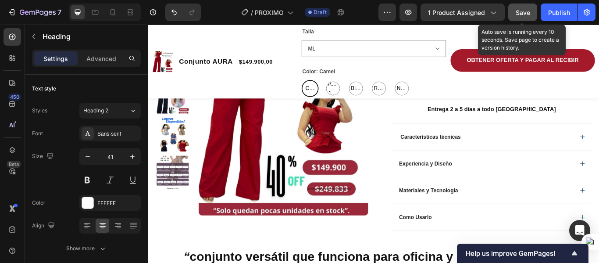
click at [525, 6] on button "Save" at bounding box center [523, 13] width 29 height 18
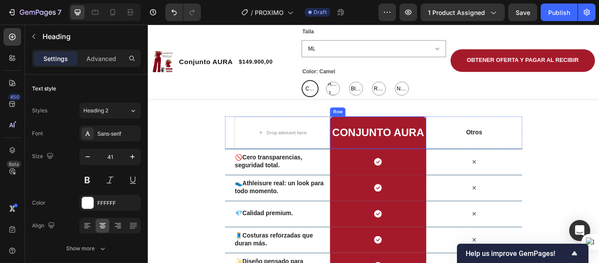
scroll to position [1272, 0]
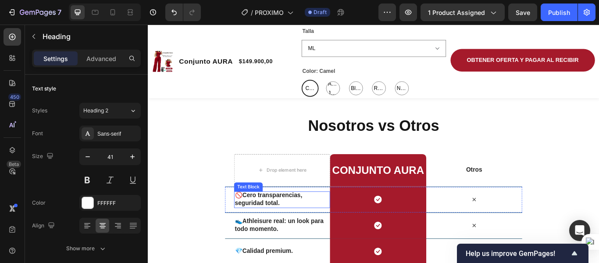
drag, startPoint x: 275, startPoint y: 232, endPoint x: 285, endPoint y: 232, distance: 10.5
click at [275, 232] on strong "Cero transparencias, seguridad total." at bounding box center [288, 227] width 79 height 17
click at [306, 226] on strong "Cero transparencias, seguridad total." at bounding box center [288, 227] width 79 height 17
click at [301, 230] on p "🚫 Cero transparencias, seguridad total." at bounding box center [304, 228] width 110 height 18
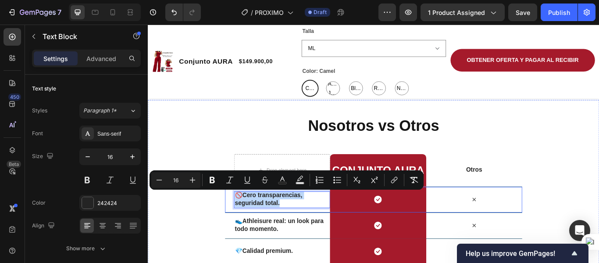
drag, startPoint x: 301, startPoint y: 231, endPoint x: 250, endPoint y: 217, distance: 52.8
click at [250, 217] on div "🚫 Cero transparencias, seguridad total. Text Block 0" at bounding box center [304, 229] width 112 height 30
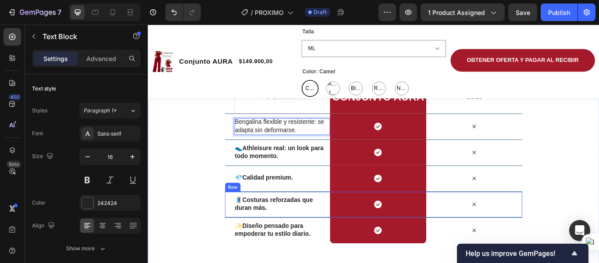
scroll to position [1360, 0]
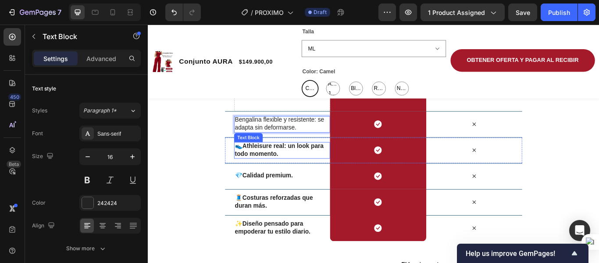
click at [297, 169] on p "👟 Athleisure real: un look para todo momento." at bounding box center [304, 170] width 110 height 18
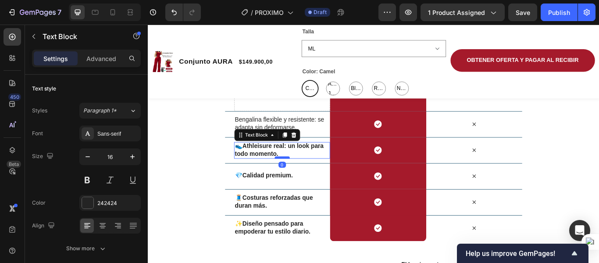
click at [299, 179] on div at bounding box center [305, 179] width 18 height 3
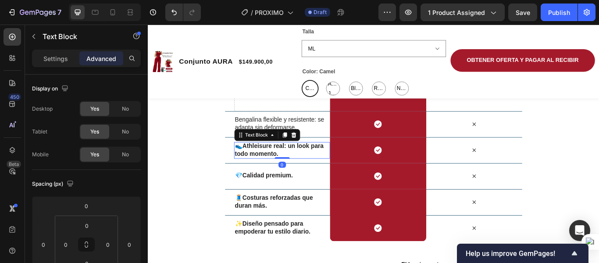
click at [298, 172] on p "👟 Athleisure real: un look para todo momento." at bounding box center [304, 170] width 110 height 18
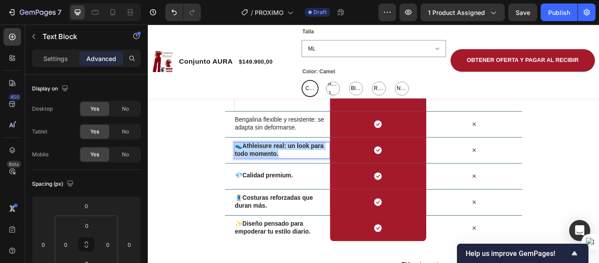
drag, startPoint x: 299, startPoint y: 177, endPoint x: 304, endPoint y: 179, distance: 5.7
drag, startPoint x: 288, startPoint y: 173, endPoint x: 246, endPoint y: 165, distance: 43.5
click at [249, 165] on p "Realza la silueta con cortes estratégicos." at bounding box center [304, 170] width 110 height 18
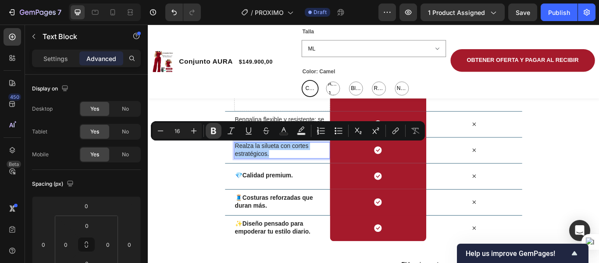
click at [214, 131] on icon "Editor contextual toolbar" at bounding box center [213, 131] width 5 height 7
click at [322, 185] on div "Realza la silueta con cortes estratégicos. Text Block 0" at bounding box center [304, 171] width 112 height 30
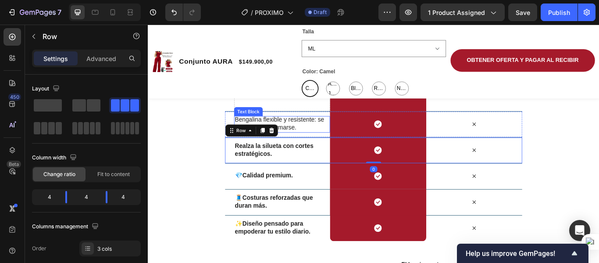
click at [323, 140] on p "Bengalina flexible y resistente: se adapta sin deformarse." at bounding box center [304, 140] width 110 height 18
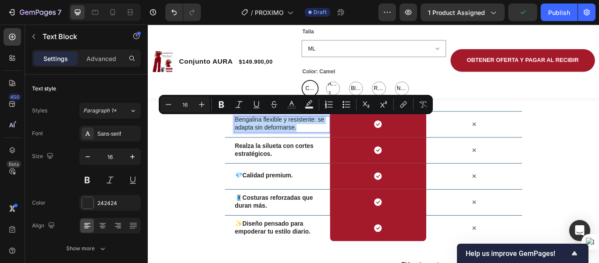
drag, startPoint x: 321, startPoint y: 143, endPoint x: 378, endPoint y: 135, distance: 57.6
click at [249, 135] on p "Bengalina flexible y resistente: se adapta sin deformarse." at bounding box center [304, 140] width 110 height 18
click at [222, 104] on icon "Editor contextual toolbar" at bounding box center [221, 104] width 5 height 7
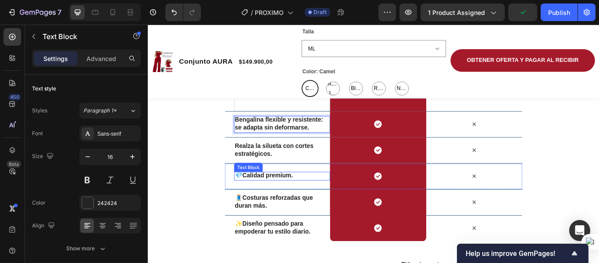
click at [269, 202] on strong "Calidad premium." at bounding box center [287, 200] width 59 height 7
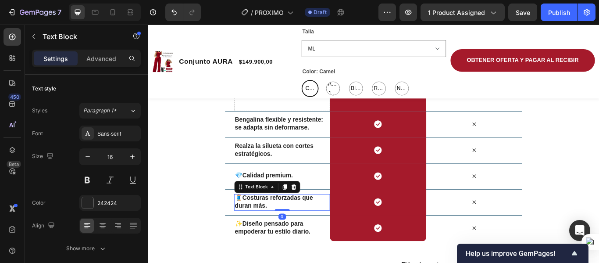
drag, startPoint x: 305, startPoint y: 232, endPoint x: 294, endPoint y: 232, distance: 11.0
click at [305, 232] on p "🧵 Costuras reforzadas que duran más." at bounding box center [304, 231] width 110 height 18
click at [283, 237] on p "🧵 Costuras reforzadas que duran más." at bounding box center [304, 231] width 110 height 18
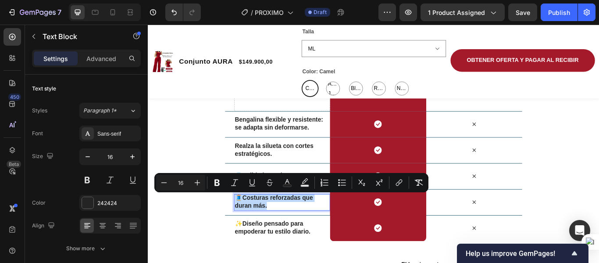
drag, startPoint x: 284, startPoint y: 236, endPoint x: 249, endPoint y: 223, distance: 37.7
click at [249, 223] on p "🧵 Costuras reforzadas que duran más." at bounding box center [304, 231] width 110 height 18
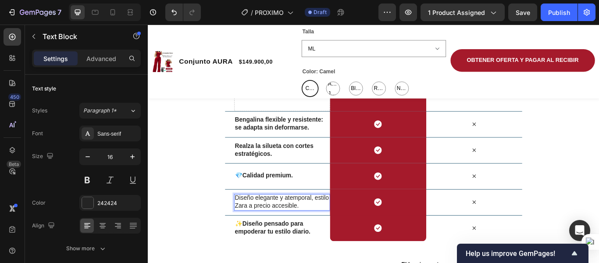
click at [322, 232] on p "Diseño elegante y atemporal, estilo Zara a precio accesible." at bounding box center [304, 231] width 110 height 18
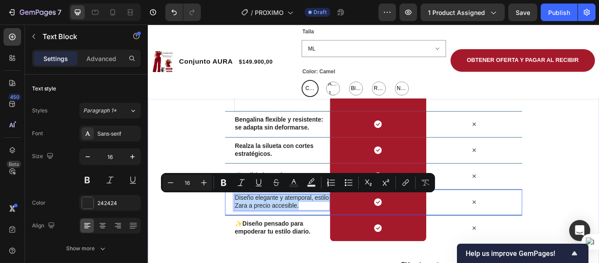
drag, startPoint x: 321, startPoint y: 233, endPoint x: 244, endPoint y: 225, distance: 77.7
click at [244, 225] on div "Diseño elegante y atemporal, estilo Zara a precio accesible. Text Block 0 Icon …" at bounding box center [411, 231] width 347 height 30
click at [226, 183] on icon "Editor contextual toolbar" at bounding box center [223, 182] width 5 height 7
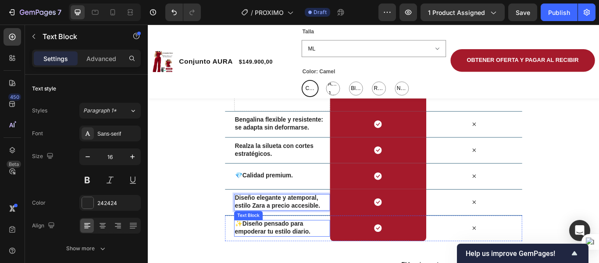
click at [283, 262] on strong "Diseño pensado para empoderar tu estilo diario." at bounding box center [293, 261] width 88 height 17
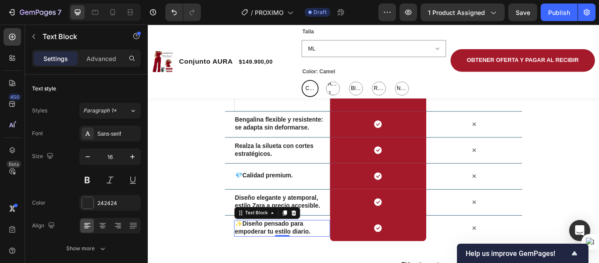
click at [301, 256] on strong "Diseño pensado para empoderar tu estilo diario." at bounding box center [293, 261] width 88 height 17
click at [322, 262] on strong "Diseño pensado para empoderar tu estilo diario." at bounding box center [293, 261] width 88 height 17
click at [337, 262] on p "✨ Diseño pensado para empoderar tu estilo diario." at bounding box center [304, 261] width 110 height 18
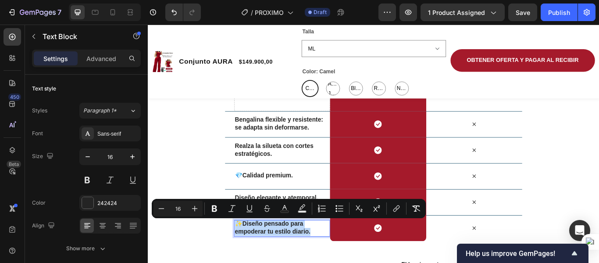
drag, startPoint x: 335, startPoint y: 265, endPoint x: 248, endPoint y: 258, distance: 87.2
click at [249, 258] on p "✨ Diseño pensado para empoderar tu estilo diario." at bounding box center [304, 261] width 110 height 18
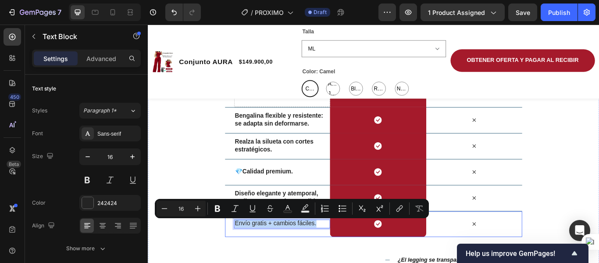
drag, startPoint x: 343, startPoint y: 255, endPoint x: 243, endPoint y: 254, distance: 100.0
click at [243, 254] on div "Envío gratis + cambios fáciles. Text Block 0 Icon Row Icon Row" at bounding box center [411, 257] width 347 height 30
click at [219, 206] on icon "Editor contextual toolbar" at bounding box center [217, 208] width 5 height 7
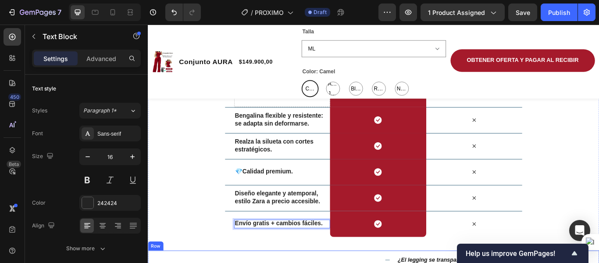
click at [210, 262] on div "Nosotros vs Otros Heading Row Drop element here Conjunto aura Heading Row Otros…" at bounding box center [411, 235] width 526 height 397
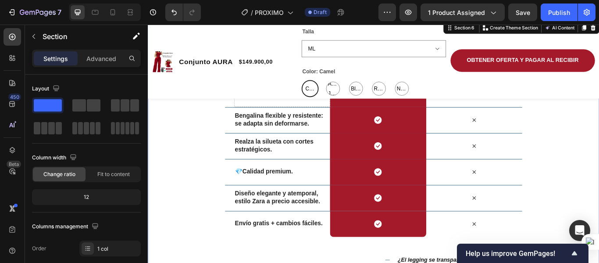
click at [599, 181] on div "Nosotros vs Otros Heading Row Drop element here Conjunto aura Heading Row Otros…" at bounding box center [411, 235] width 526 height 397
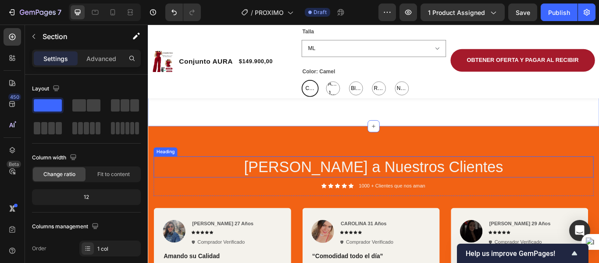
scroll to position [1672, 0]
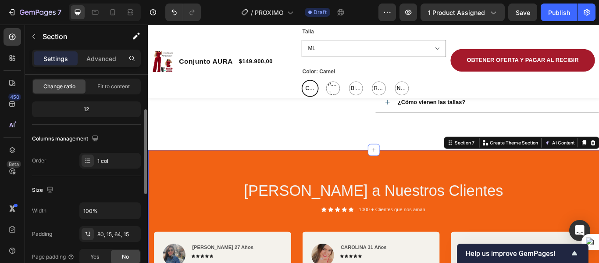
scroll to position [175, 0]
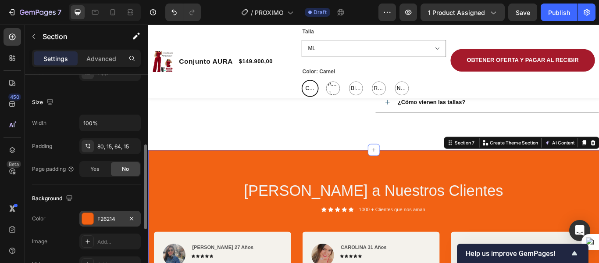
click at [87, 213] on div at bounding box center [87, 218] width 11 height 11
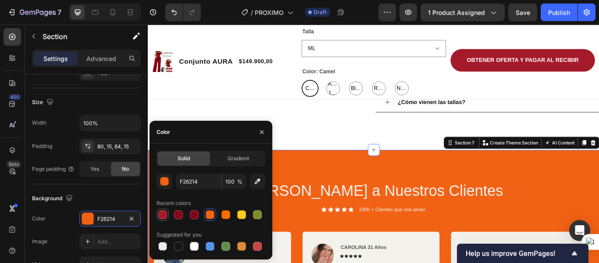
click at [162, 215] on div at bounding box center [162, 214] width 9 height 9
type input "A51A2B"
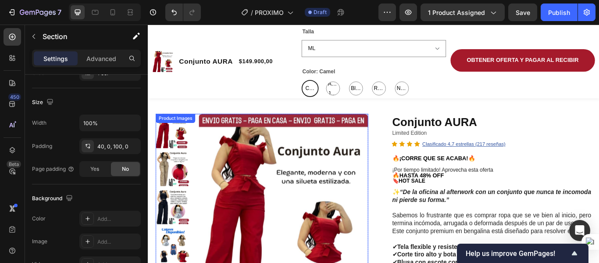
scroll to position [0, 0]
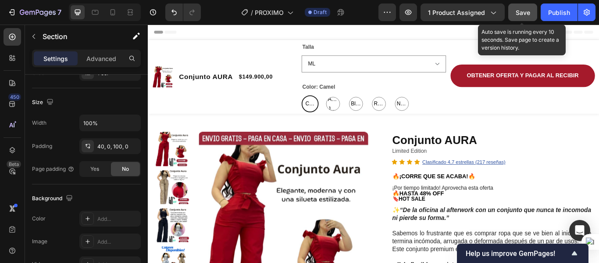
drag, startPoint x: 526, startPoint y: 12, endPoint x: 528, endPoint y: 17, distance: 4.9
click at [528, 15] on span "Save" at bounding box center [523, 12] width 14 height 7
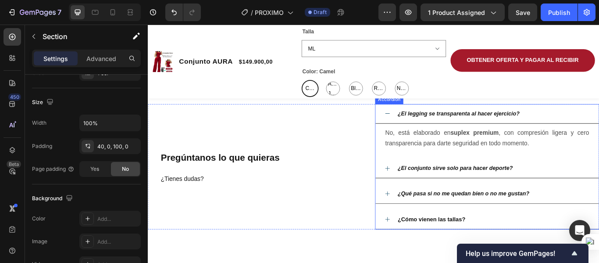
scroll to position [1887, 0]
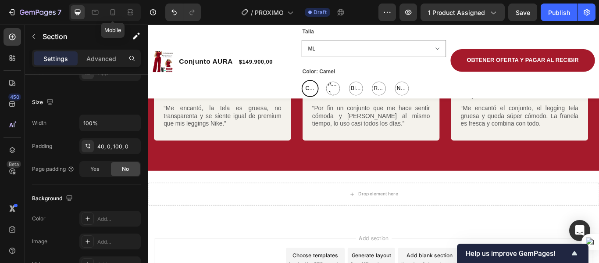
drag, startPoint x: 110, startPoint y: 12, endPoint x: 125, endPoint y: 31, distance: 23.7
click at [110, 13] on icon at bounding box center [112, 12] width 9 height 9
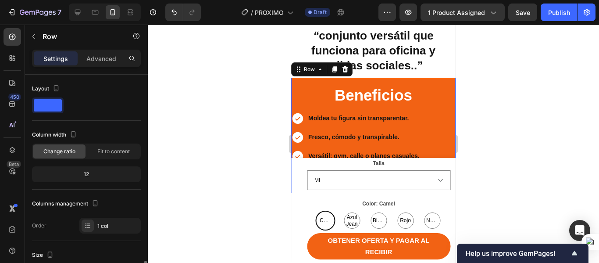
scroll to position [132, 0]
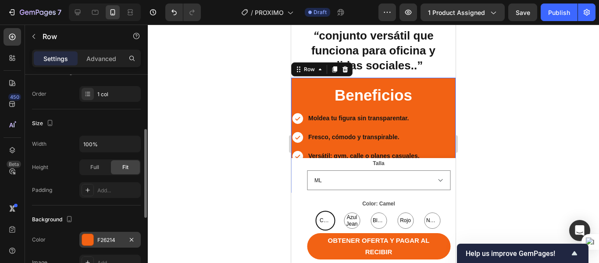
click at [85, 241] on div at bounding box center [87, 239] width 11 height 11
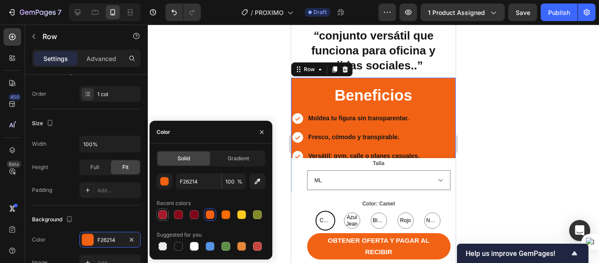
click at [165, 212] on div at bounding box center [162, 214] width 9 height 9
type input "A51A2B"
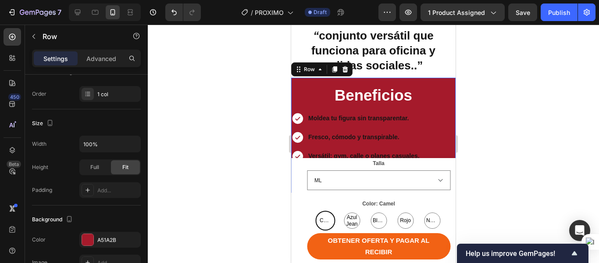
click at [487, 134] on div at bounding box center [373, 144] width 451 height 238
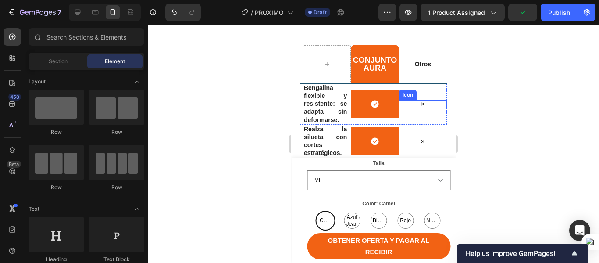
scroll to position [1404, 0]
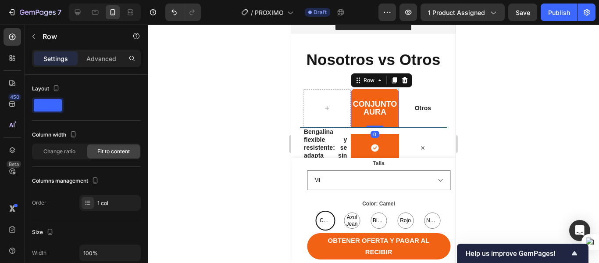
click at [357, 90] on div "Conjunto aura Heading Row 0" at bounding box center [375, 108] width 48 height 39
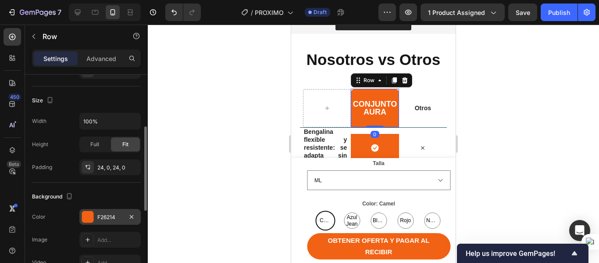
click at [88, 215] on div at bounding box center [87, 216] width 11 height 11
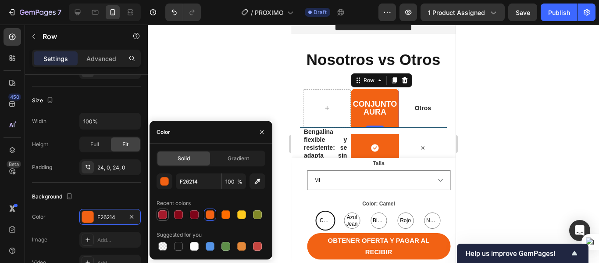
drag, startPoint x: 164, startPoint y: 212, endPoint x: 41, endPoint y: 138, distance: 143.9
click at [164, 212] on div at bounding box center [162, 214] width 9 height 9
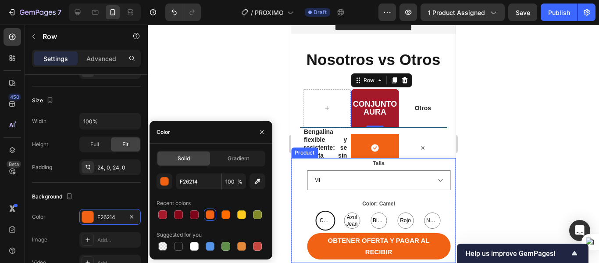
type input "A51A2B"
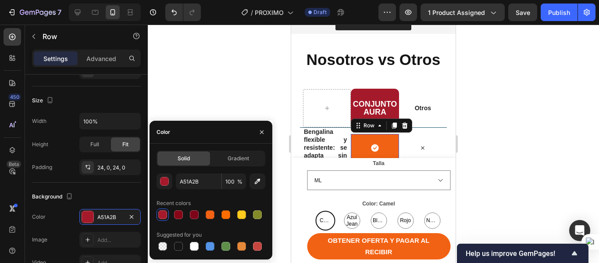
click at [357, 142] on div "Icon Row 0" at bounding box center [375, 148] width 48 height 28
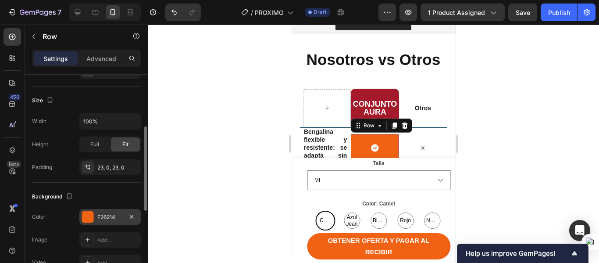
click at [92, 215] on div "F26214" at bounding box center [109, 217] width 61 height 16
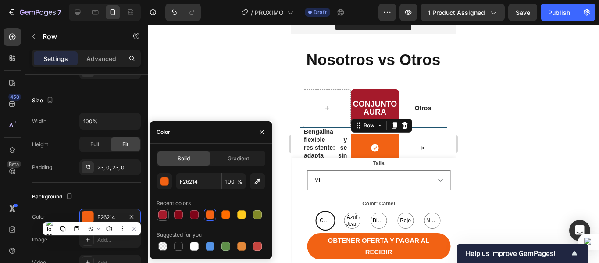
click at [161, 213] on div at bounding box center [162, 214] width 9 height 9
type input "A51A2B"
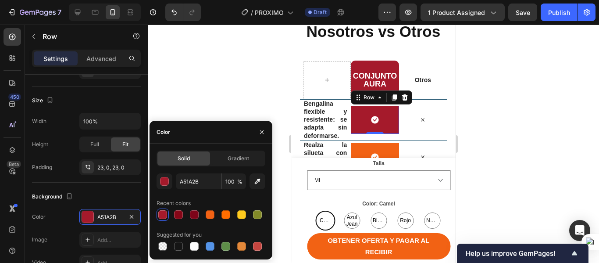
scroll to position [1448, 0]
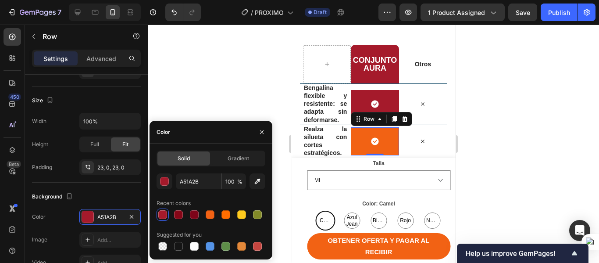
click at [357, 133] on div "Icon Row 0" at bounding box center [375, 141] width 48 height 28
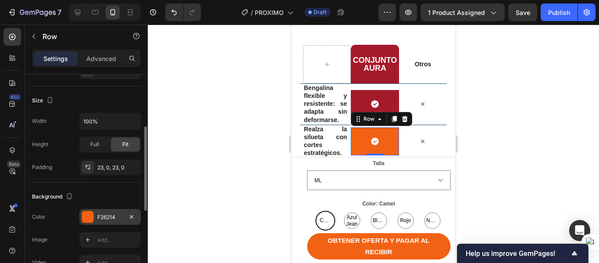
click at [86, 217] on div at bounding box center [87, 216] width 11 height 11
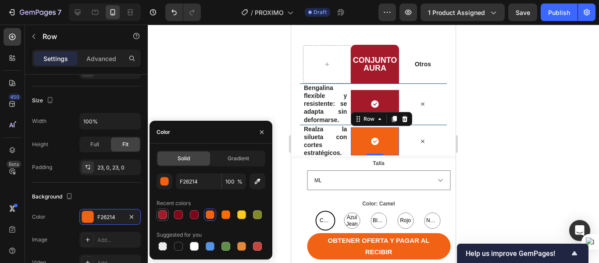
click at [161, 214] on div at bounding box center [162, 214] width 9 height 9
type input "A51A2B"
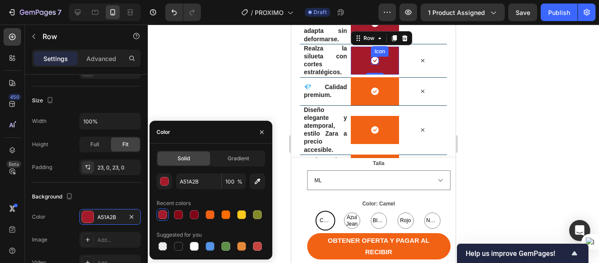
scroll to position [1536, 0]
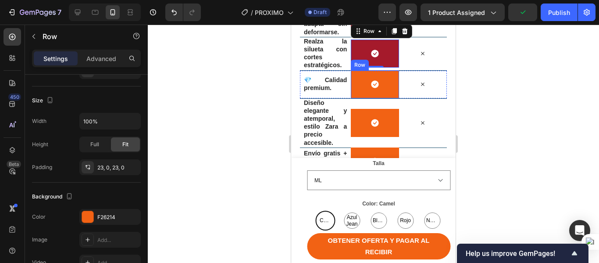
click at [355, 79] on div "Icon Row" at bounding box center [375, 84] width 48 height 28
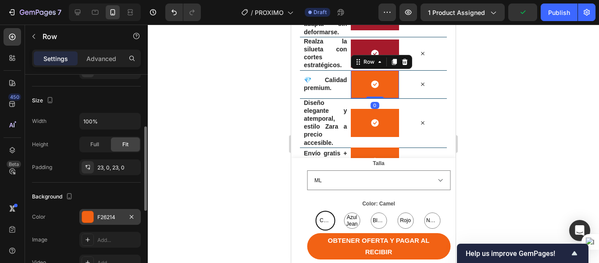
click at [93, 212] on div at bounding box center [87, 216] width 11 height 11
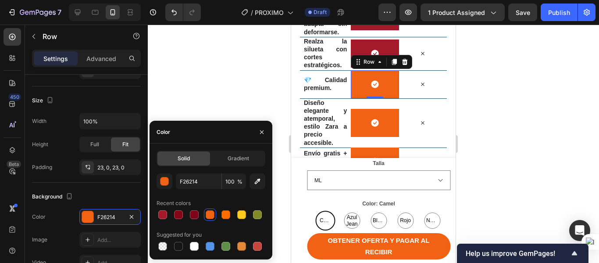
click at [156, 217] on div "Solid Gradient F26214 100 % Recent colors Suggested for you" at bounding box center [211, 201] width 123 height 102
click at [165, 215] on div at bounding box center [162, 214] width 9 height 9
type input "A51A2B"
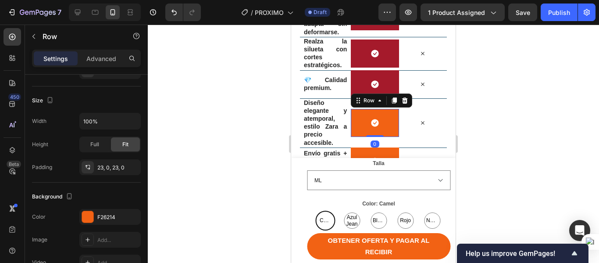
click at [358, 119] on div "Icon Row 0" at bounding box center [375, 123] width 48 height 28
click at [90, 216] on div at bounding box center [87, 216] width 11 height 11
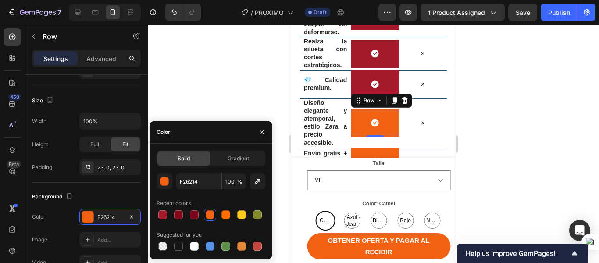
drag, startPoint x: 160, startPoint y: 211, endPoint x: 173, endPoint y: 207, distance: 14.0
click at [161, 211] on div at bounding box center [162, 214] width 9 height 9
type input "A51A2B"
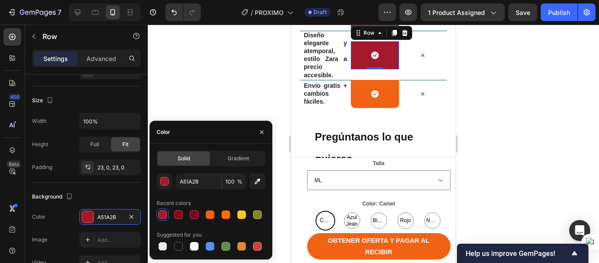
scroll to position [1623, 0]
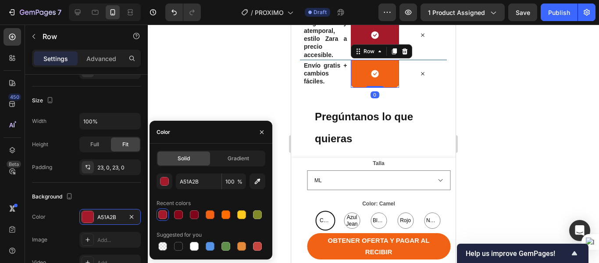
click at [358, 81] on div "Icon Row 0" at bounding box center [375, 74] width 48 height 28
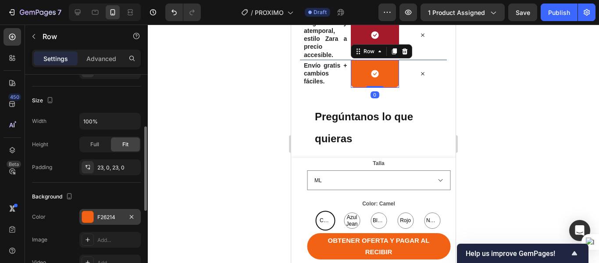
click at [81, 218] on div "F26214" at bounding box center [109, 217] width 61 height 16
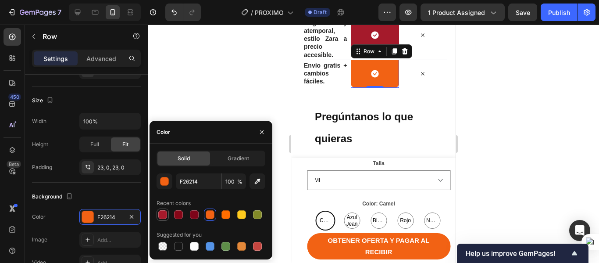
click at [161, 215] on div at bounding box center [162, 214] width 9 height 9
type input "A51A2B"
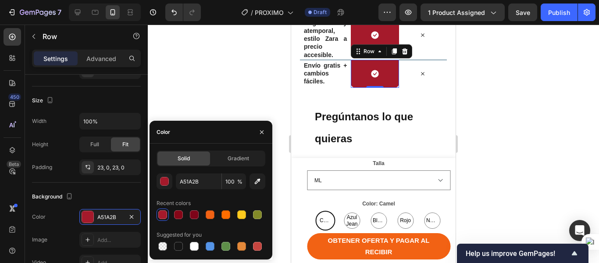
drag, startPoint x: 163, startPoint y: 93, endPoint x: 503, endPoint y: 93, distance: 340.0
click at [503, 93] on div at bounding box center [373, 144] width 451 height 238
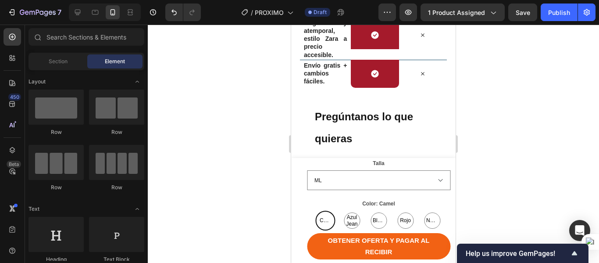
click at [517, 26] on div at bounding box center [373, 144] width 451 height 238
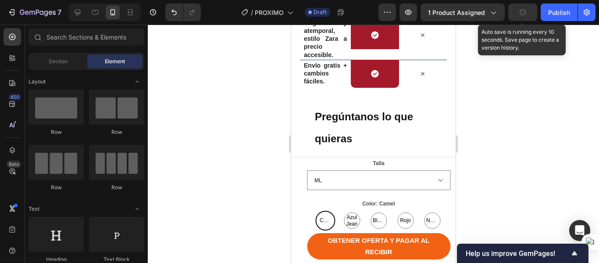
click at [518, 19] on button "button" at bounding box center [523, 13] width 29 height 18
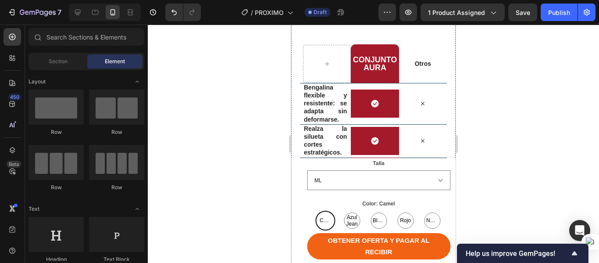
scroll to position [1448, 0]
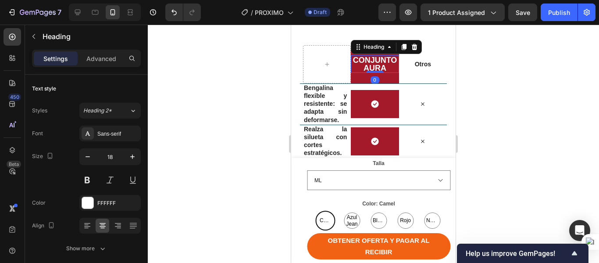
click at [392, 59] on h2 "Conjunto aura" at bounding box center [375, 64] width 48 height 18
click at [389, 66] on h2 "Conjunto aura" at bounding box center [375, 64] width 48 height 18
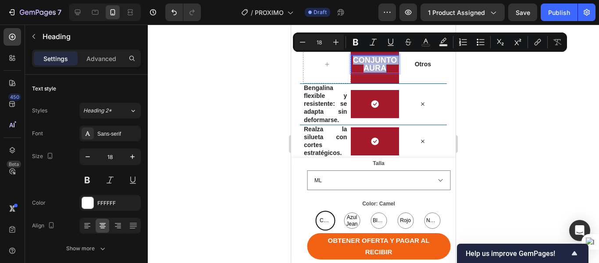
drag, startPoint x: 389, startPoint y: 68, endPoint x: 349, endPoint y: 61, distance: 40.2
click at [351, 61] on h2 "Conjunto aura" at bounding box center [375, 64] width 48 height 18
click at [81, 162] on button "button" at bounding box center [88, 157] width 16 height 16
type input "17"
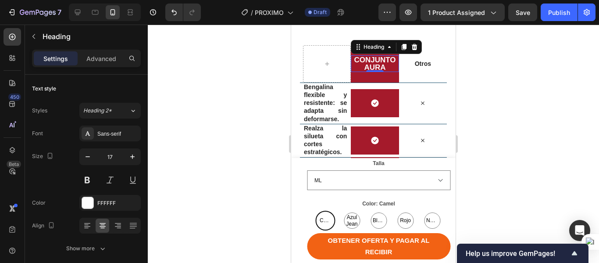
click at [492, 80] on div at bounding box center [373, 144] width 451 height 238
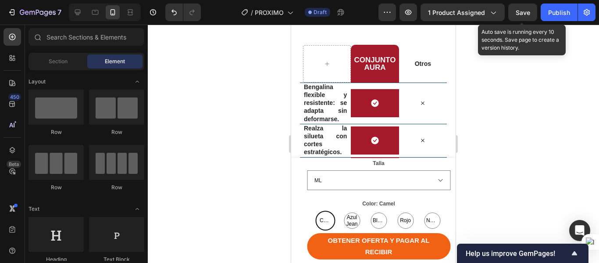
drag, startPoint x: 517, startPoint y: 14, endPoint x: 510, endPoint y: 64, distance: 50.1
click at [521, 12] on span "Save" at bounding box center [523, 12] width 14 height 7
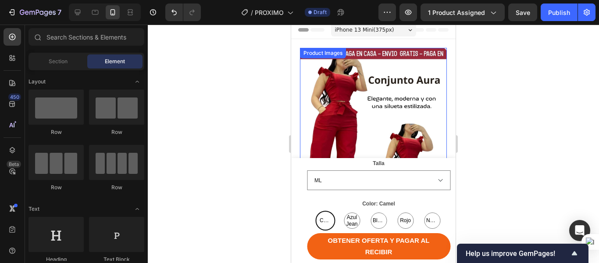
scroll to position [0, 0]
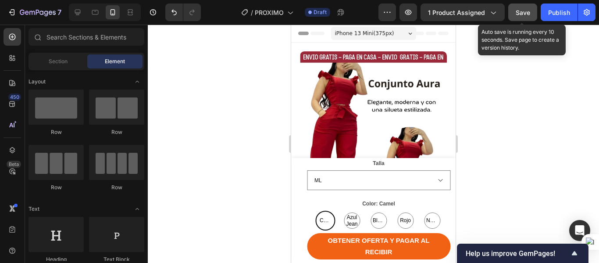
click at [517, 14] on span "Save" at bounding box center [523, 12] width 14 height 7
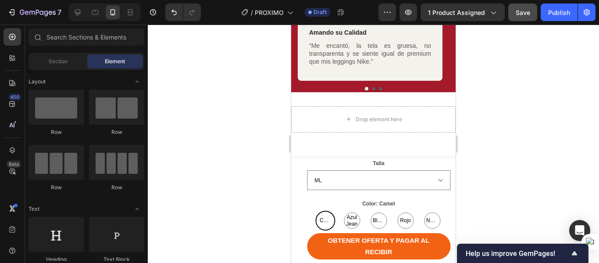
scroll to position [2162, 0]
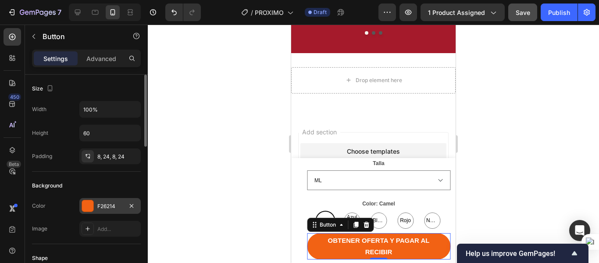
click at [86, 211] on div at bounding box center [88, 206] width 12 height 12
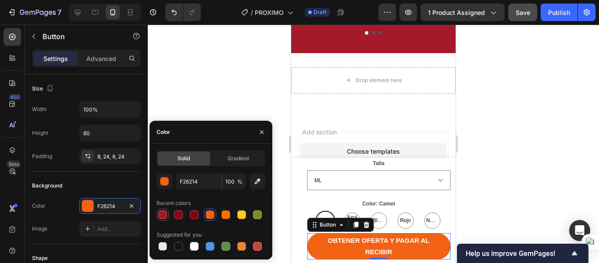
click at [162, 216] on div at bounding box center [162, 214] width 9 height 9
type input "A51A2B"
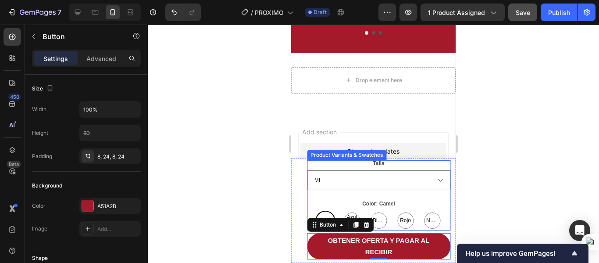
click at [546, 164] on div at bounding box center [373, 144] width 451 height 238
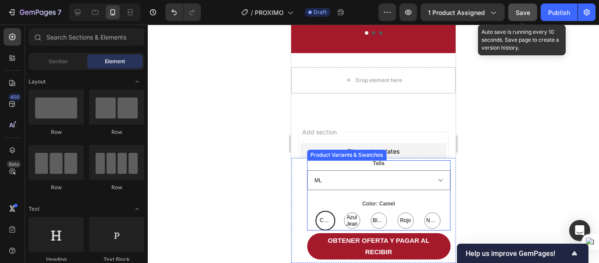
click at [524, 11] on span "Save" at bounding box center [523, 12] width 14 height 7
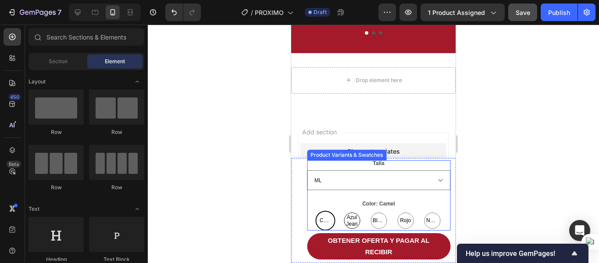
click at [349, 218] on span "Azul Jean" at bounding box center [351, 220] width 15 height 13
click at [352, 211] on input "Azul Jean Azul Jean Azul Jean" at bounding box center [352, 210] width 0 height 0
radio input "true"
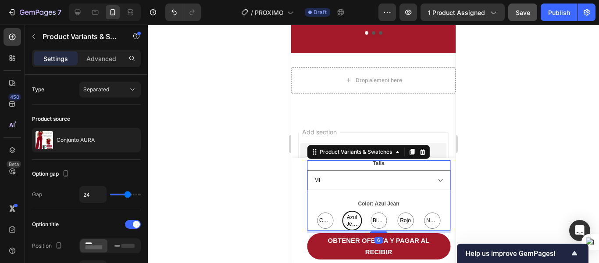
click at [503, 168] on div at bounding box center [373, 144] width 451 height 238
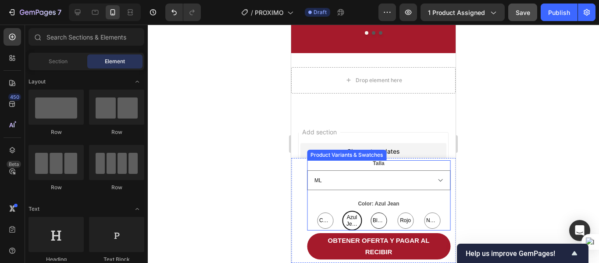
click at [380, 225] on div "Blanco" at bounding box center [379, 220] width 16 height 16
click at [379, 211] on input "Blanco Blanco Blanco" at bounding box center [379, 210] width 0 height 0
radio input "true"
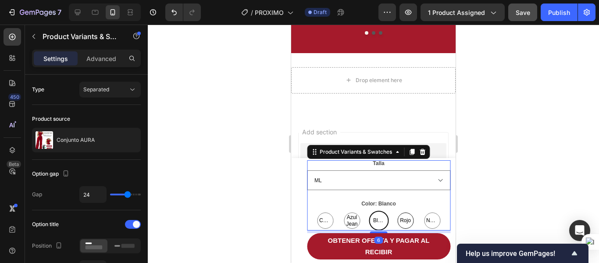
click at [404, 218] on span "Rojo" at bounding box center [405, 220] width 14 height 6
click at [405, 211] on input "Rojo Rojo Rojo" at bounding box center [405, 210] width 0 height 0
radio input "true"
click at [438, 213] on div "Negro" at bounding box center [433, 221] width 20 height 20
click at [433, 211] on input "Negro Negro Negro" at bounding box center [432, 210] width 0 height 0
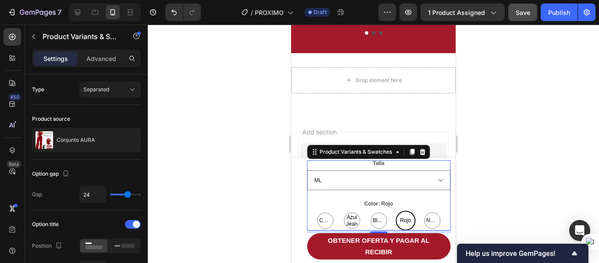
radio input "true"
click at [434, 215] on div "Negro" at bounding box center [433, 221] width 20 height 20
click at [433, 211] on input "Negro Negro Negro" at bounding box center [432, 210] width 0 height 0
click at [503, 161] on div at bounding box center [373, 144] width 451 height 238
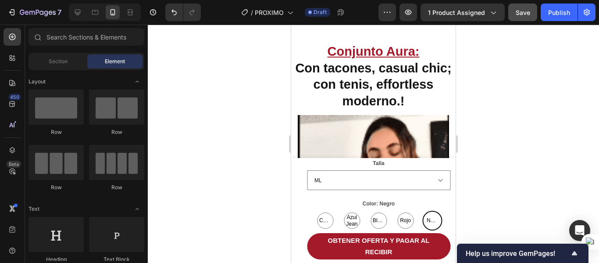
scroll to position [889, 0]
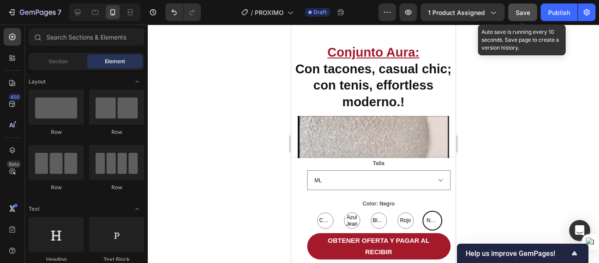
click at [529, 11] on span "Save" at bounding box center [523, 12] width 14 height 7
